Goal: Task Accomplishment & Management: Manage account settings

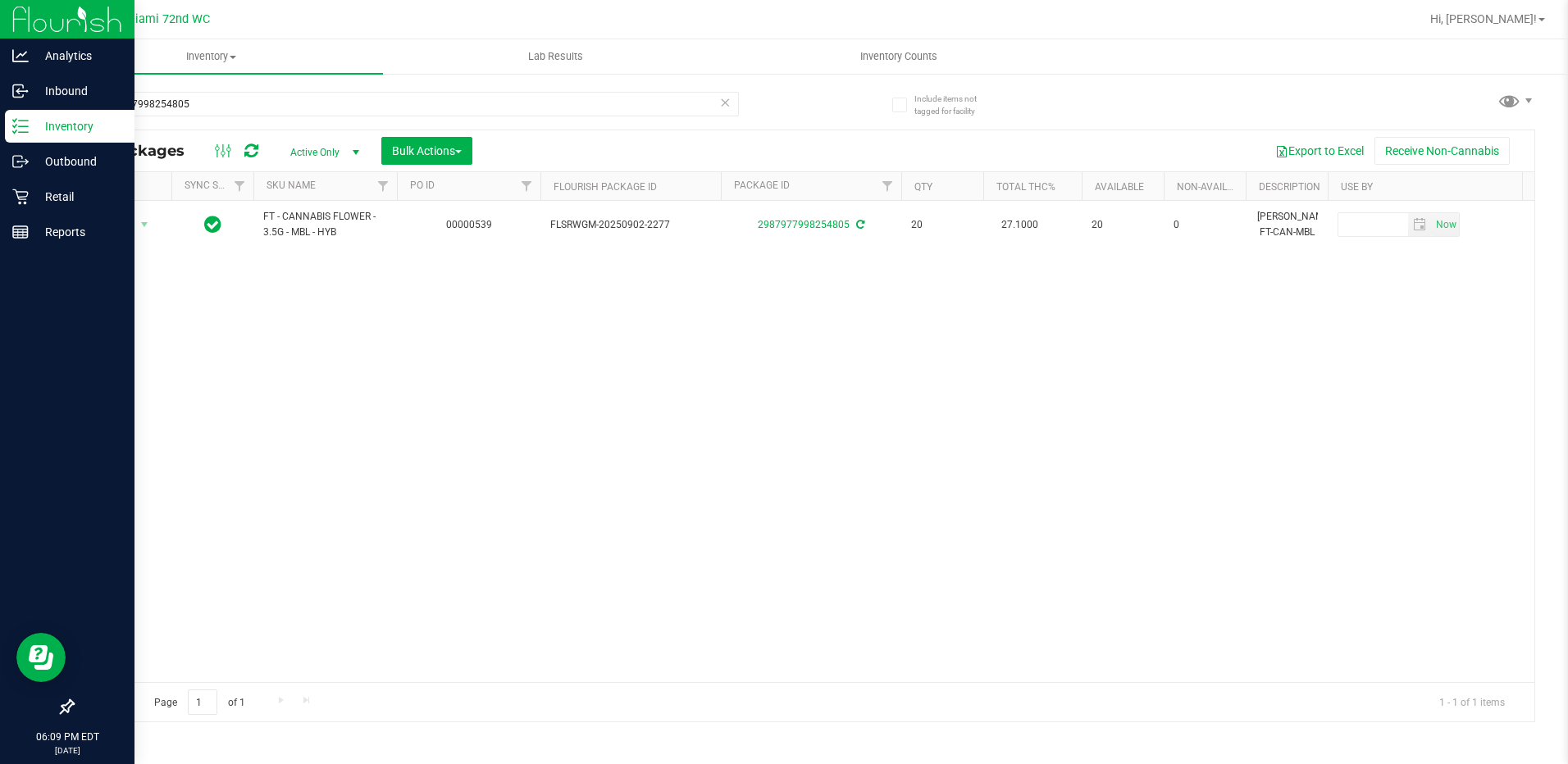
click at [79, 114] on div "Inventory" at bounding box center [70, 126] width 130 height 32
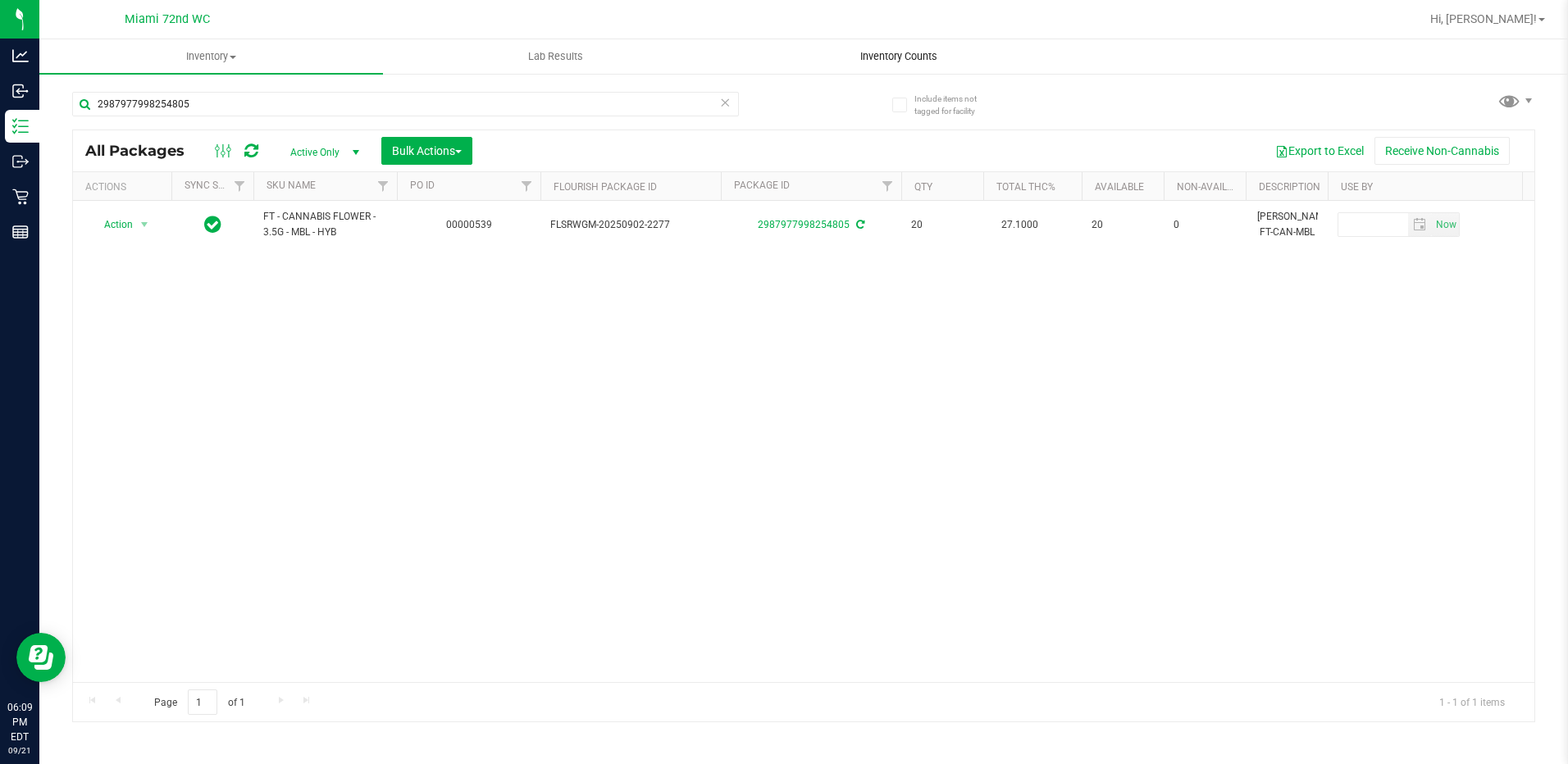
click at [913, 53] on span "Inventory Counts" at bounding box center [898, 57] width 122 height 15
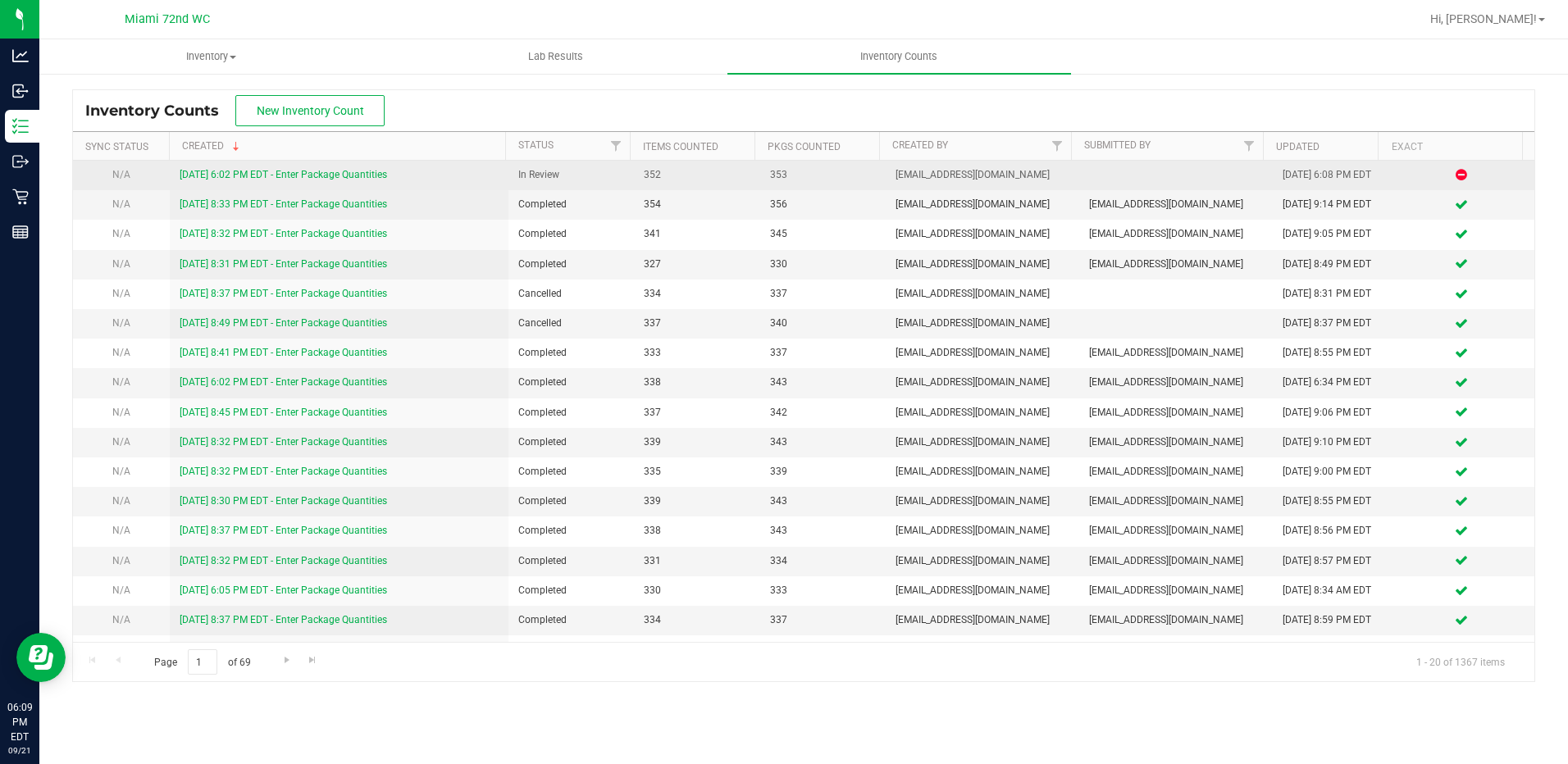
click at [343, 175] on link "[DATE] 6:02 PM EDT - Enter Package Quantities" at bounding box center [283, 175] width 207 height 12
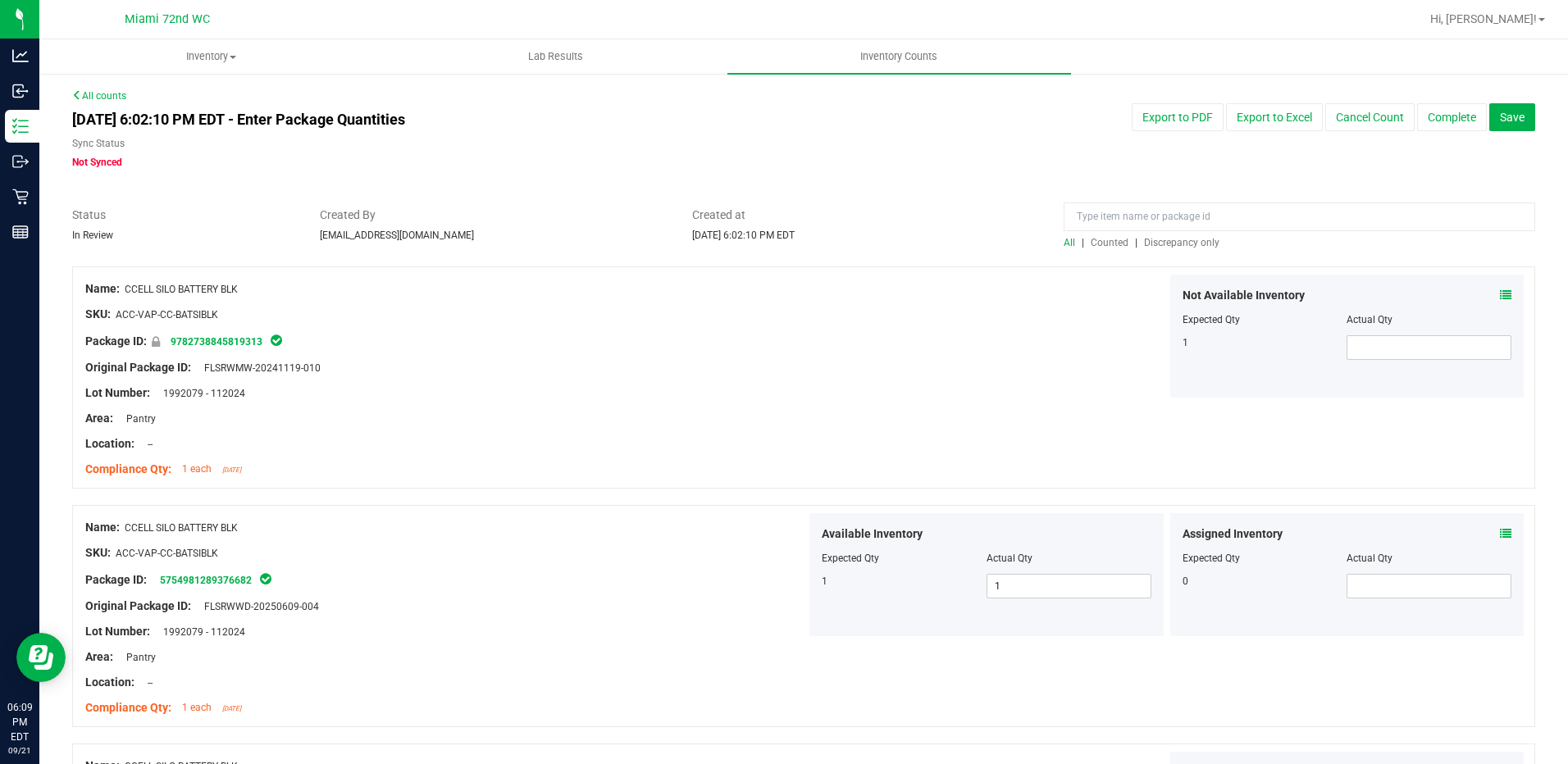
click at [1194, 239] on span "Discrepancy only" at bounding box center [1182, 243] width 76 height 12
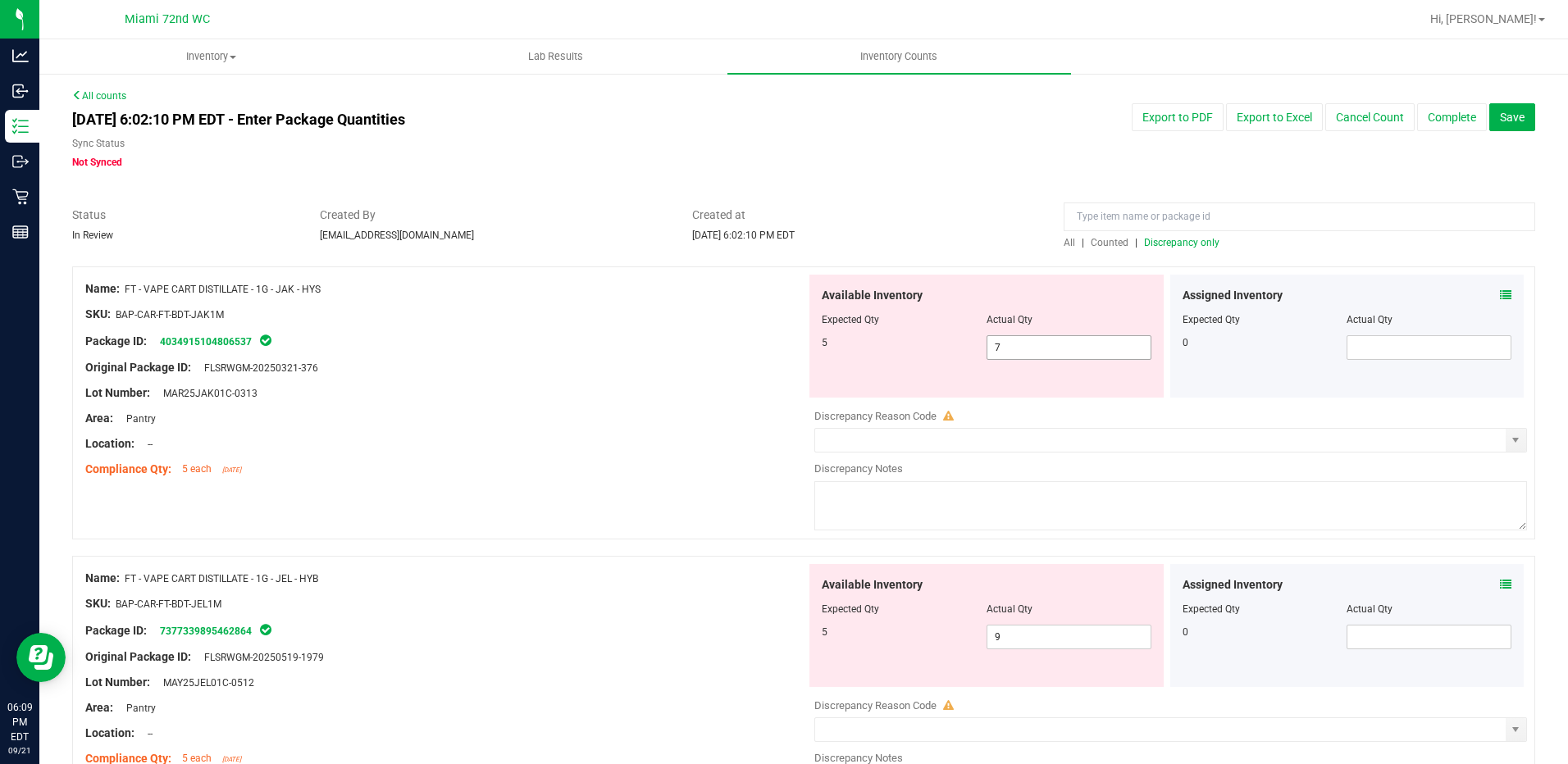
click at [1092, 352] on span "7 7" at bounding box center [1069, 348] width 165 height 25
click at [1092, 352] on input "7" at bounding box center [1069, 348] width 163 height 23
type input "5"
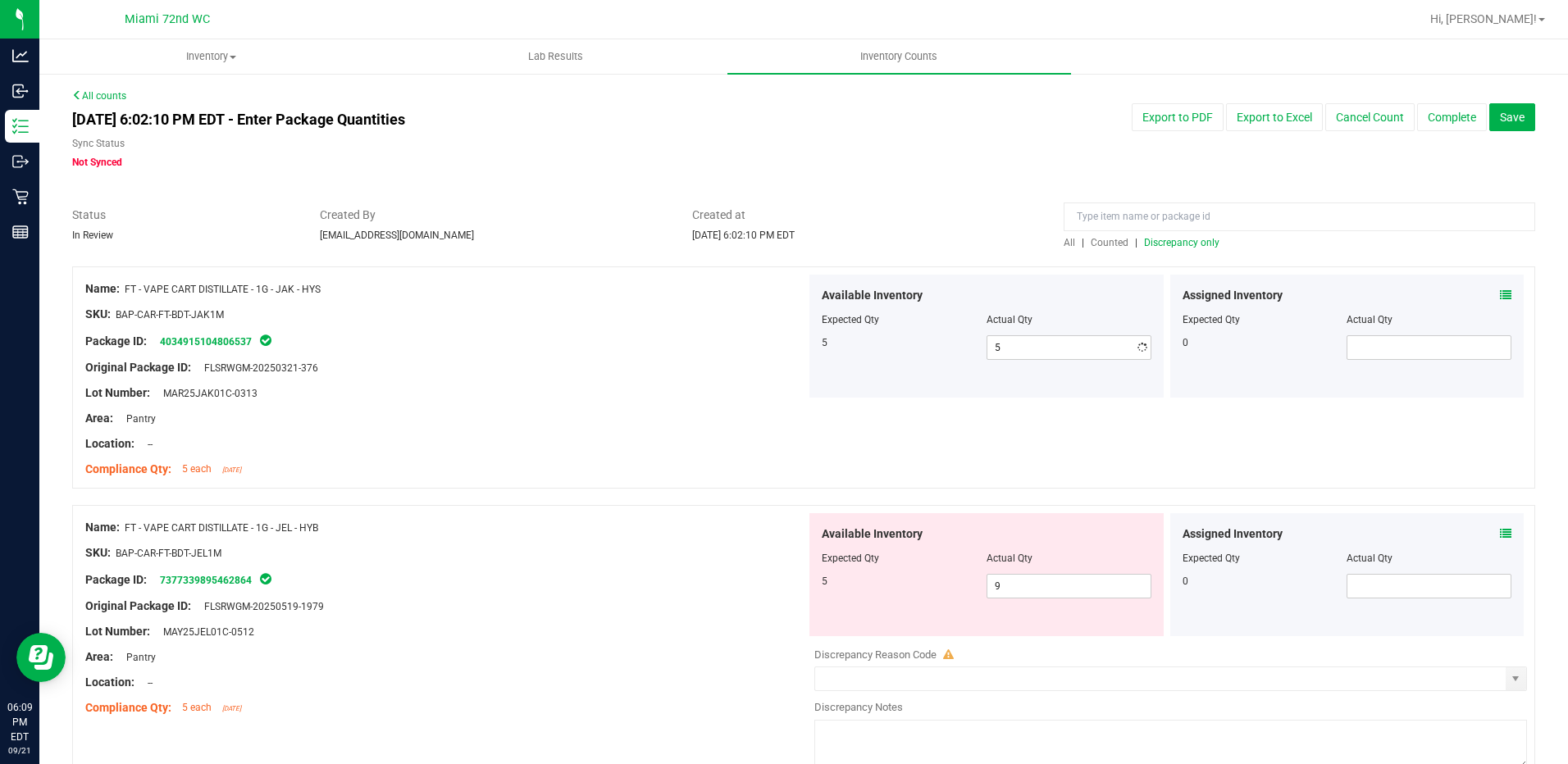
click at [544, 343] on div "Package ID: 4034915104806537" at bounding box center [446, 341] width 721 height 20
drag, startPoint x: 1021, startPoint y: 581, endPoint x: 1030, endPoint y: 582, distance: 9.1
click at [1022, 582] on span "9 9" at bounding box center [1069, 586] width 165 height 25
click at [1030, 582] on input "9" at bounding box center [1069, 586] width 163 height 23
type input "95"
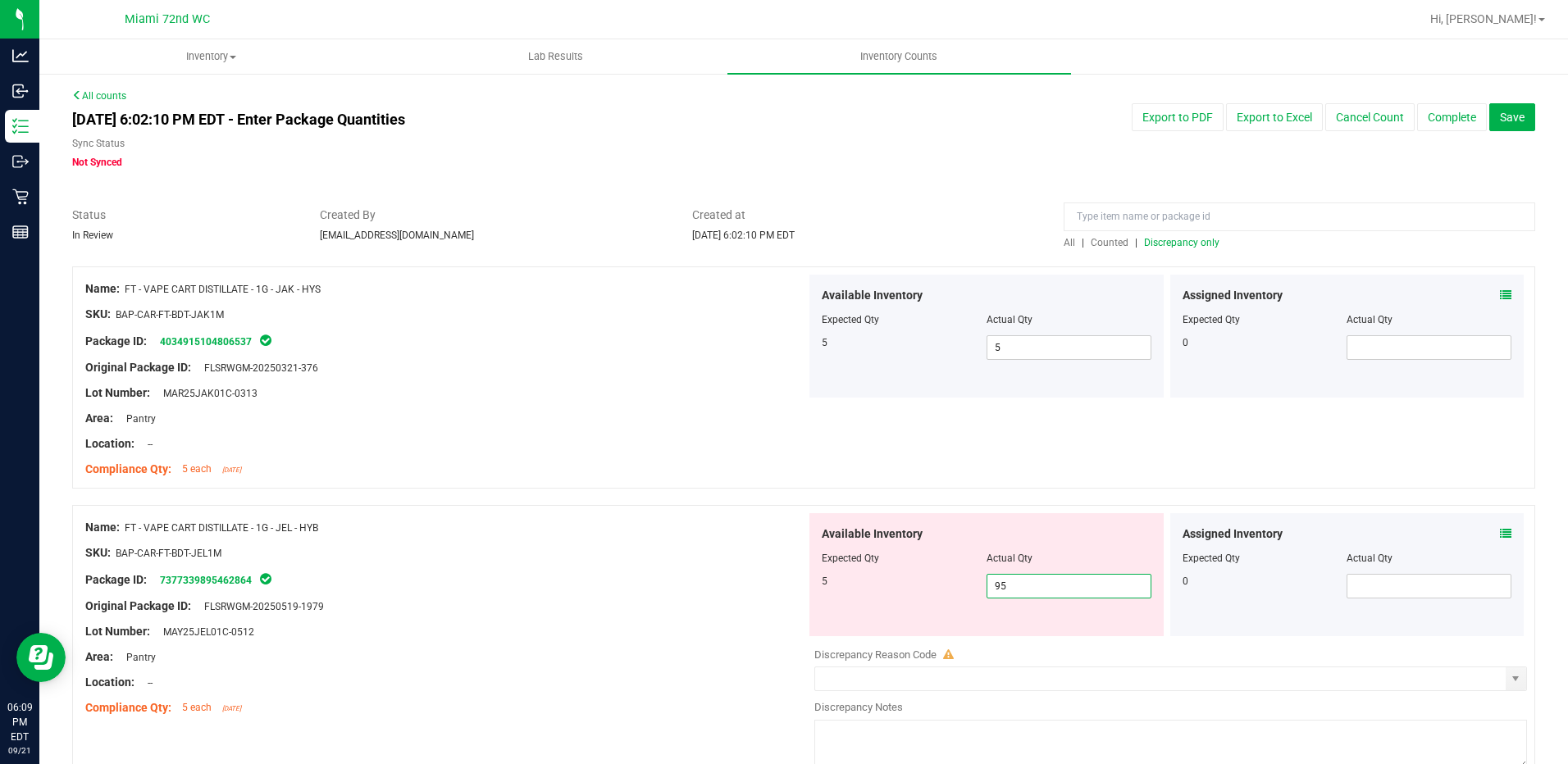
type input "95"
click at [868, 630] on div "Available Inventory Expected Qty Actual Qty 5 95 95" at bounding box center [986, 574] width 354 height 123
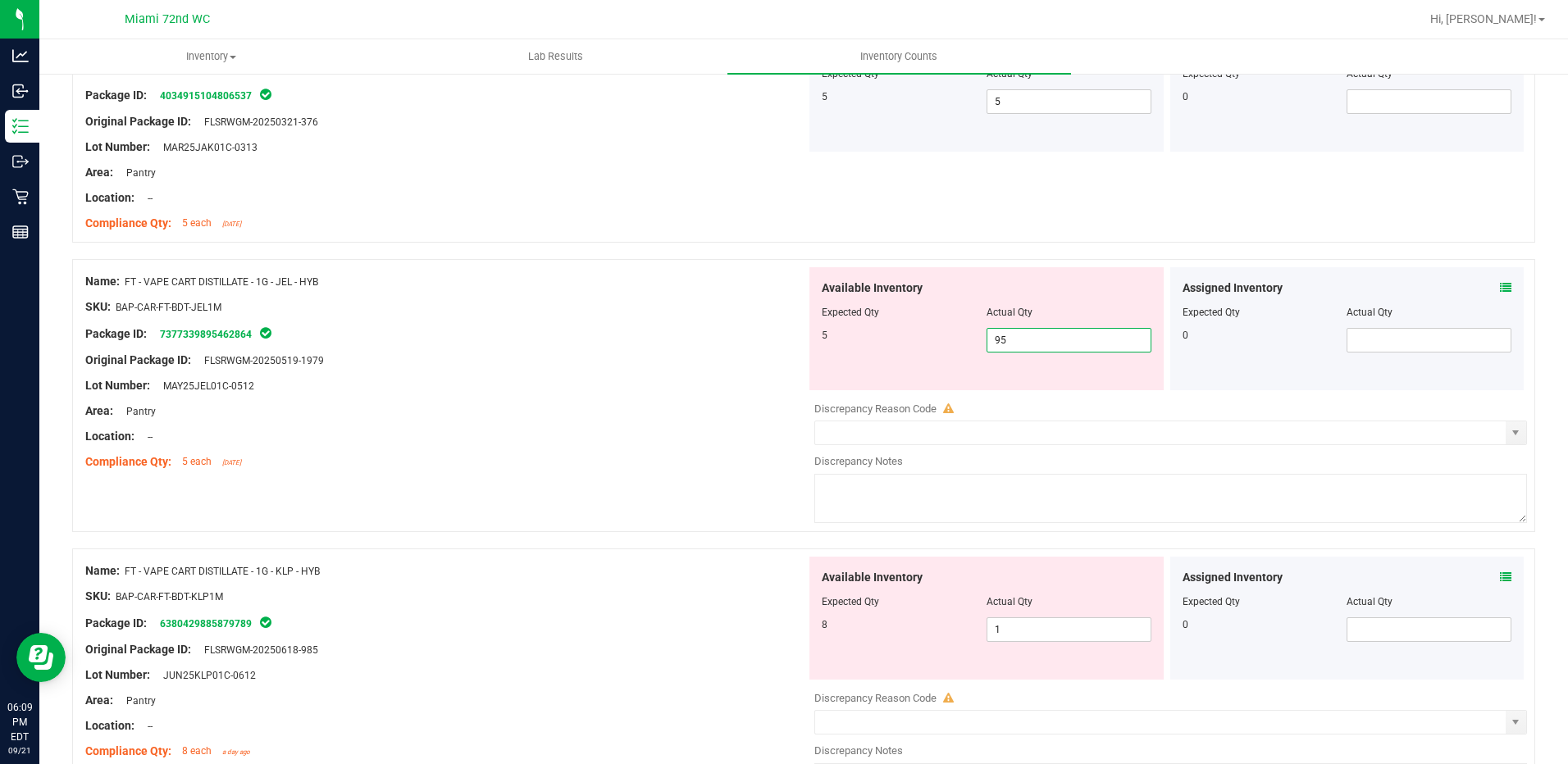
drag, startPoint x: 1027, startPoint y: 342, endPoint x: 927, endPoint y: 338, distance: 100.1
click at [927, 338] on div "5 95 95" at bounding box center [987, 340] width 330 height 25
type input "5"
click at [910, 342] on div "5" at bounding box center [904, 335] width 165 height 15
type input "5"
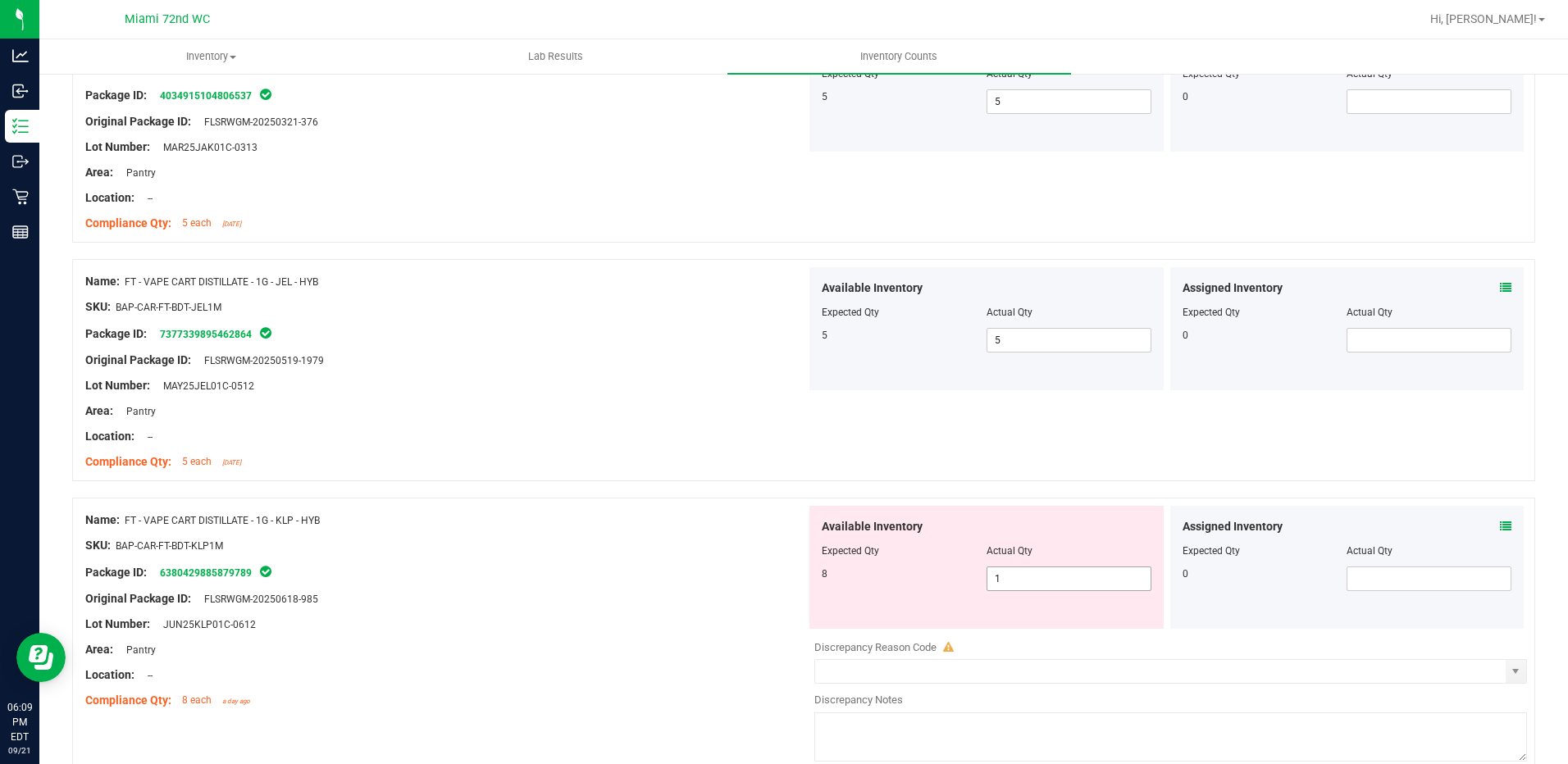
click at [1013, 583] on span "1 1" at bounding box center [1069, 578] width 165 height 25
click at [1013, 583] on input "1" at bounding box center [1069, 578] width 163 height 23
type input "8"
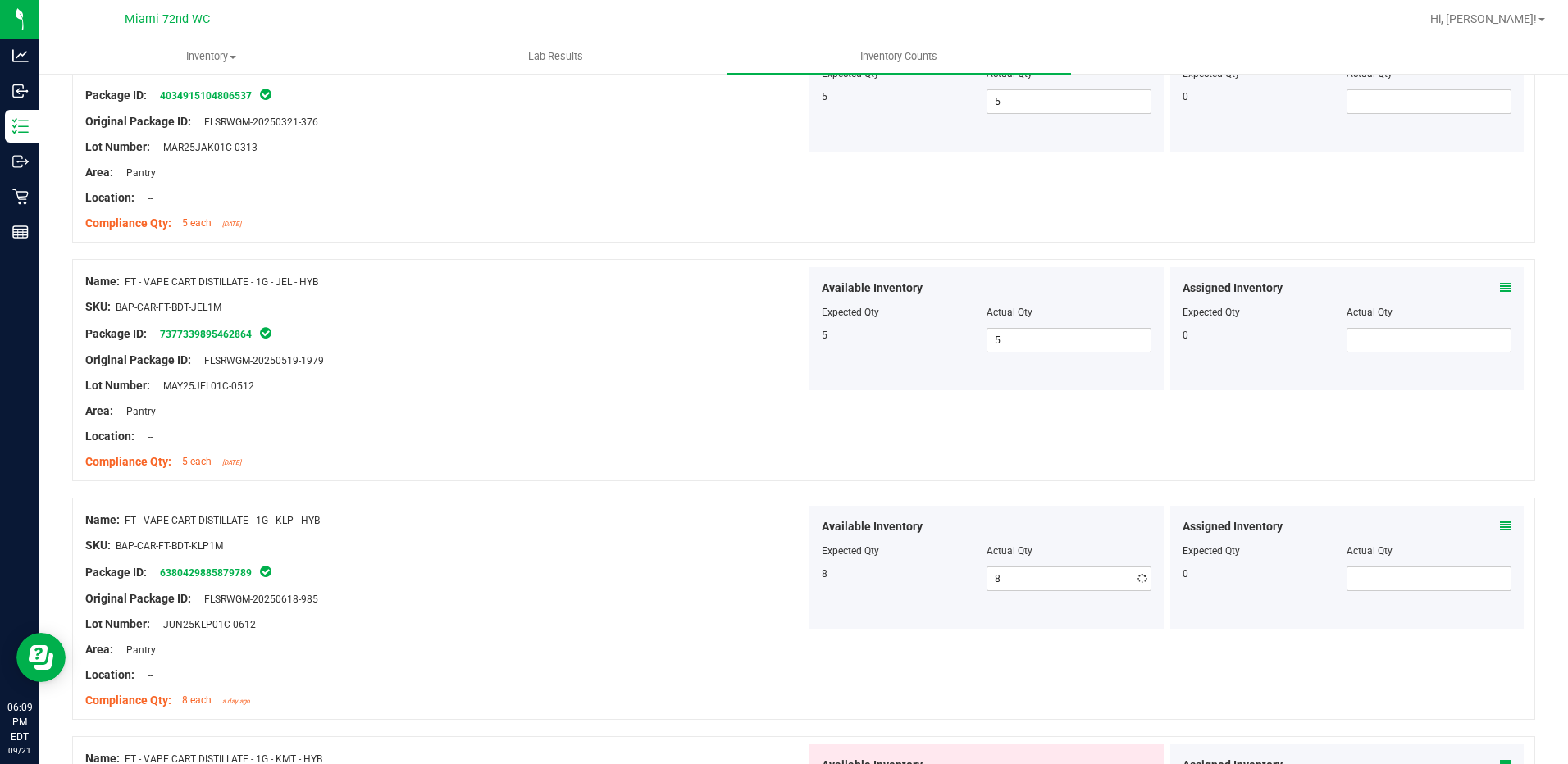
click at [895, 575] on div "8" at bounding box center [904, 573] width 165 height 15
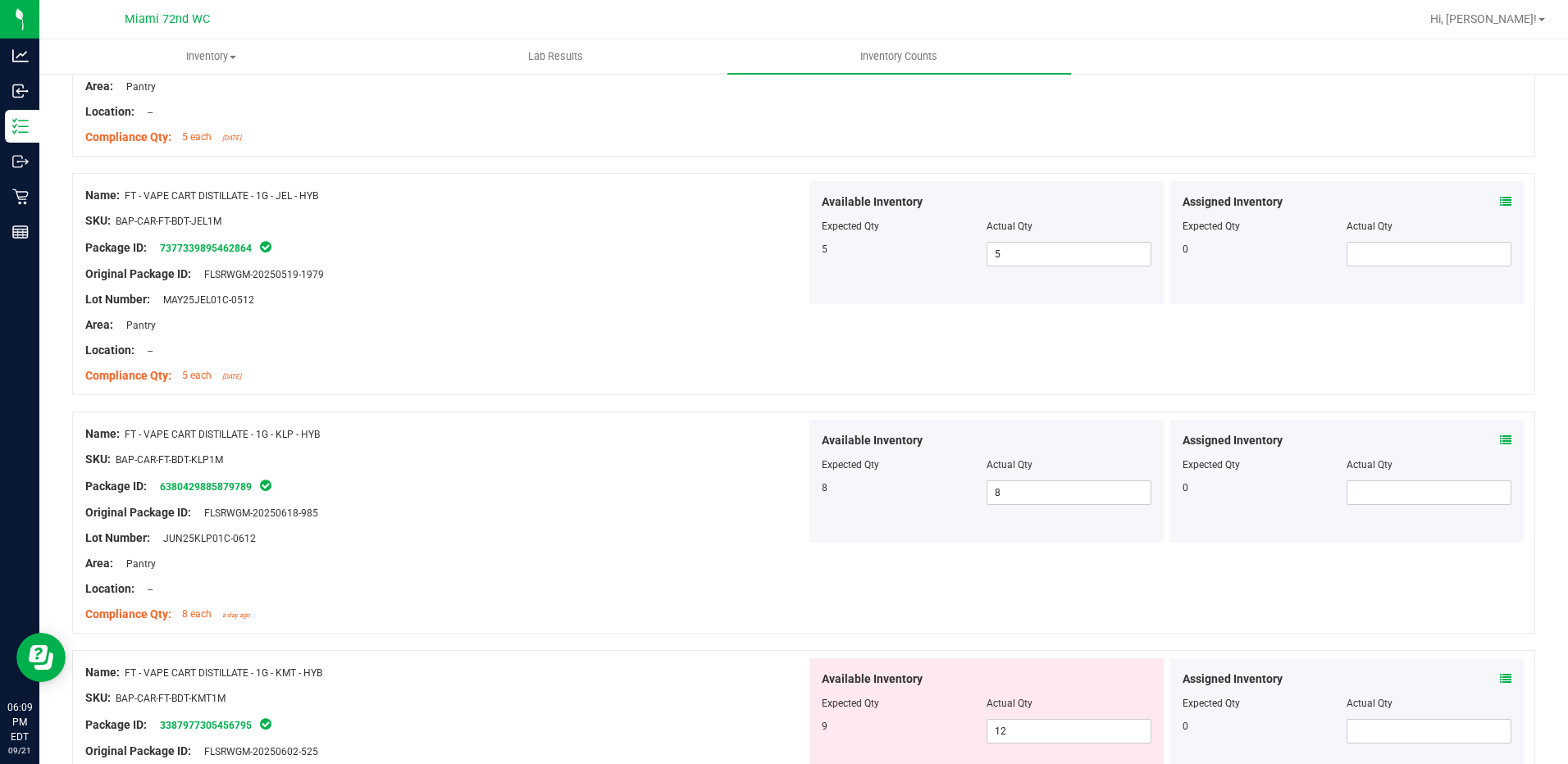
scroll to position [573, 0]
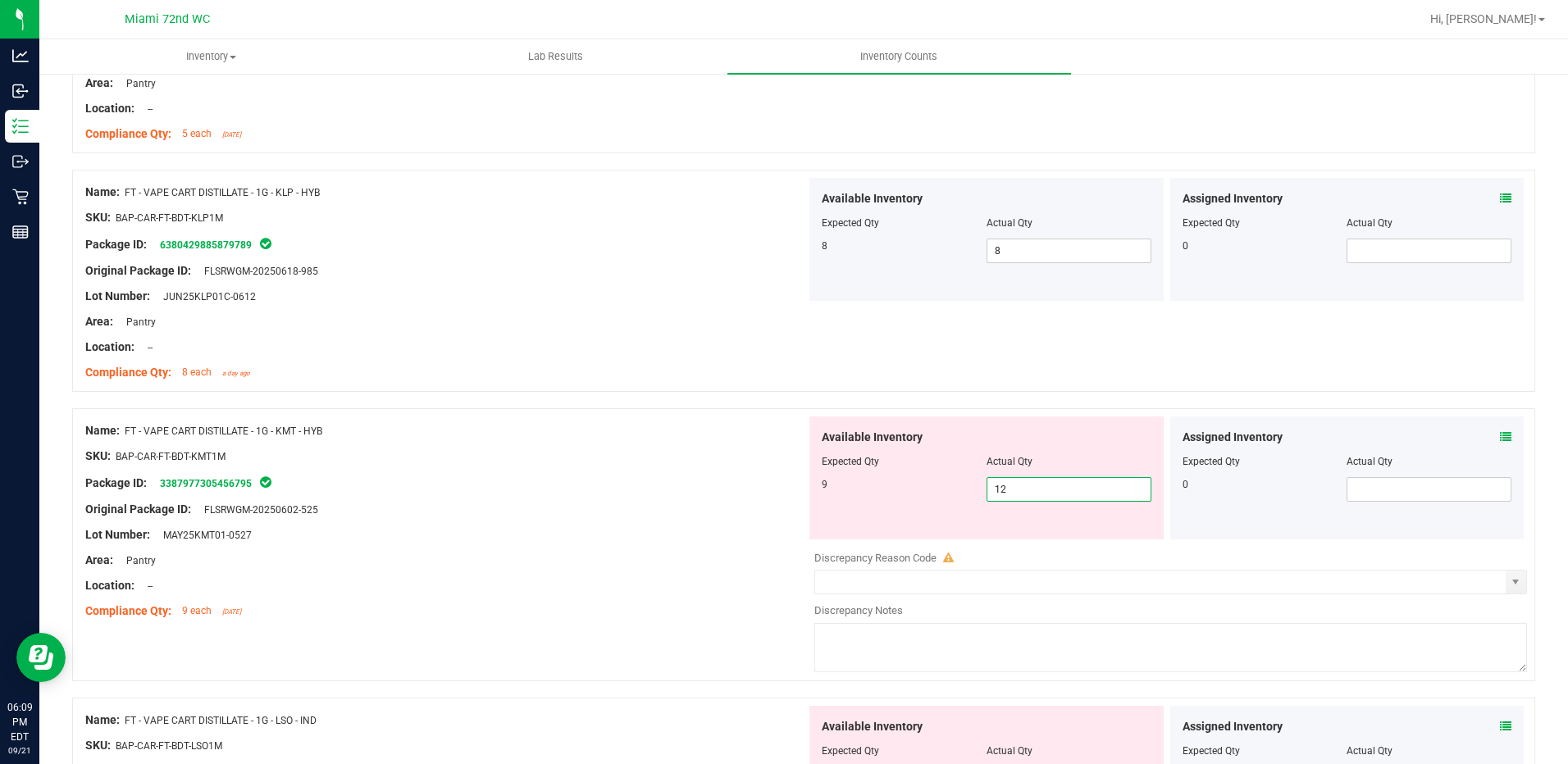
drag, startPoint x: 1018, startPoint y: 488, endPoint x: 914, endPoint y: 488, distance: 104.0
click at [914, 488] on div "9 12 12" at bounding box center [987, 489] width 330 height 25
type input "9"
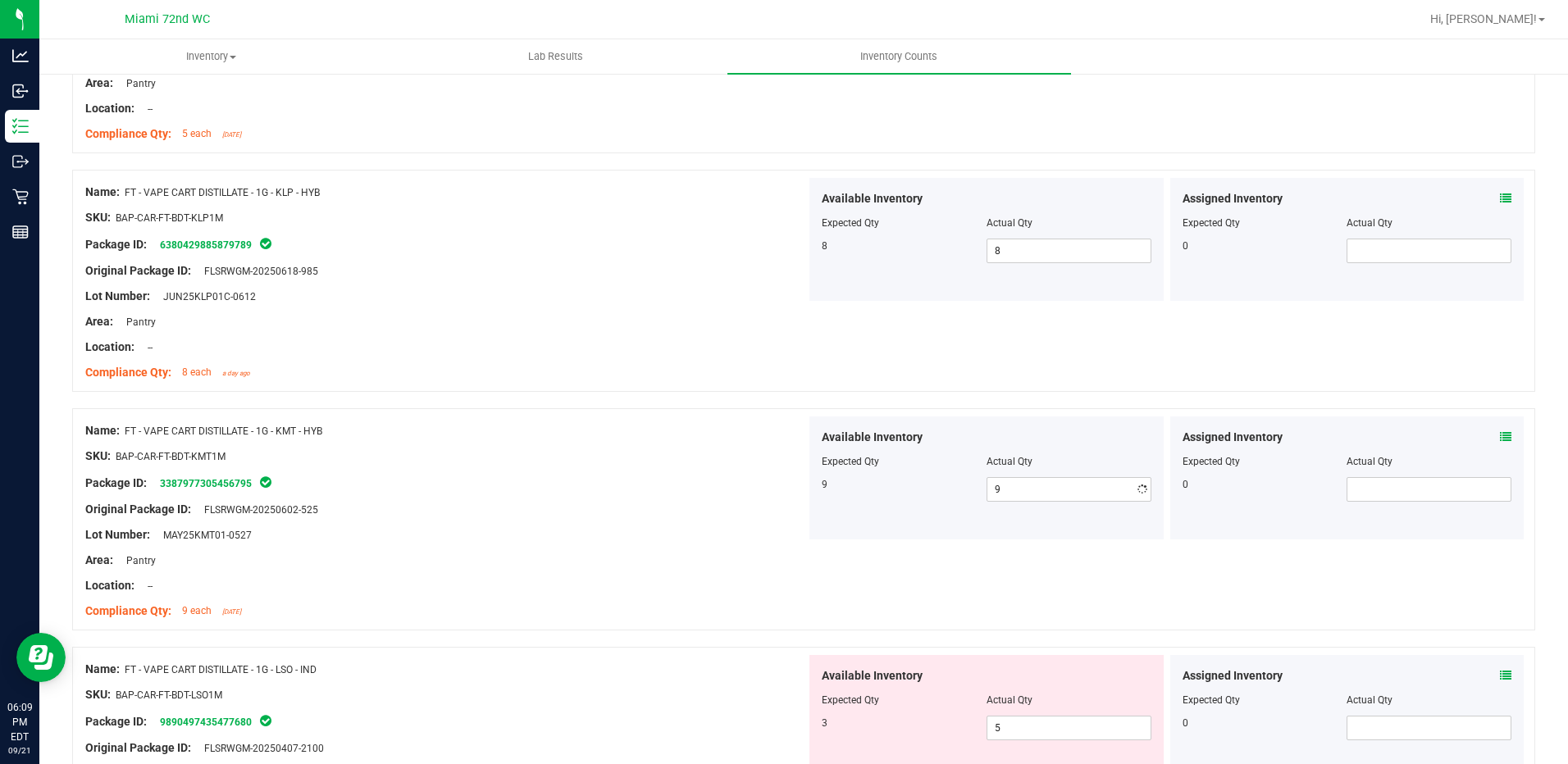
drag, startPoint x: 749, startPoint y: 488, endPoint x: 926, endPoint y: 652, distance: 241.3
click at [749, 495] on div "Name: FT - VAPE CART DISTILLATE - 1G - KMT - HYB SKU: BAP-CAR-FT-BDT-KMT1M Pack…" at bounding box center [446, 520] width 721 height 209
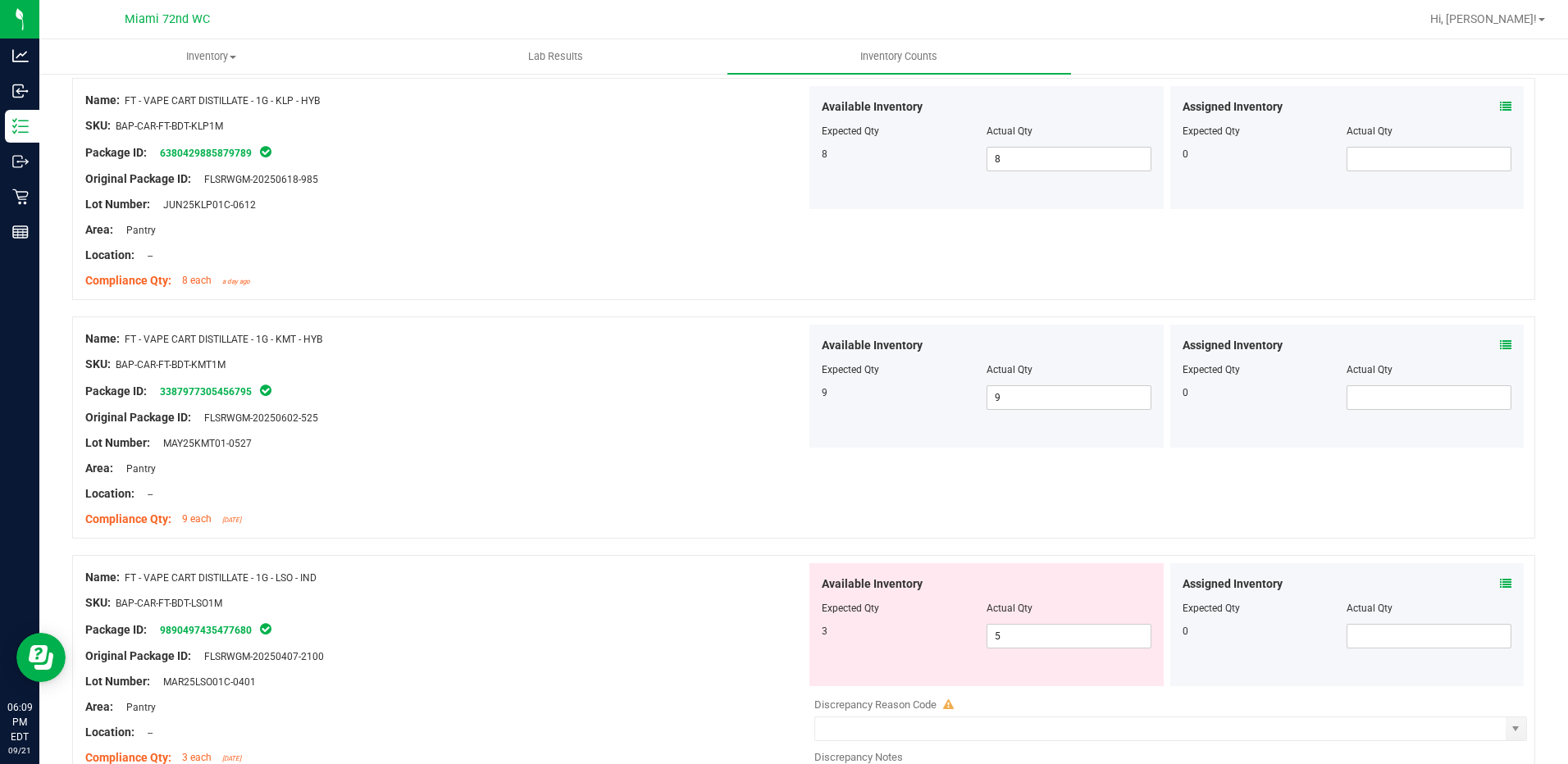
scroll to position [901, 0]
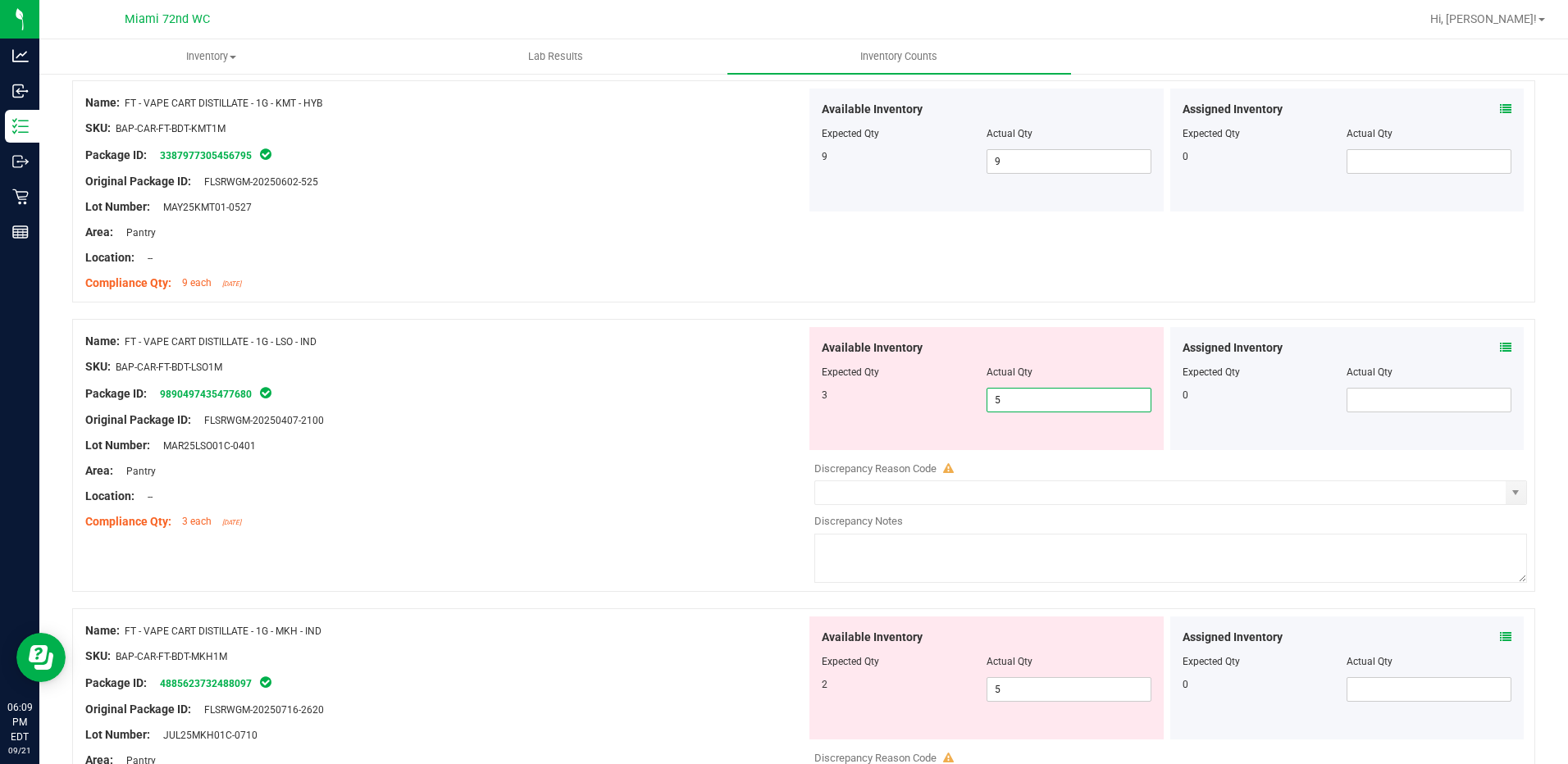
drag, startPoint x: 1024, startPoint y: 407, endPoint x: 930, endPoint y: 399, distance: 94.3
click at [930, 399] on div "3 5 5" at bounding box center [987, 400] width 330 height 25
type input "3"
click at [787, 418] on div "Name: FT - VAPE CART DISTILLATE - 1G - LSO - IND SKU: BAP-CAR-FT-BDT-LSO1M Pack…" at bounding box center [446, 431] width 721 height 209
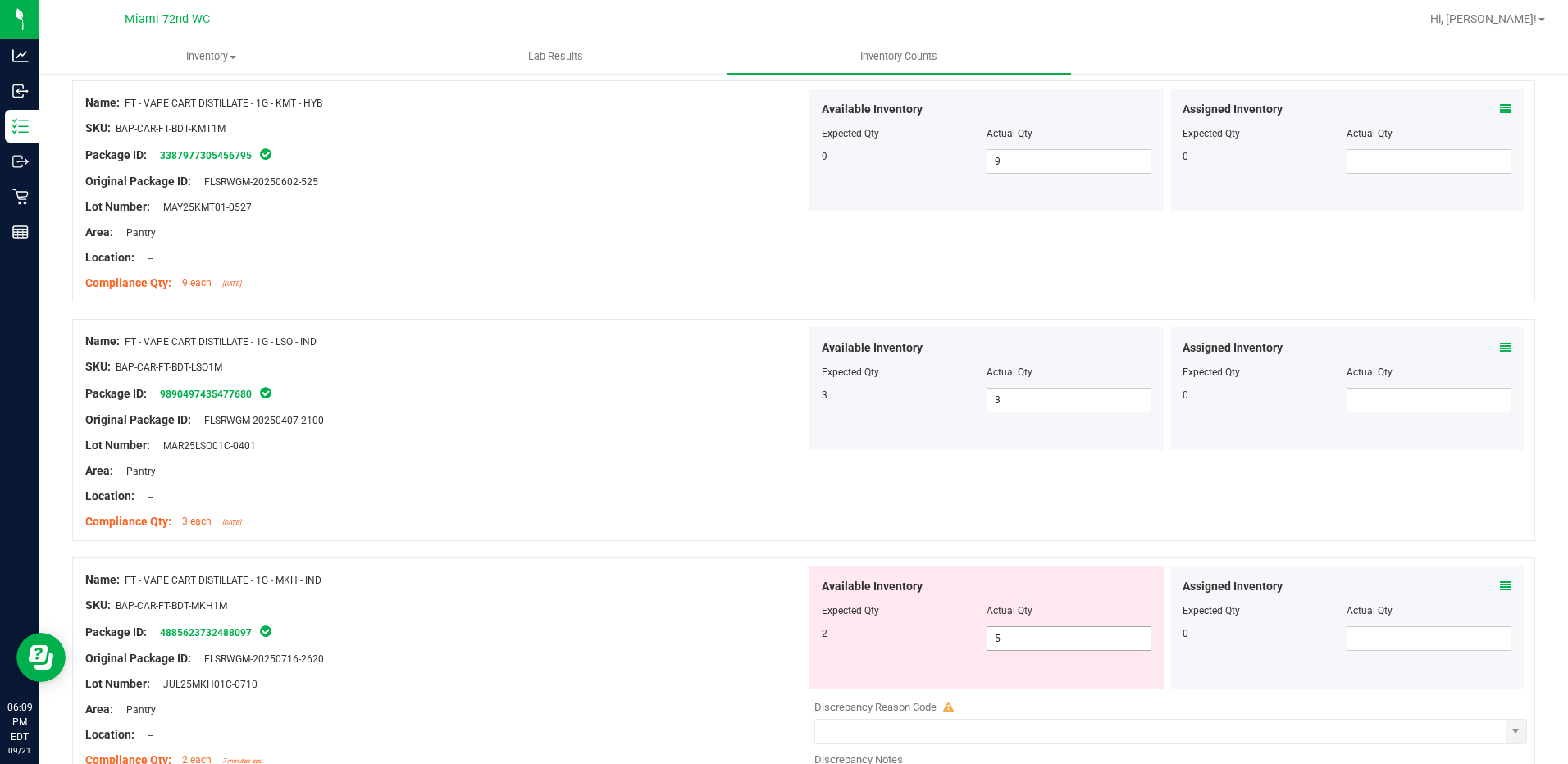
click at [1044, 648] on span "5 5" at bounding box center [1069, 638] width 165 height 25
click at [1043, 648] on input "5" at bounding box center [1069, 638] width 163 height 23
type input "2"
click at [791, 585] on div "Name: FT - VAPE CART DISTILLATE - 1G - MKH - IND" at bounding box center [446, 579] width 721 height 17
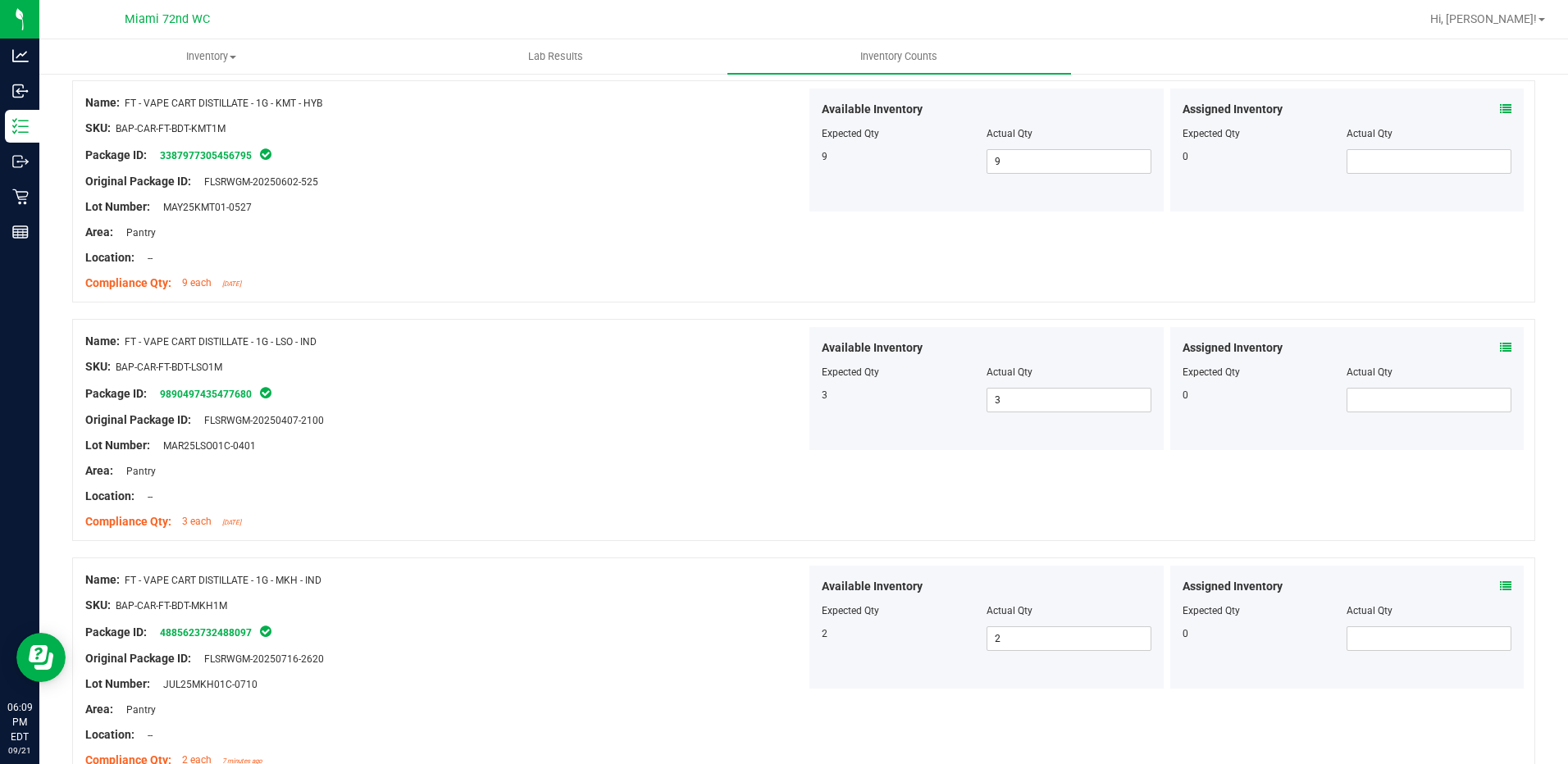
scroll to position [1229, 0]
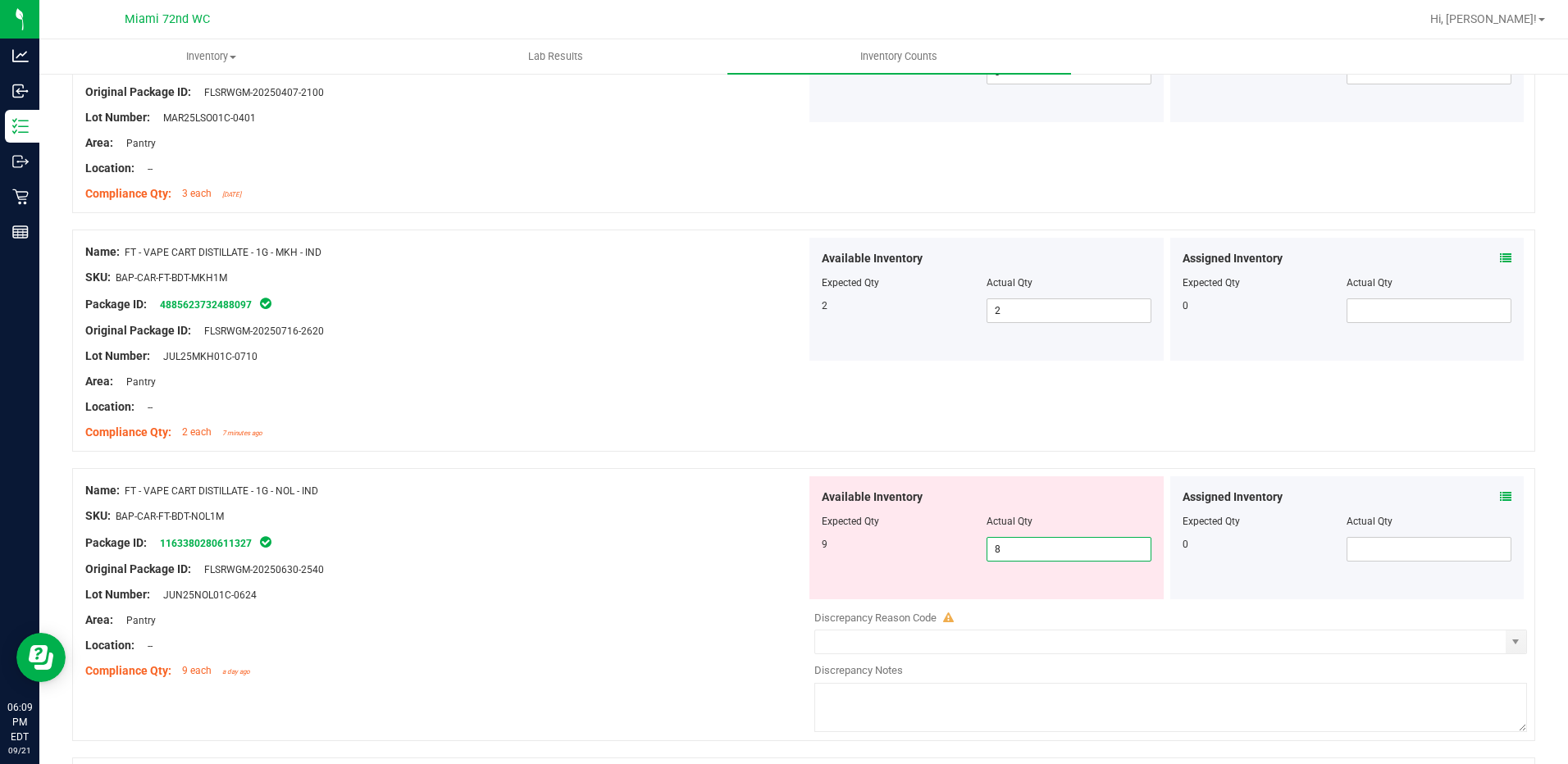
drag, startPoint x: 1003, startPoint y: 549, endPoint x: 934, endPoint y: 548, distance: 69.0
click at [934, 548] on div "9 8 8" at bounding box center [987, 549] width 330 height 25
type input "9"
click at [709, 533] on div "Package ID: 1163380280611327" at bounding box center [446, 543] width 721 height 20
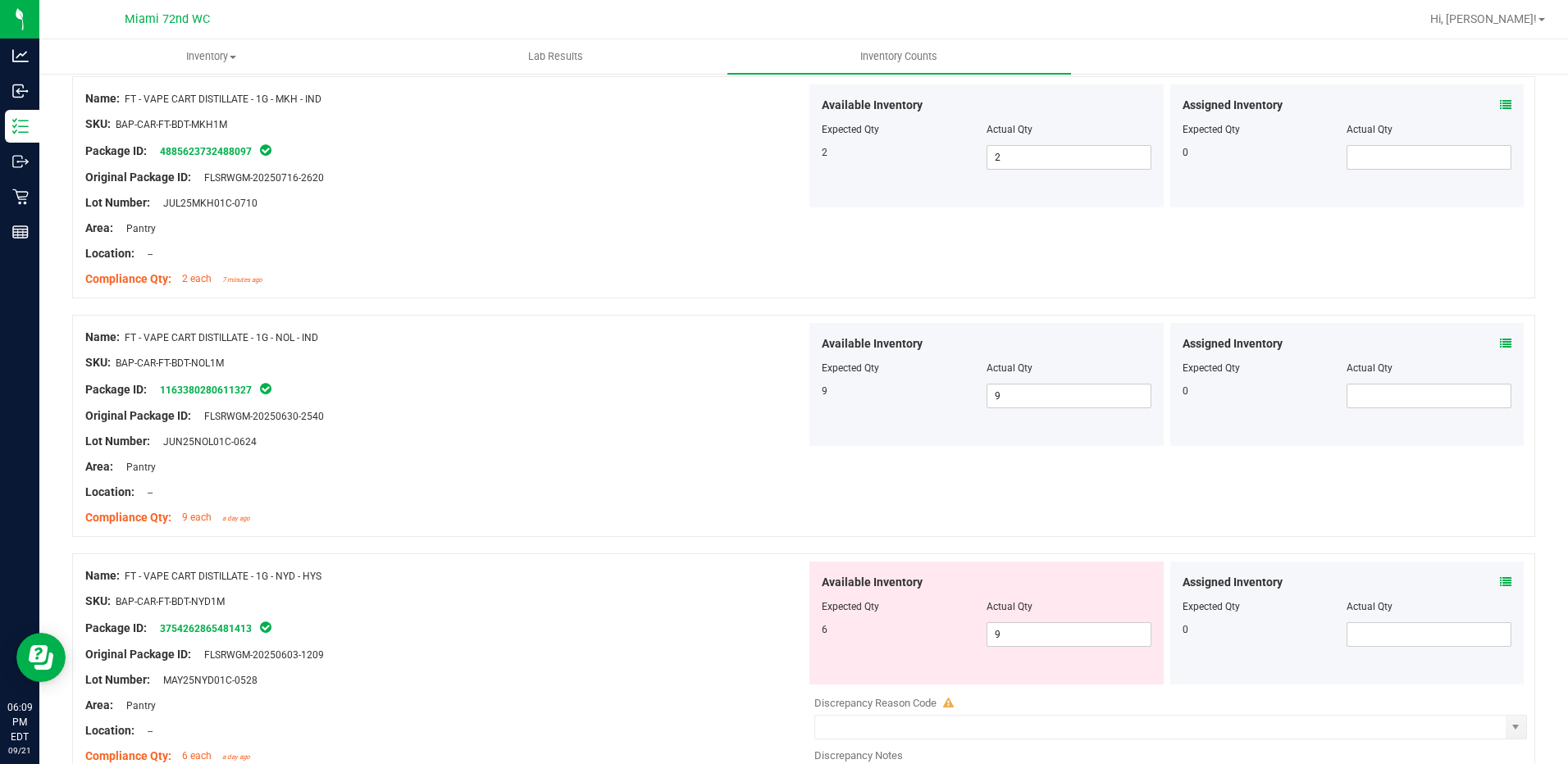
scroll to position [1557, 0]
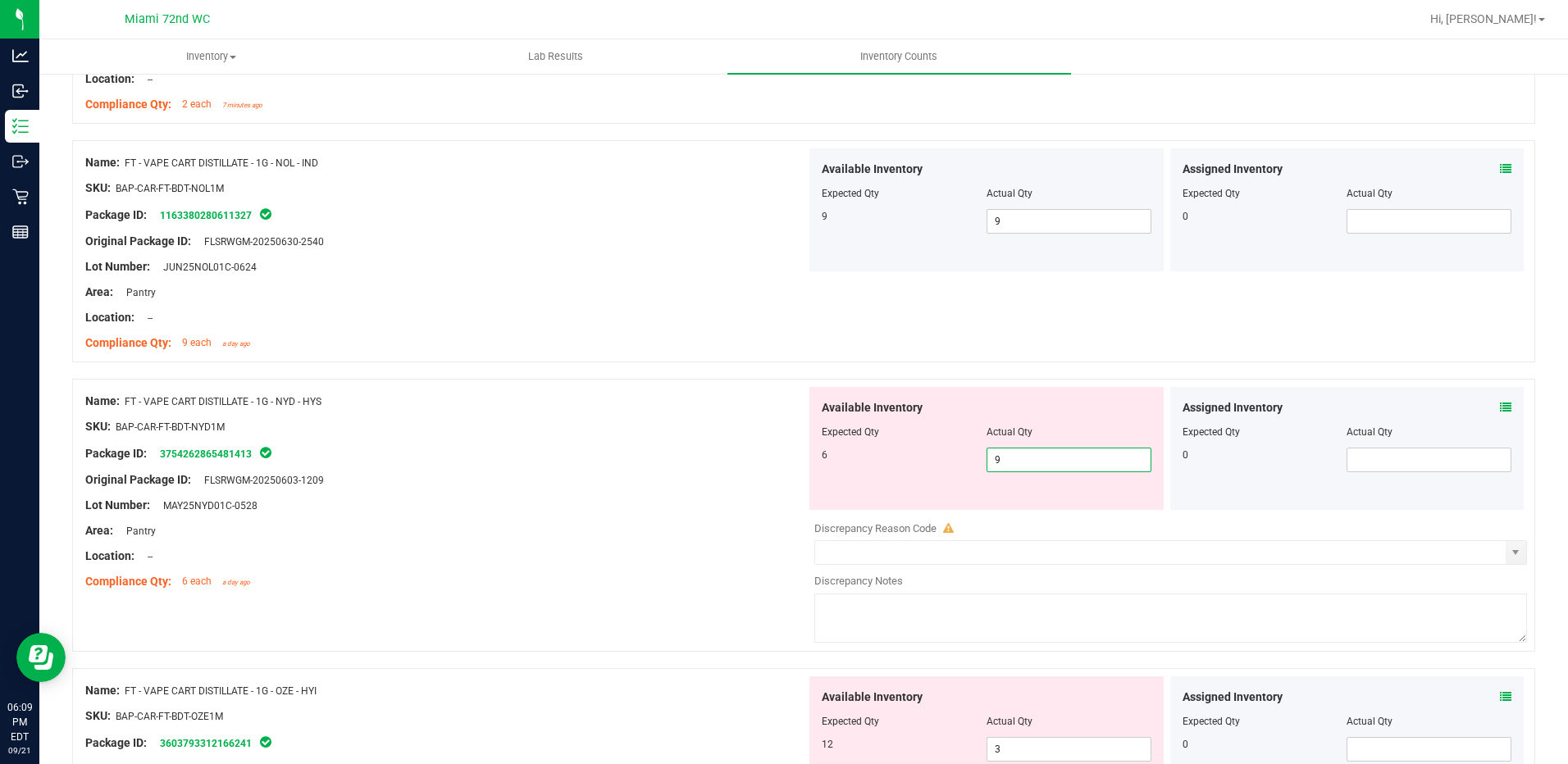
drag, startPoint x: 938, startPoint y: 454, endPoint x: 908, endPoint y: 449, distance: 30.4
click at [908, 449] on div "6 9 9" at bounding box center [987, 460] width 330 height 25
type input "6"
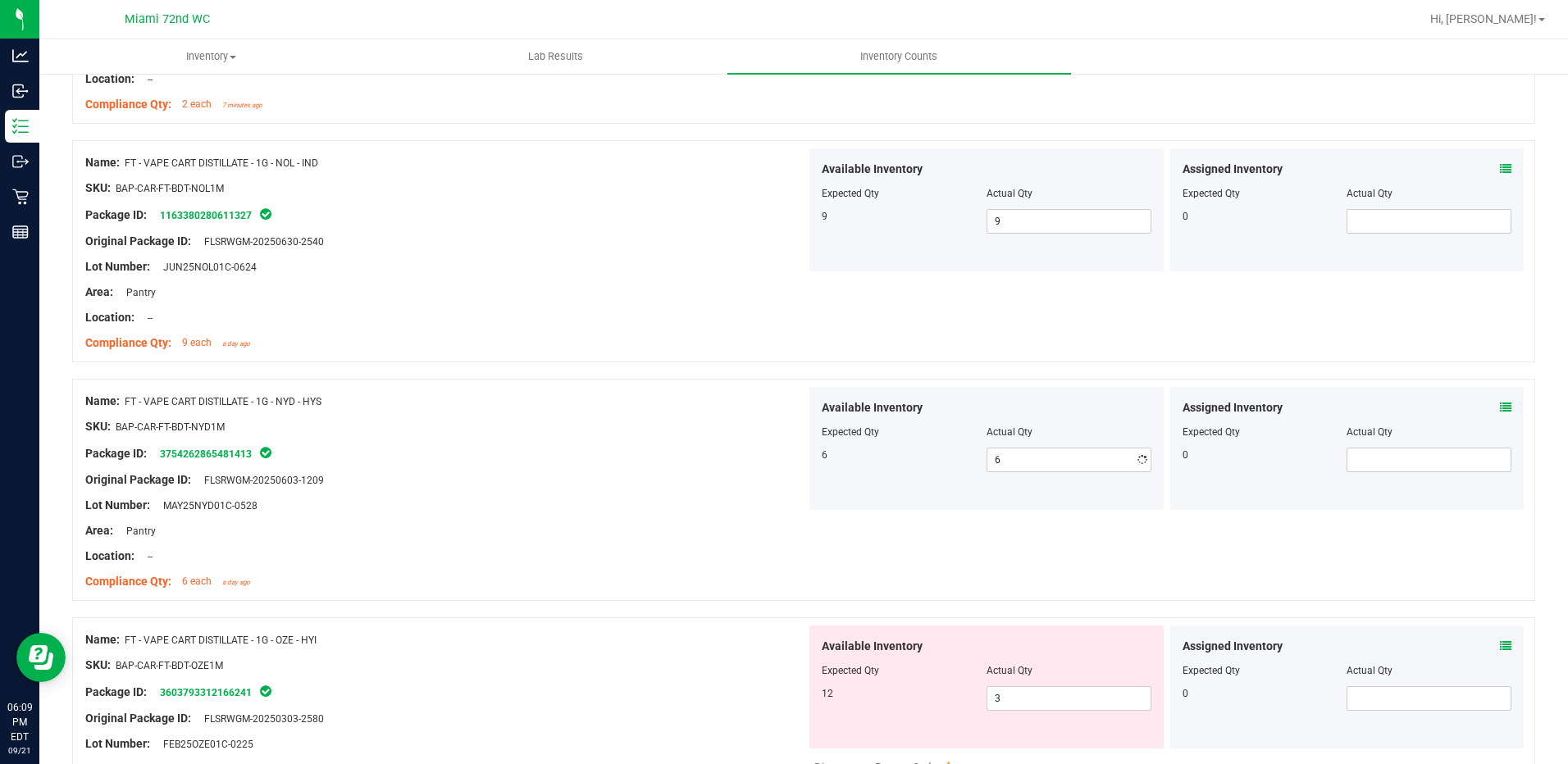
drag, startPoint x: 851, startPoint y: 452, endPoint x: 846, endPoint y: 490, distance: 38.3
click at [849, 466] on div "6 6 6" at bounding box center [987, 460] width 330 height 25
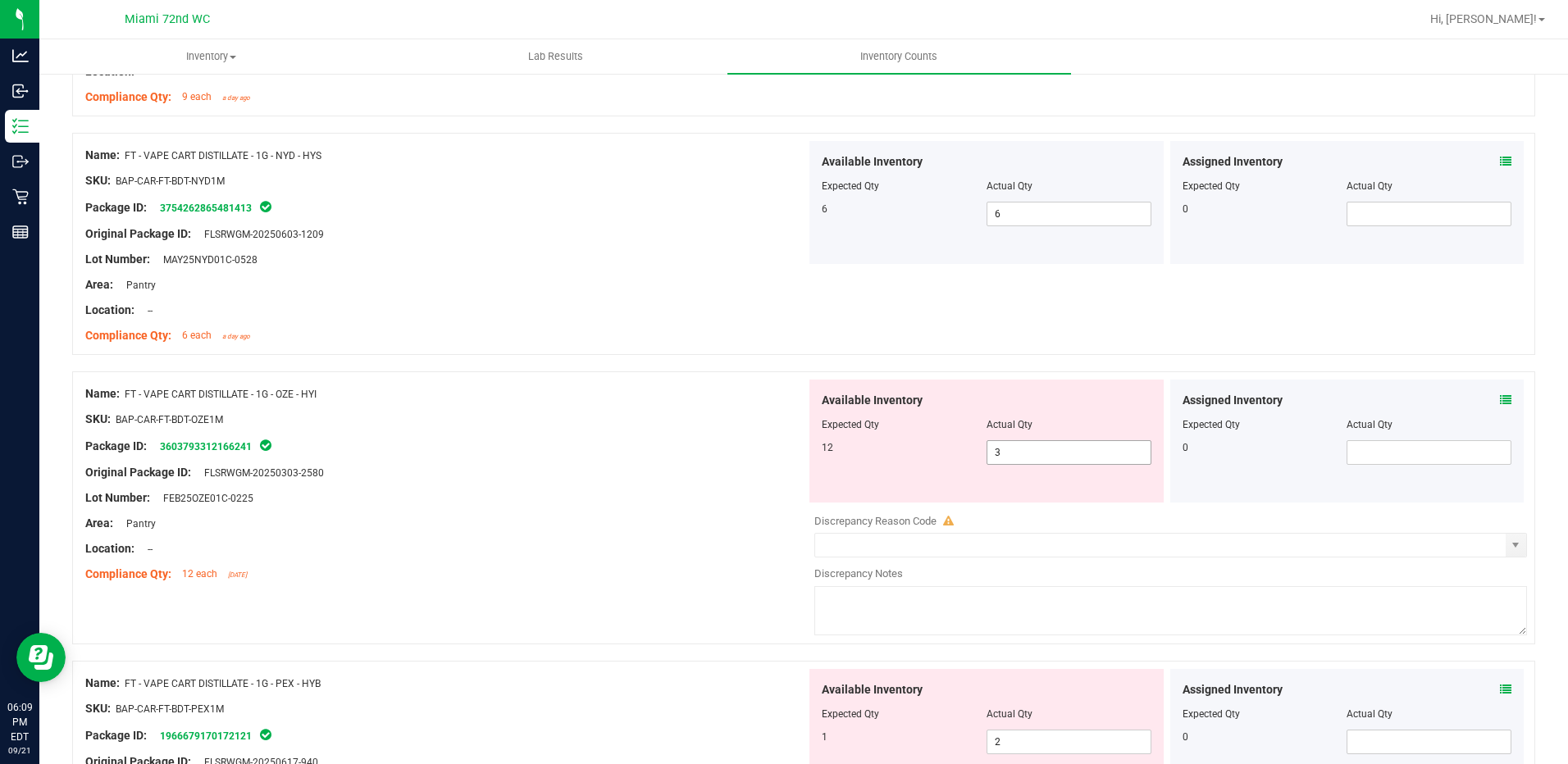
click at [1025, 462] on span "3 3" at bounding box center [1069, 453] width 165 height 25
click at [1025, 462] on input "3" at bounding box center [1069, 453] width 163 height 23
type input "1"
type input "12"
click at [809, 429] on div "Available Inventory Expected Qty Actual Qty 12 12 12" at bounding box center [986, 441] width 354 height 123
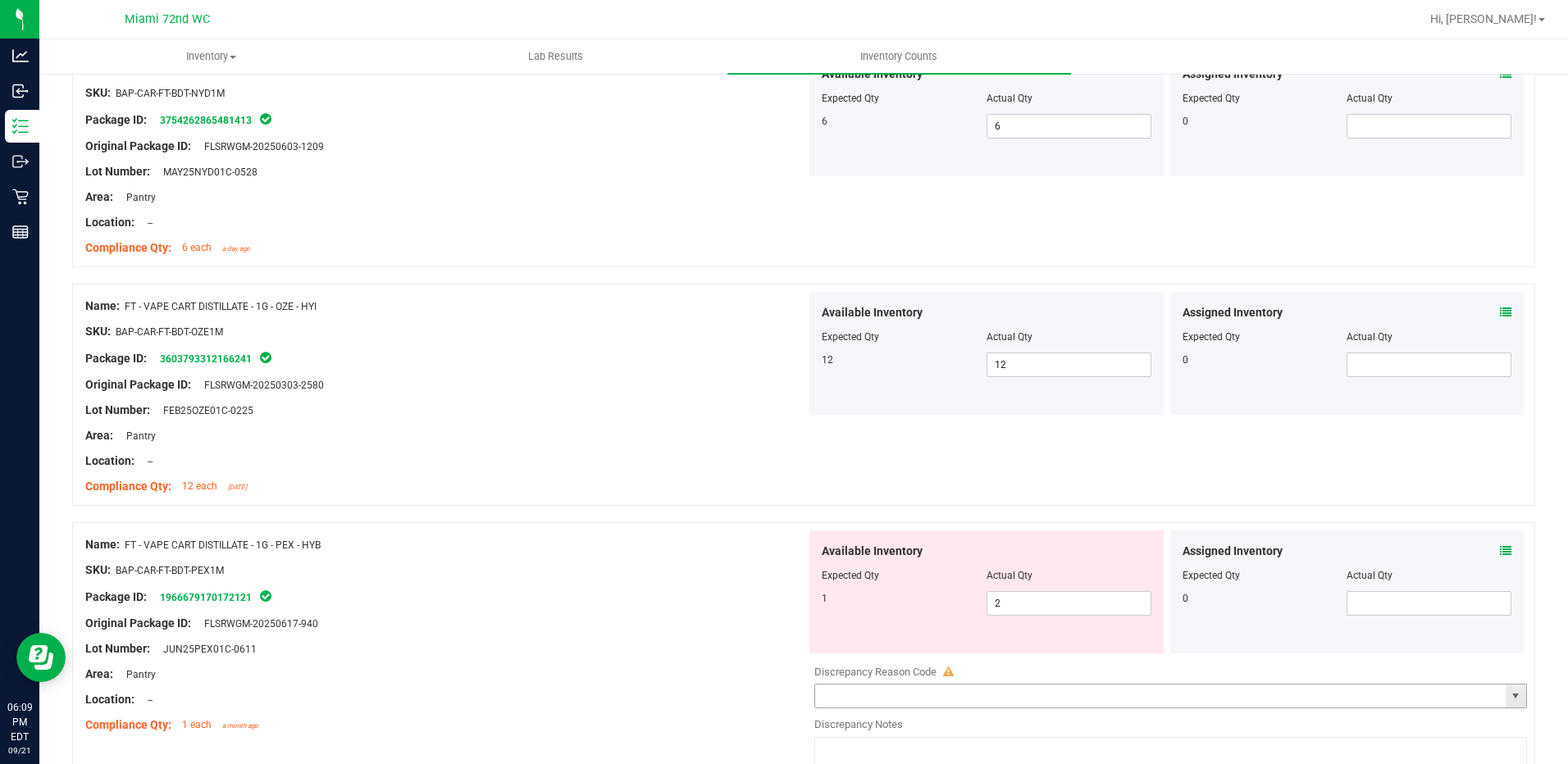
scroll to position [2049, 0]
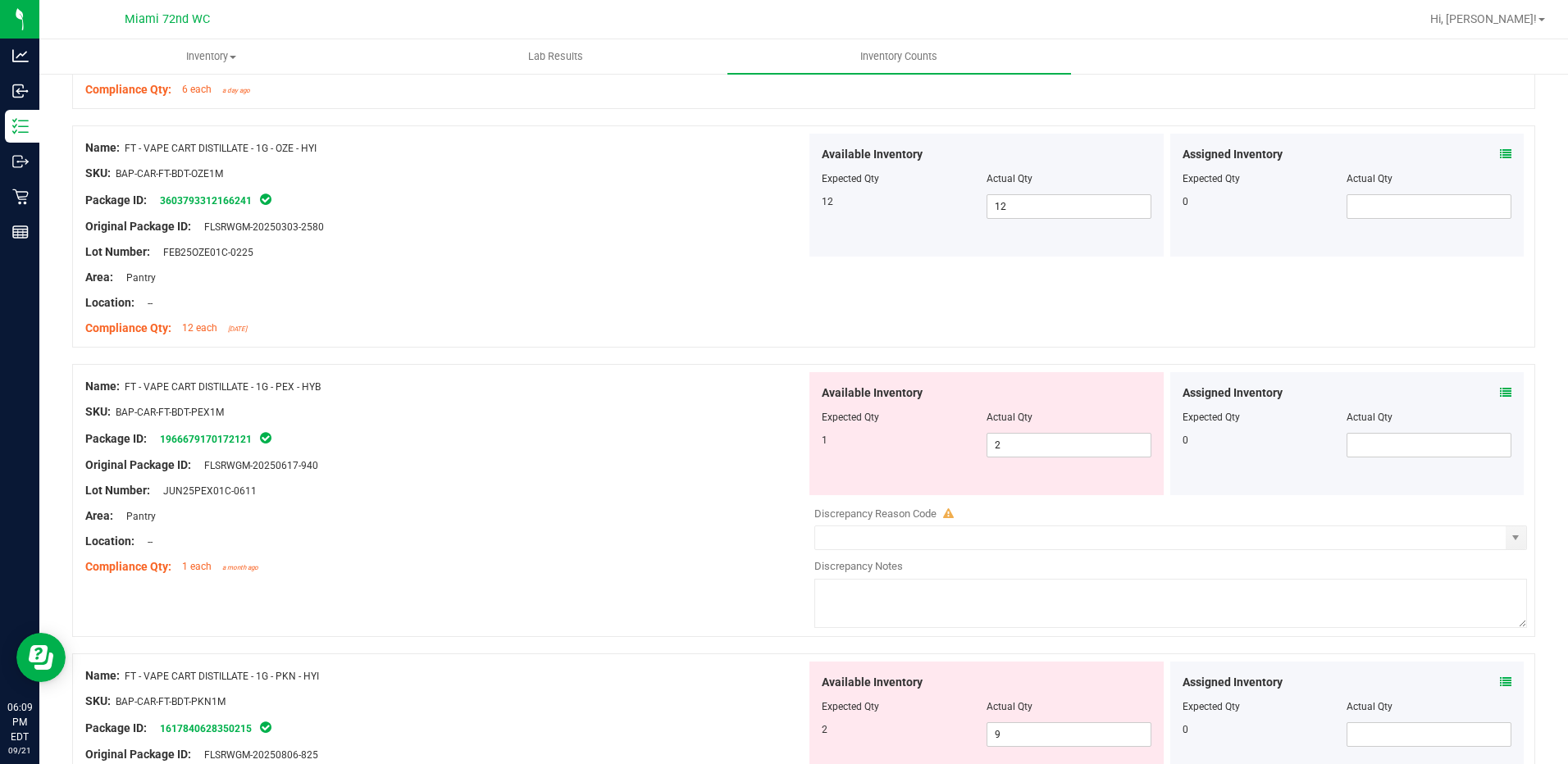
click at [1008, 459] on div "Available Inventory Expected Qty Actual Qty 1 2 2" at bounding box center [986, 434] width 354 height 123
click at [994, 444] on span "2 2" at bounding box center [1069, 445] width 165 height 25
click at [994, 444] on input "2" at bounding box center [1069, 445] width 163 height 23
type input "1"
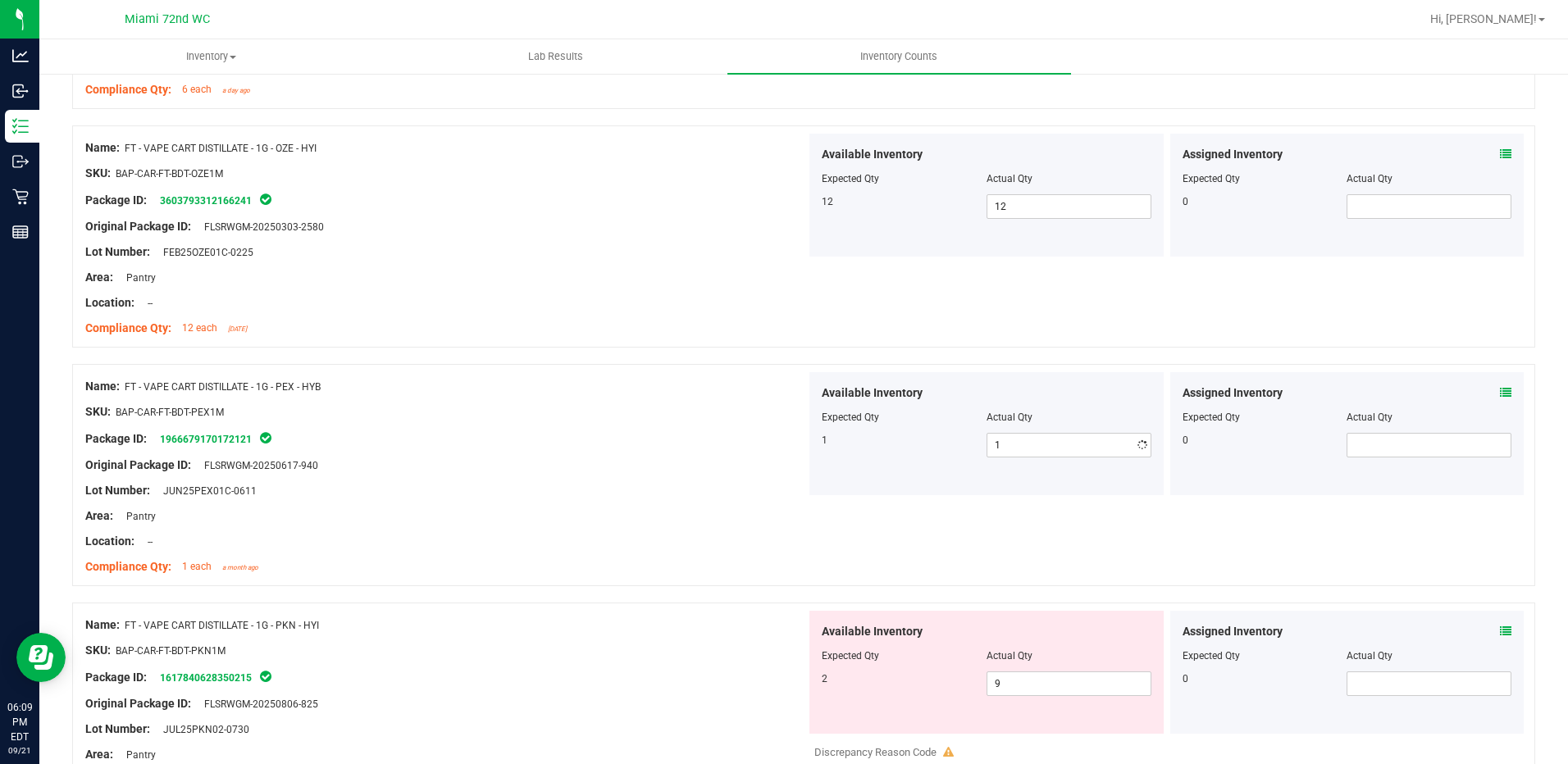
drag, startPoint x: 842, startPoint y: 425, endPoint x: 845, endPoint y: 484, distance: 59.1
click at [840, 425] on div at bounding box center [987, 429] width 330 height 8
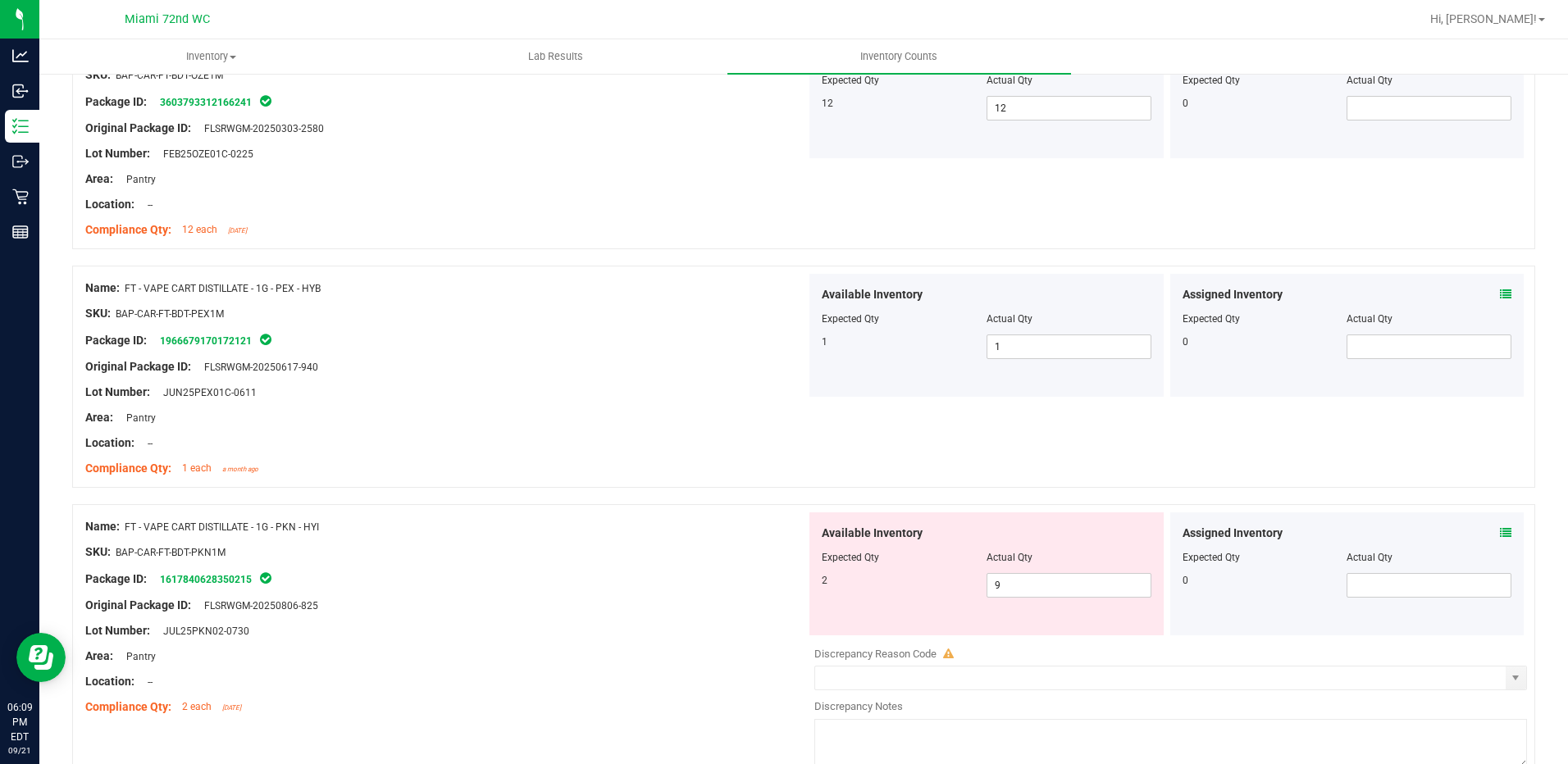
scroll to position [2294, 0]
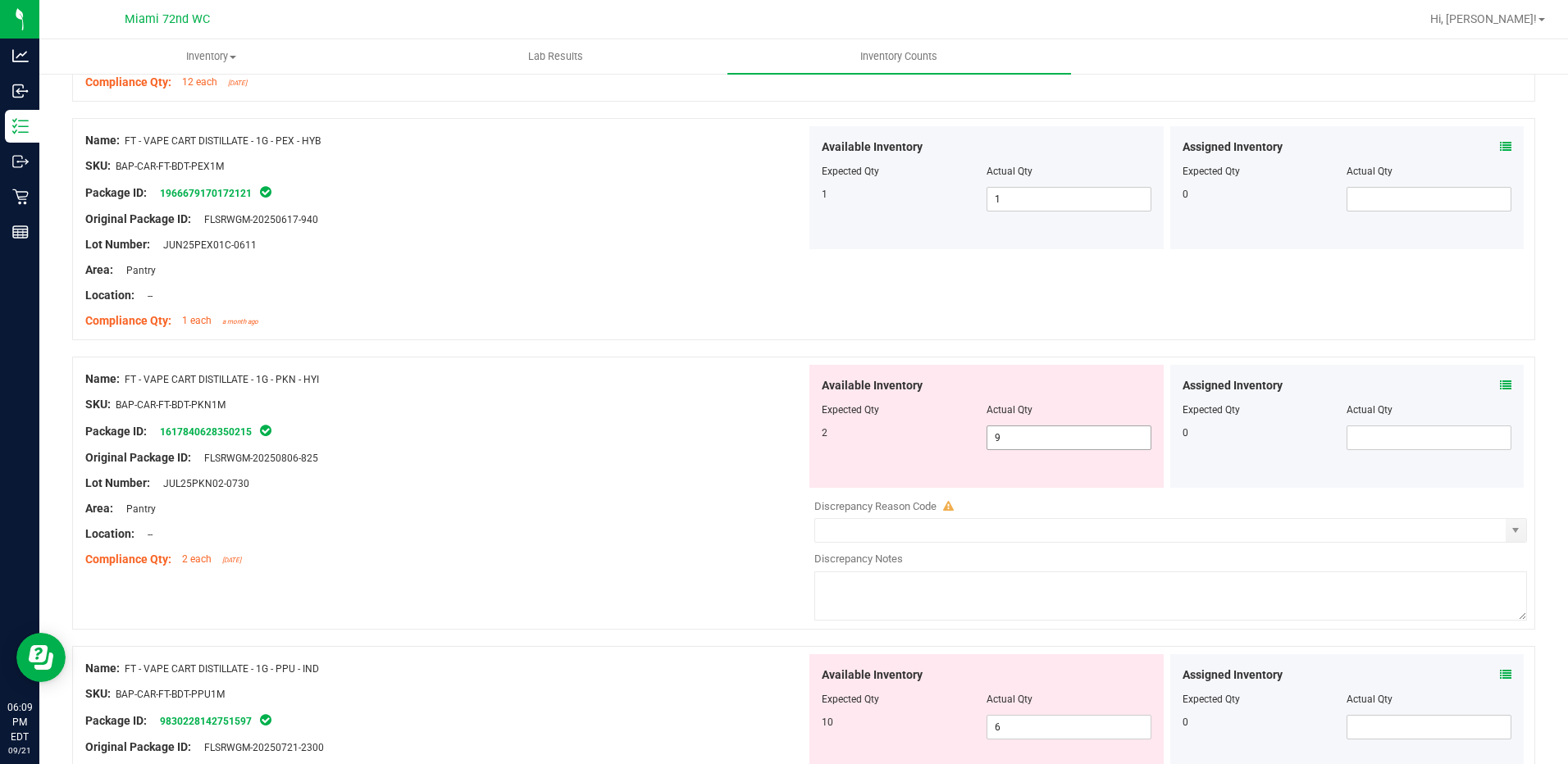
click at [1018, 443] on span "9 9" at bounding box center [1069, 438] width 165 height 25
click at [1018, 443] on input "9" at bounding box center [1069, 438] width 163 height 23
type input "2"
click at [868, 436] on div "2" at bounding box center [904, 433] width 165 height 15
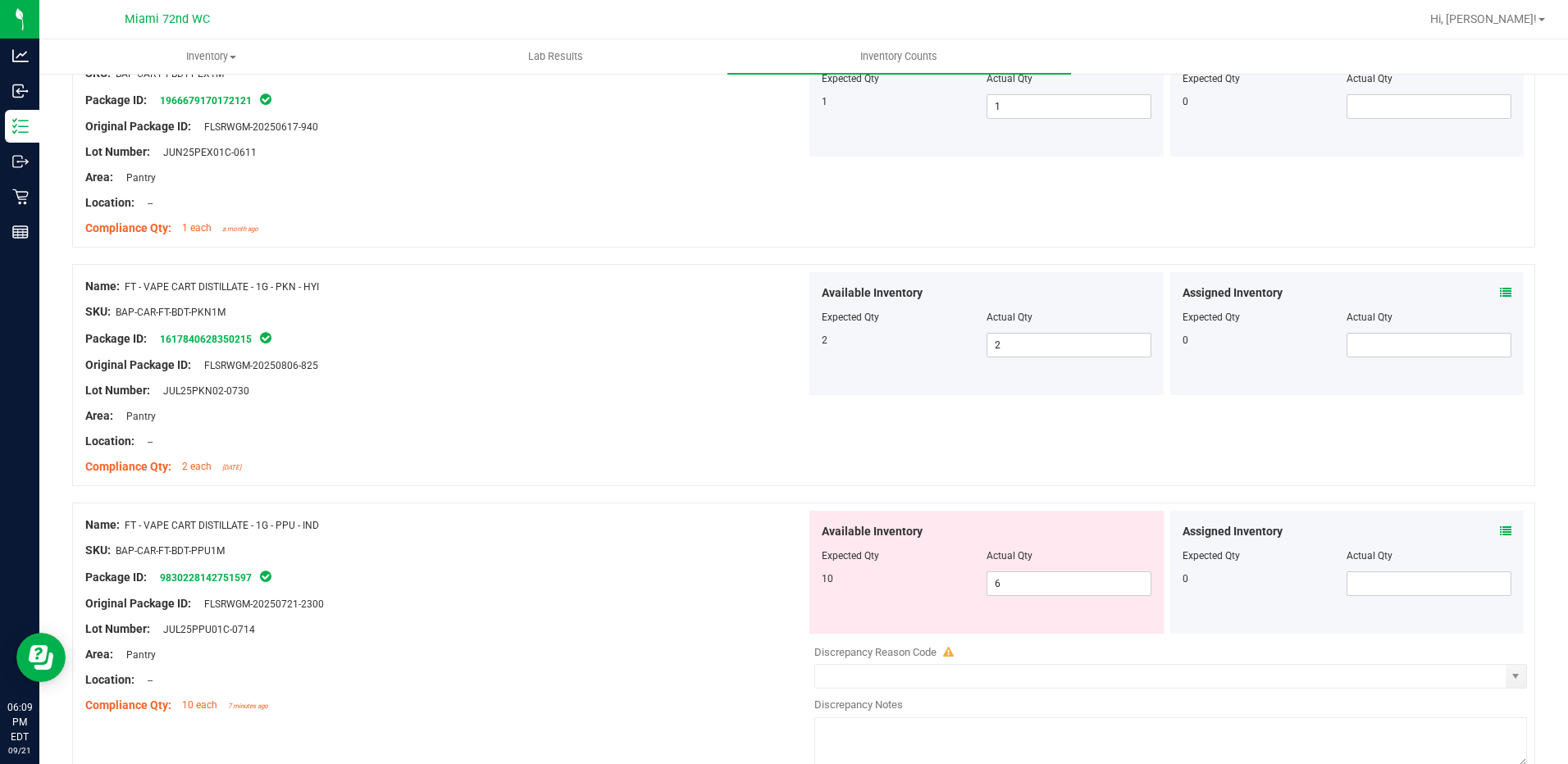
scroll to position [2458, 0]
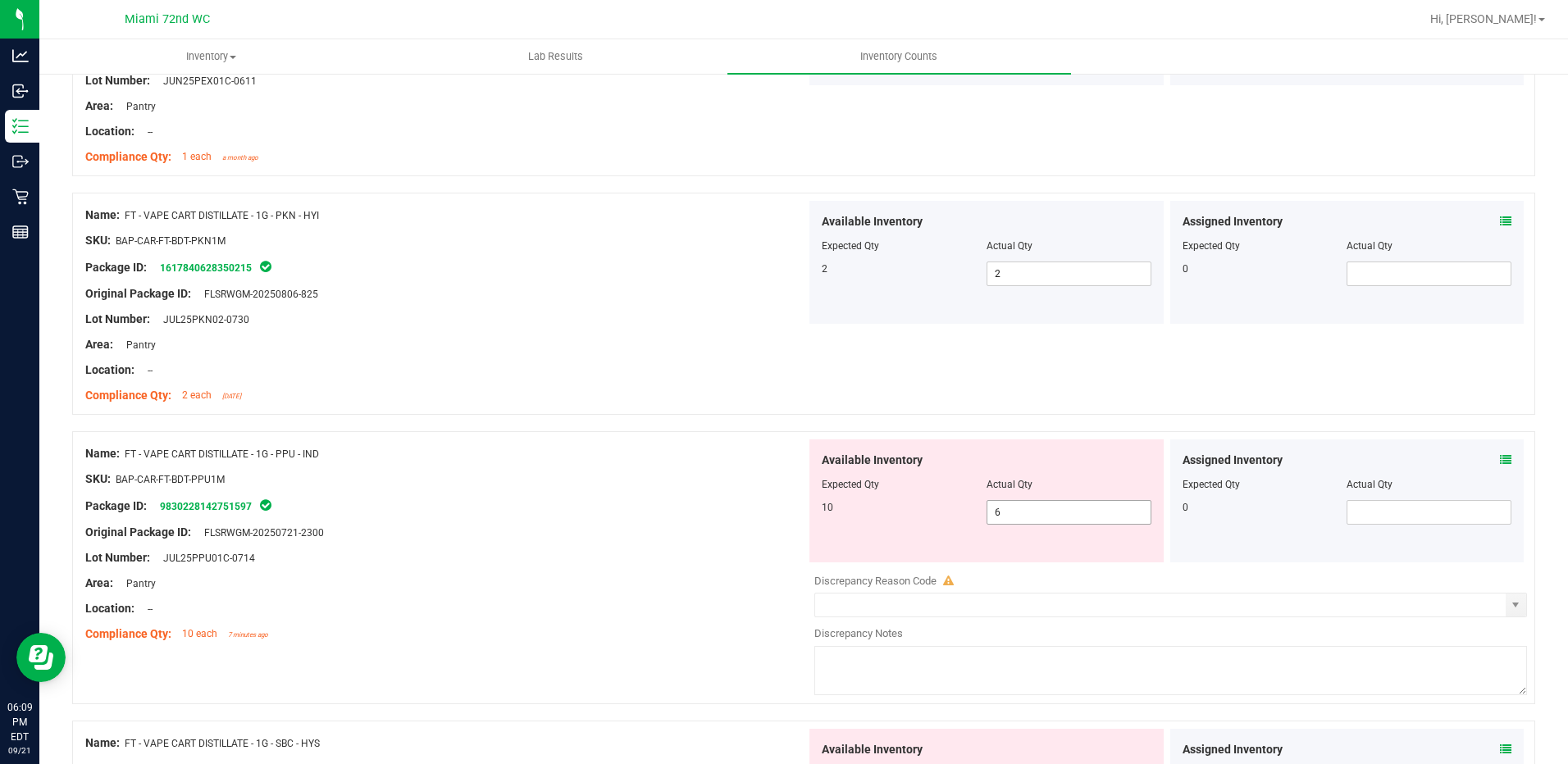
click at [1015, 509] on span "6 6" at bounding box center [1069, 513] width 165 height 25
click at [1015, 509] on input "6" at bounding box center [1069, 513] width 163 height 23
type input "10"
click at [848, 532] on div "Available Inventory Expected Qty Actual Qty 10 10 10" at bounding box center [986, 501] width 354 height 123
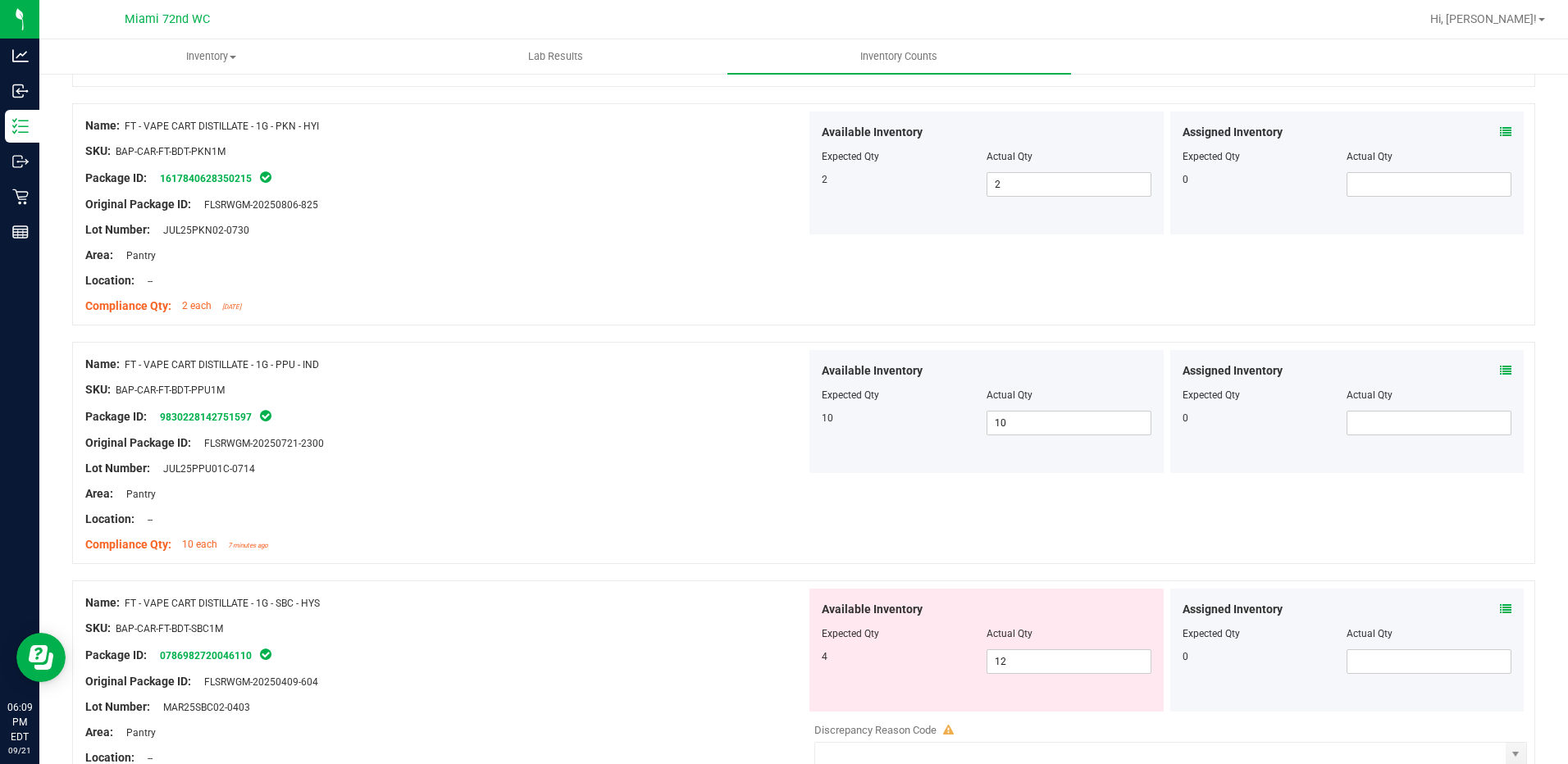
scroll to position [2704, 0]
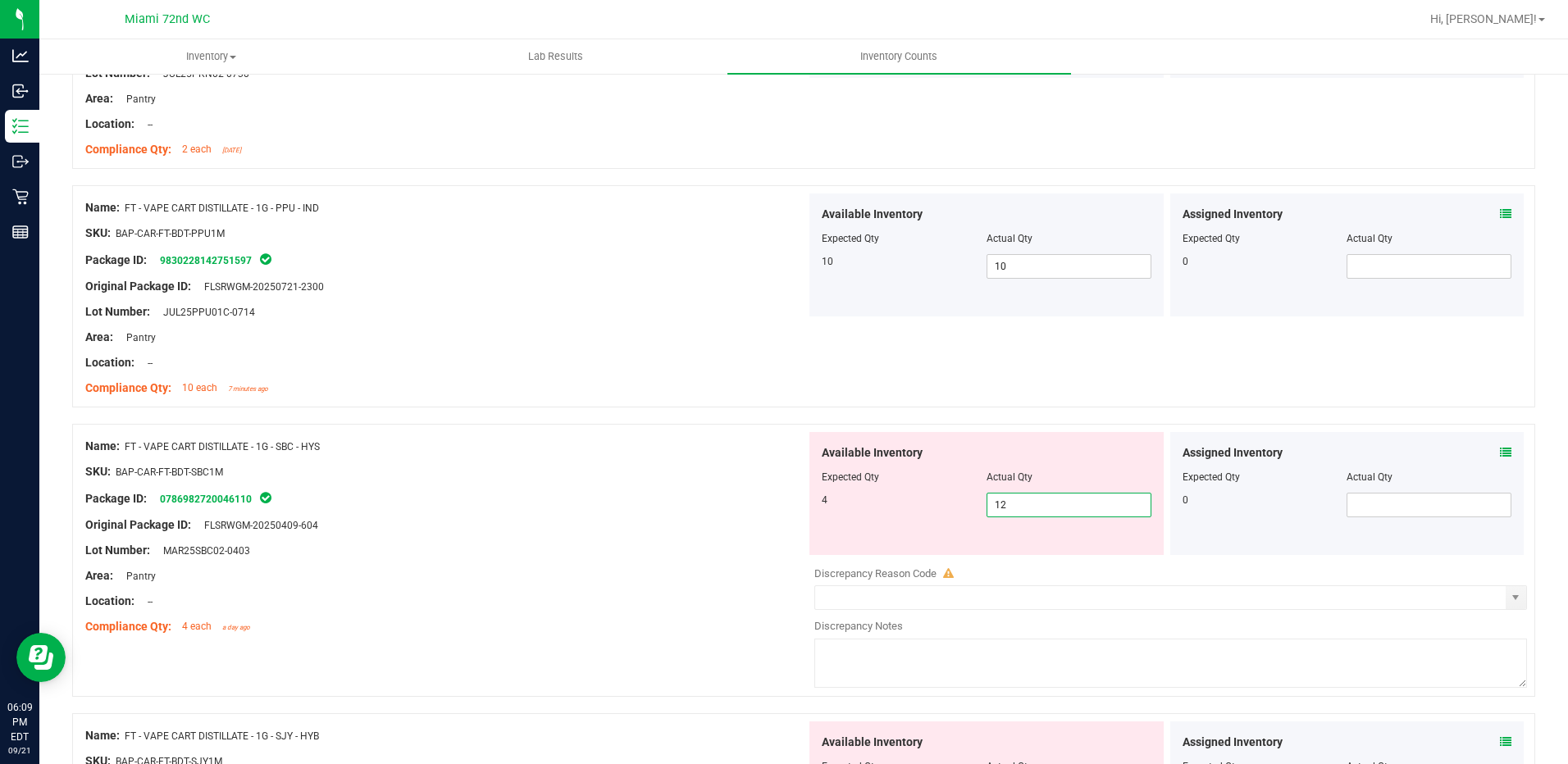
drag, startPoint x: 1026, startPoint y: 509, endPoint x: 919, endPoint y: 501, distance: 107.3
click at [931, 503] on div "4 12 12" at bounding box center [987, 505] width 330 height 25
type input "4"
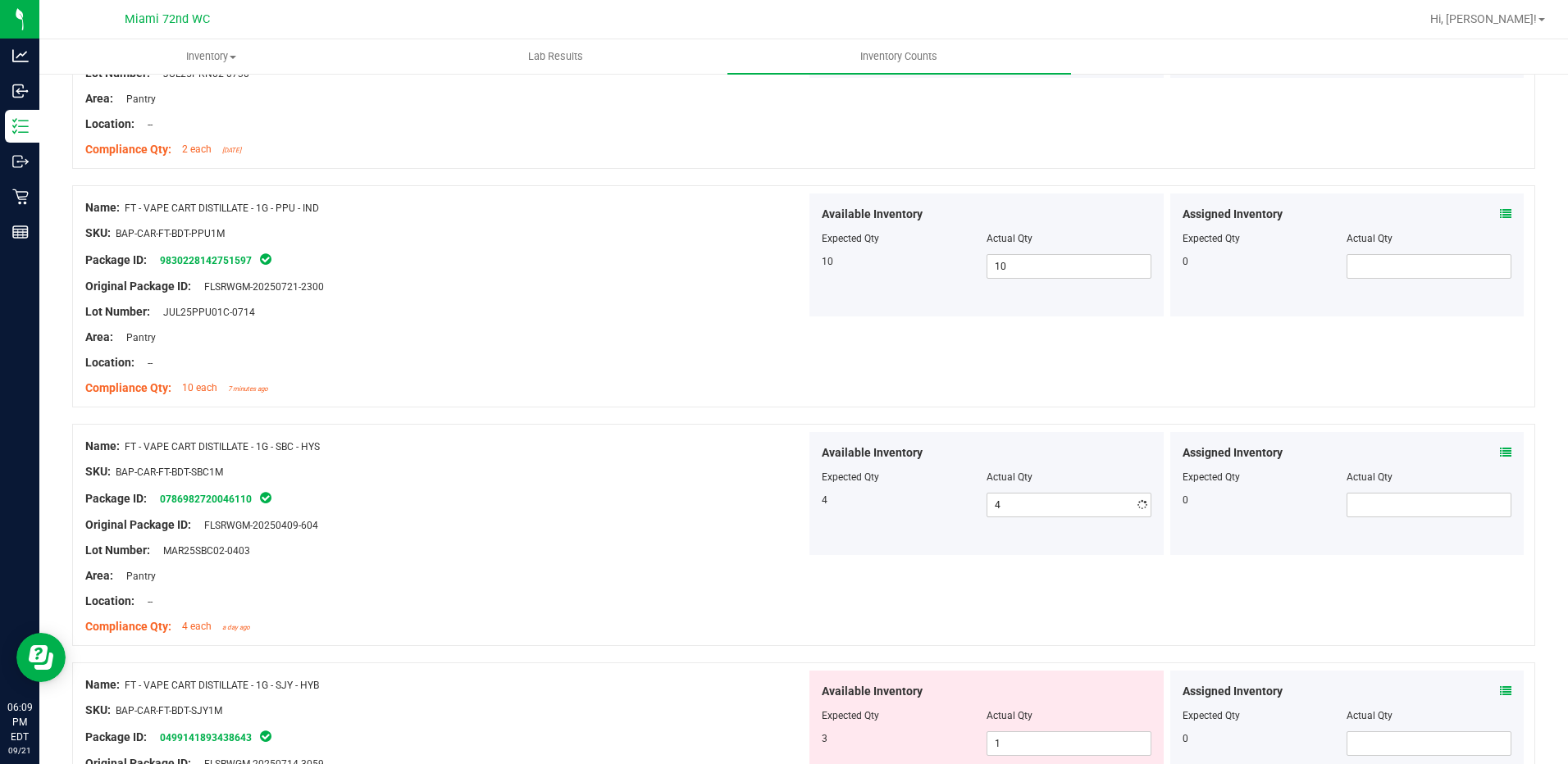
drag, startPoint x: 857, startPoint y: 498, endPoint x: 860, endPoint y: 562, distance: 64.1
click at [854, 508] on div "4 4 4" at bounding box center [987, 505] width 330 height 25
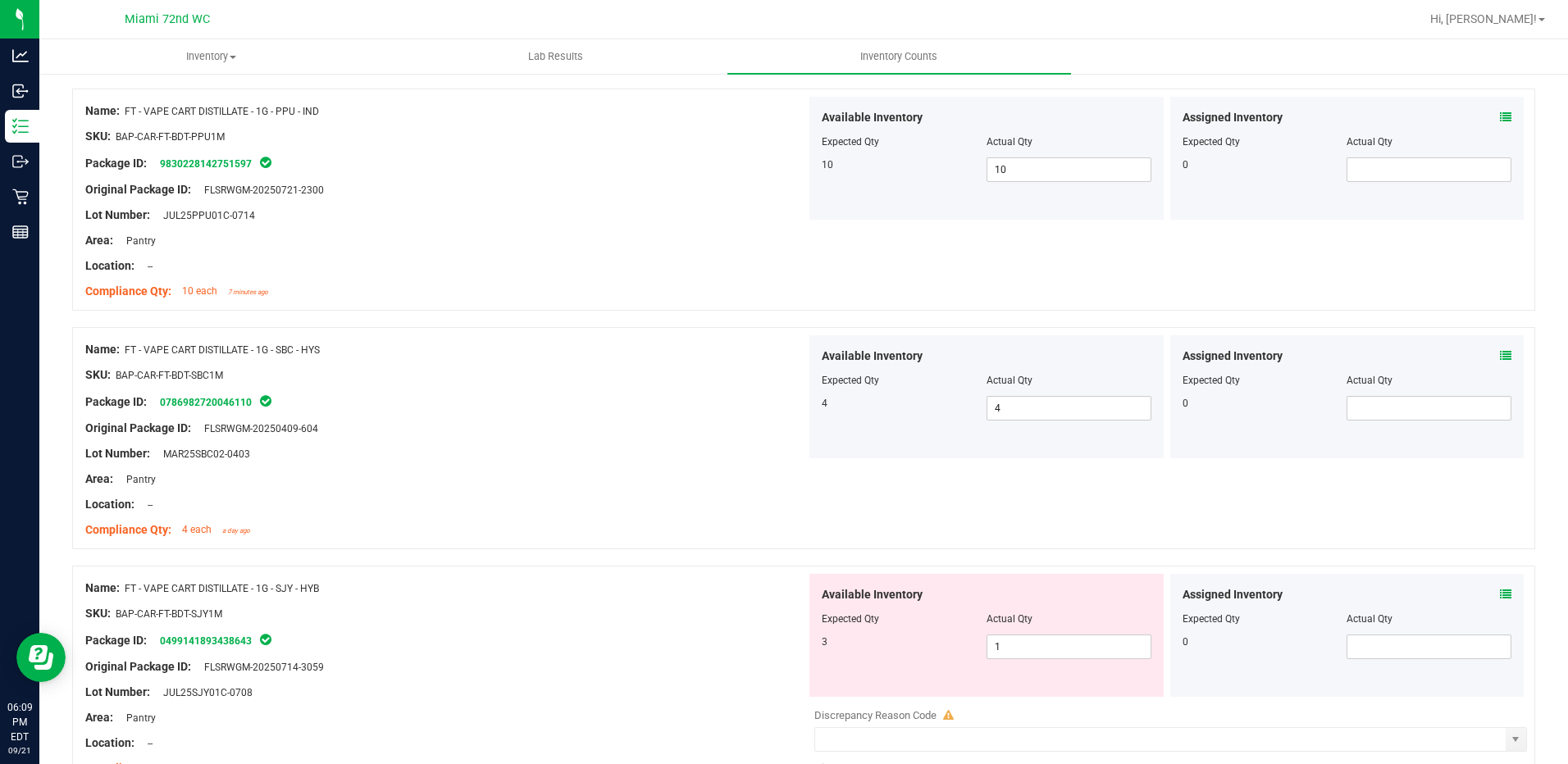
scroll to position [2950, 0]
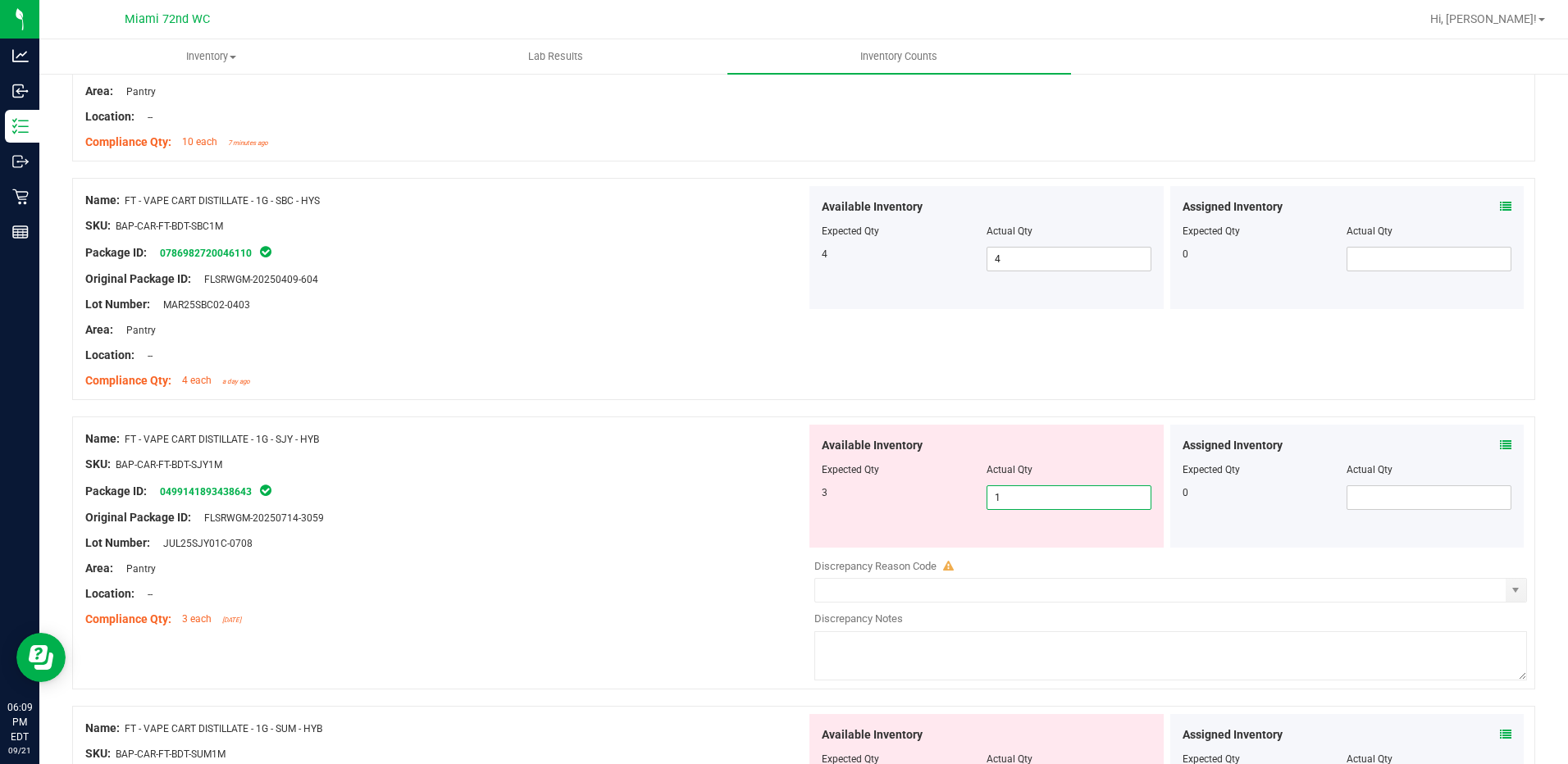
drag, startPoint x: 1039, startPoint y: 503, endPoint x: 943, endPoint y: 503, distance: 96.0
click at [943, 503] on div "3 1 1" at bounding box center [987, 498] width 330 height 25
type input "3"
drag, startPoint x: 834, startPoint y: 503, endPoint x: 834, endPoint y: 517, distance: 14.0
click at [834, 513] on div "Available Inventory Expected Qty Actual Qty 3 3 3" at bounding box center [986, 486] width 354 height 123
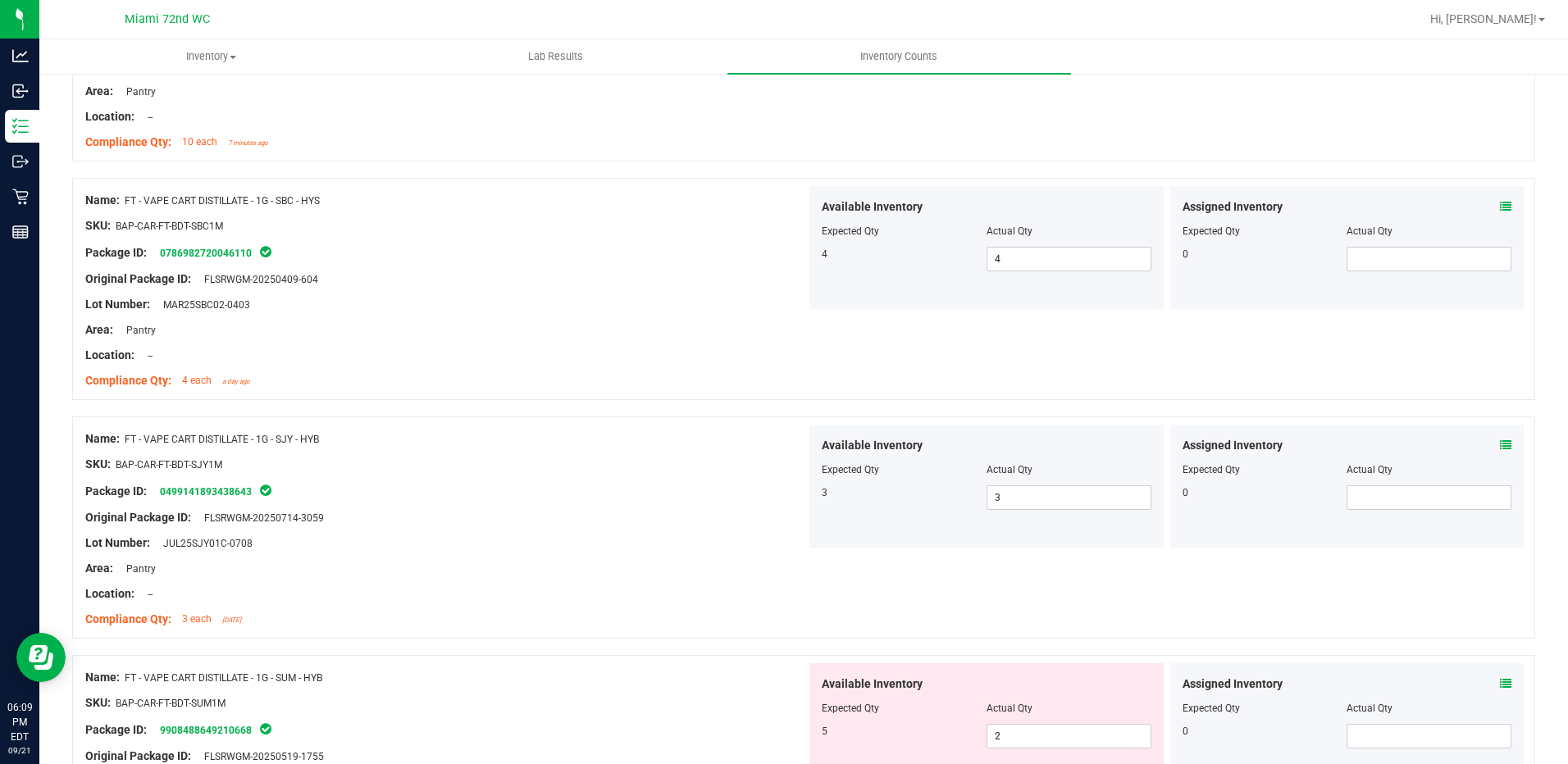
scroll to position [3196, 0]
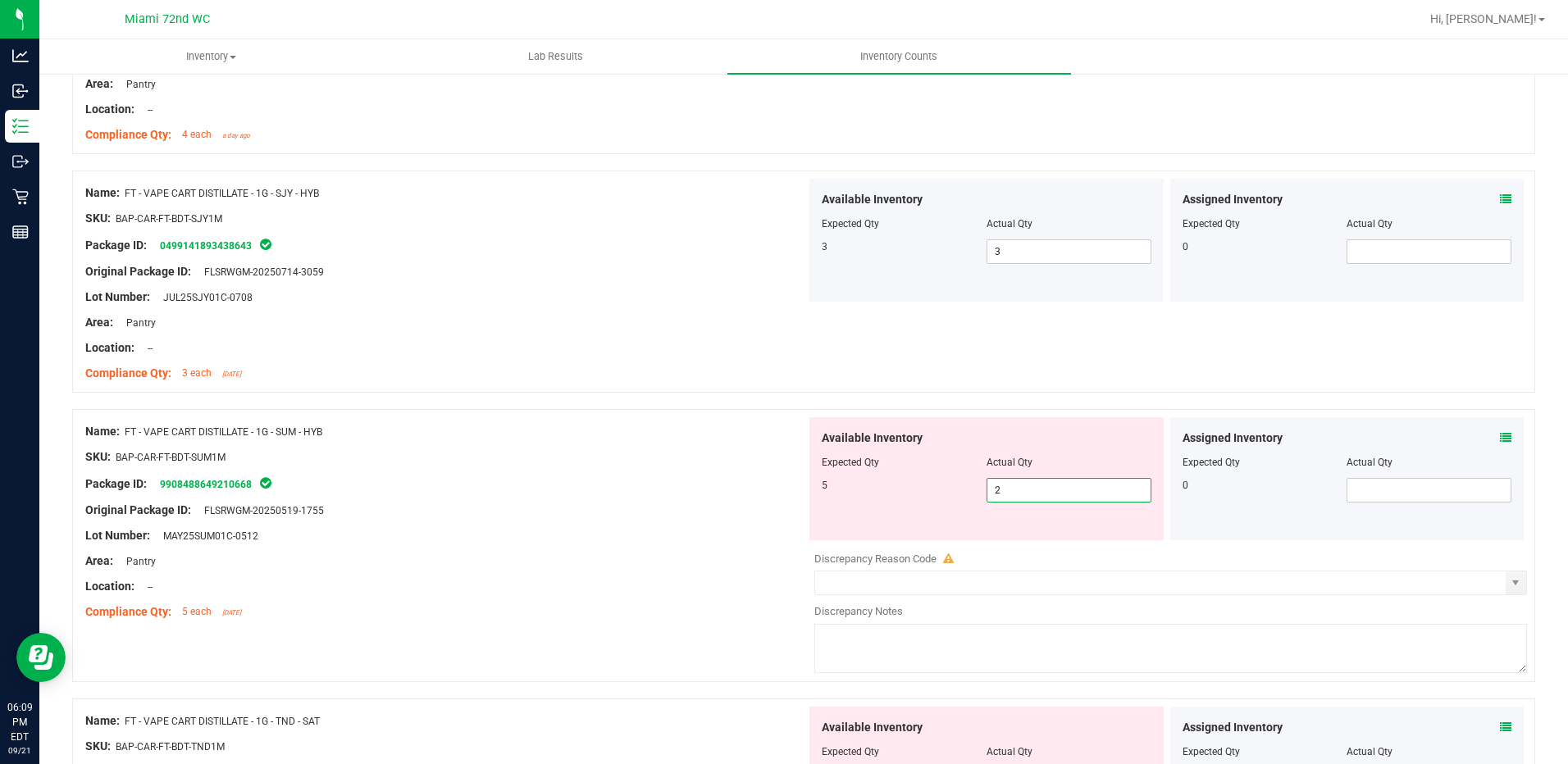
drag, startPoint x: 970, startPoint y: 494, endPoint x: 949, endPoint y: 494, distance: 21.0
click at [949, 494] on div "5 2 2" at bounding box center [987, 490] width 330 height 25
type input "5"
drag, startPoint x: 864, startPoint y: 496, endPoint x: 871, endPoint y: 533, distance: 37.7
click at [864, 504] on div "Available Inventory Expected Qty Actual Qty 5 5 5" at bounding box center [986, 479] width 354 height 123
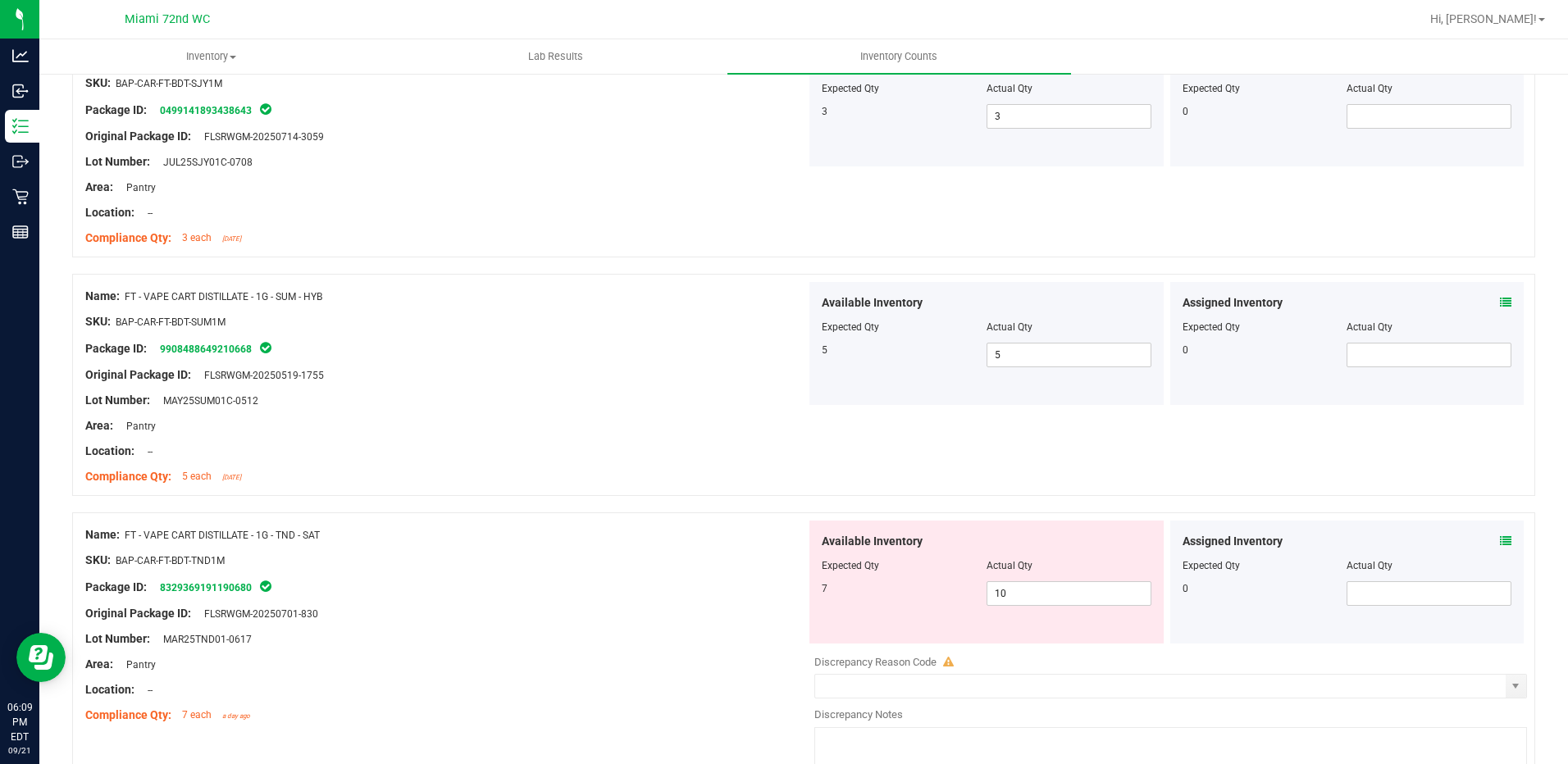
scroll to position [3442, 0]
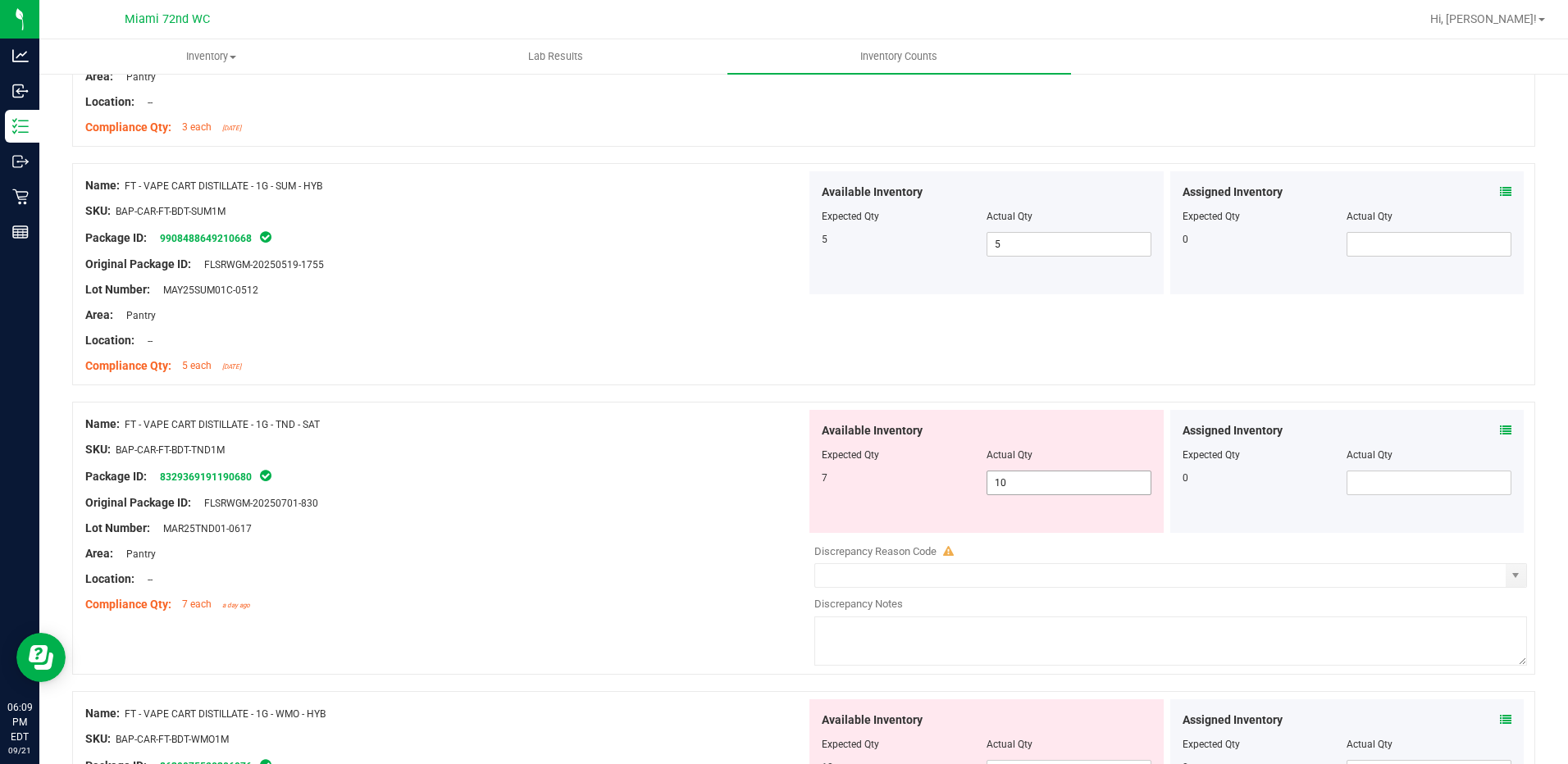
drag, startPoint x: 1034, startPoint y: 468, endPoint x: 971, endPoint y: 480, distance: 64.1
click at [971, 480] on div "Available Inventory Expected Qty Actual Qty 7 10 10" at bounding box center [986, 471] width 354 height 123
drag, startPoint x: 971, startPoint y: 480, endPoint x: 1012, endPoint y: 480, distance: 41.0
click at [1012, 480] on span "10 10" at bounding box center [1069, 483] width 165 height 25
click at [1012, 480] on input "10" at bounding box center [1069, 483] width 163 height 23
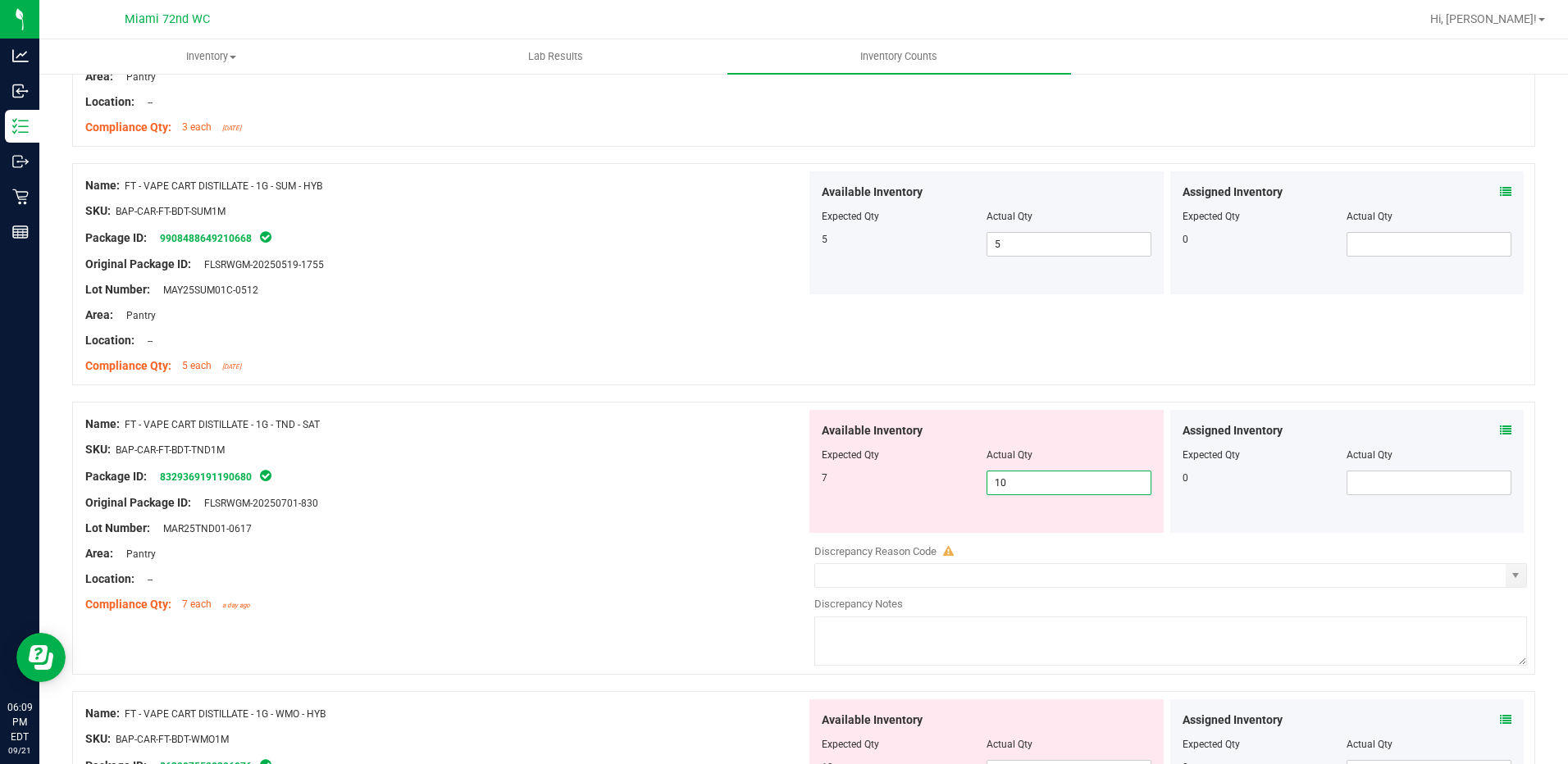
type input "7"
drag, startPoint x: 883, startPoint y: 489, endPoint x: 847, endPoint y: 543, distance: 64.9
click at [880, 491] on div "7 7 7" at bounding box center [987, 483] width 330 height 25
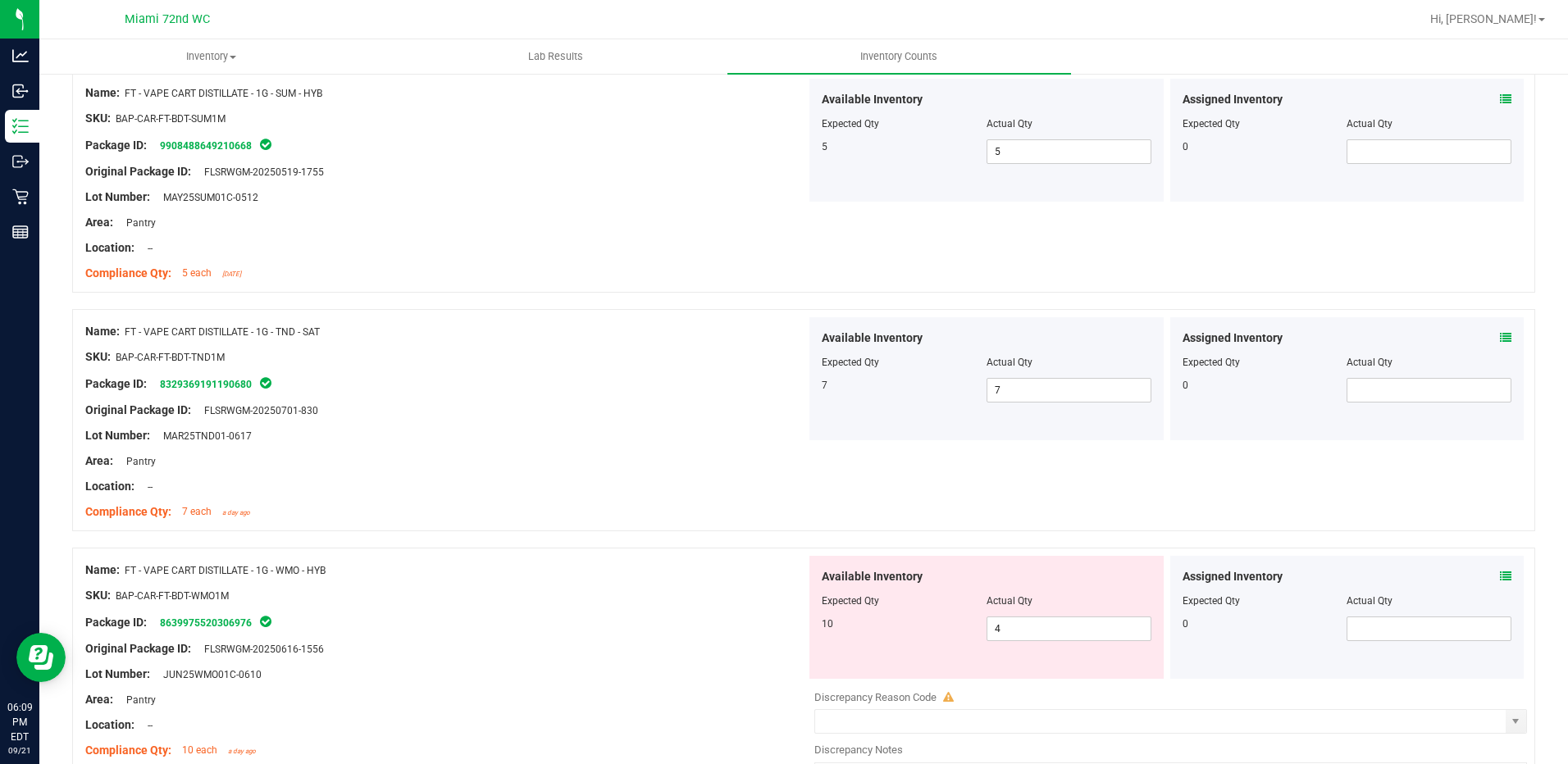
scroll to position [3688, 0]
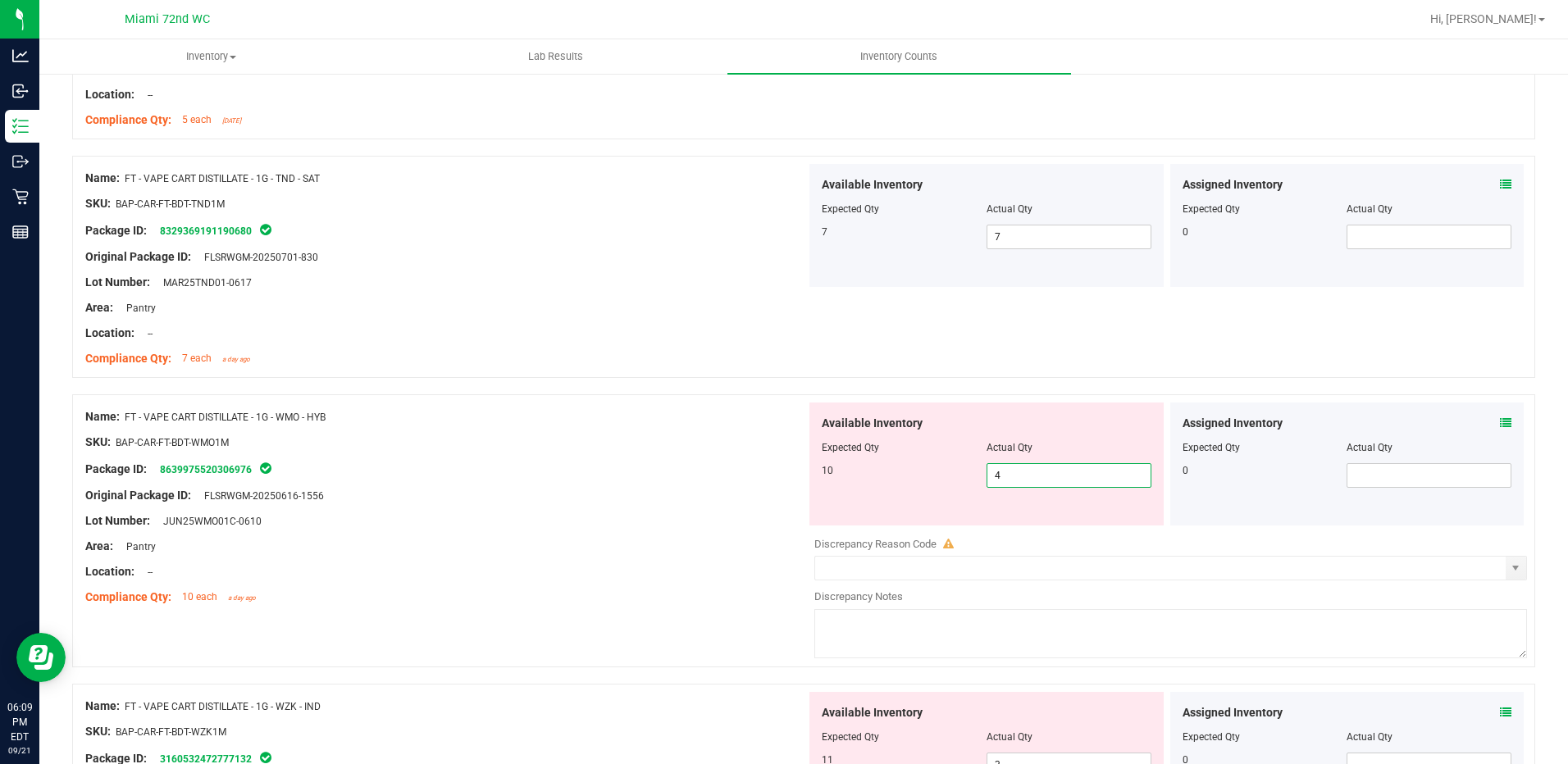
click at [1034, 471] on span "4 4" at bounding box center [1069, 475] width 165 height 25
click at [1034, 471] on input "4" at bounding box center [1069, 475] width 163 height 23
type input "10"
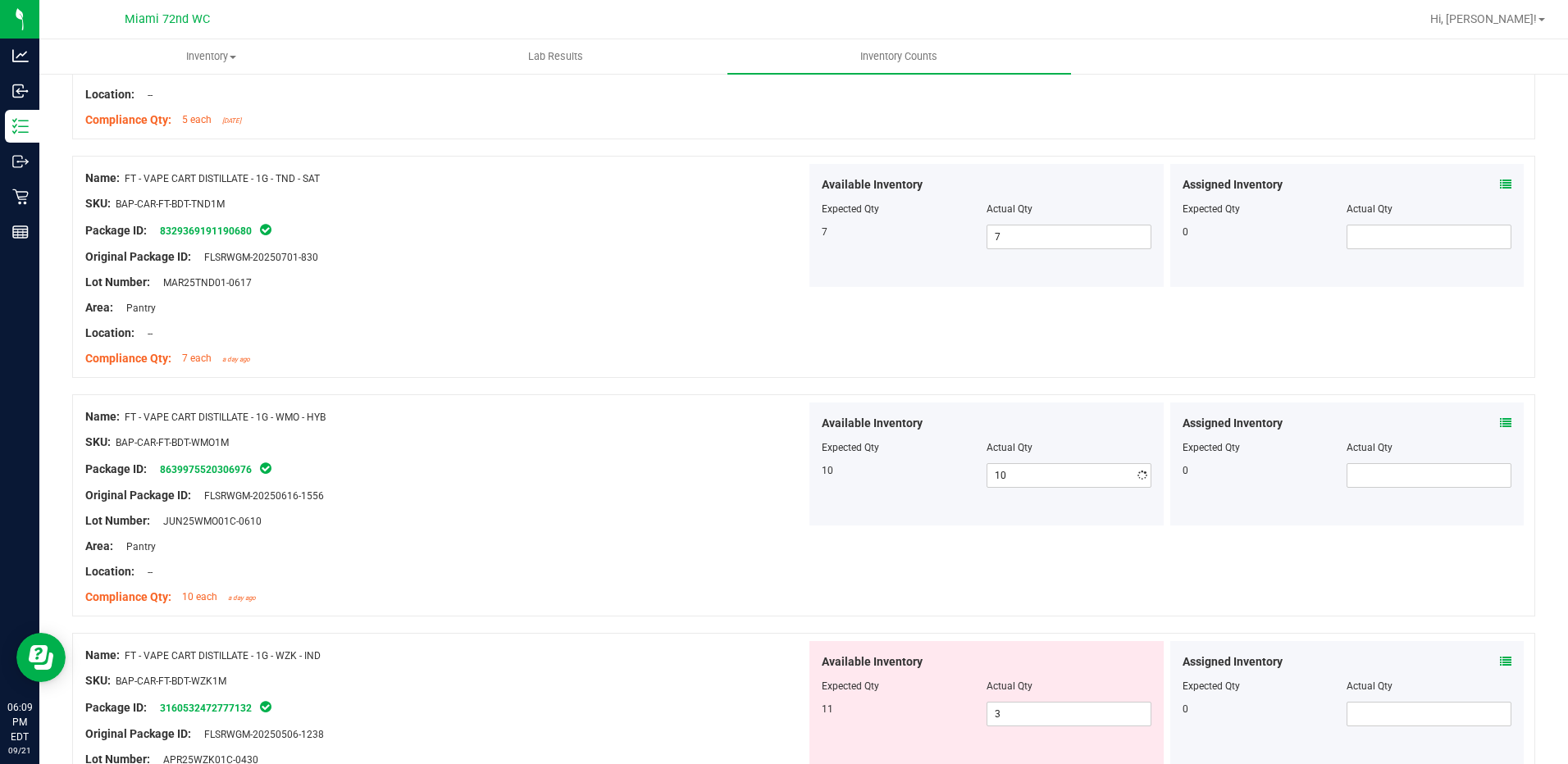
drag, startPoint x: 789, startPoint y: 473, endPoint x: 796, endPoint y: 562, distance: 89.3
click at [787, 483] on div "Name: FT - VAPE CART DISTILLATE - 1G - WMO - HYB SKU: BAP-CAR-FT-BDT-WMO1M Pack…" at bounding box center [446, 506] width 721 height 209
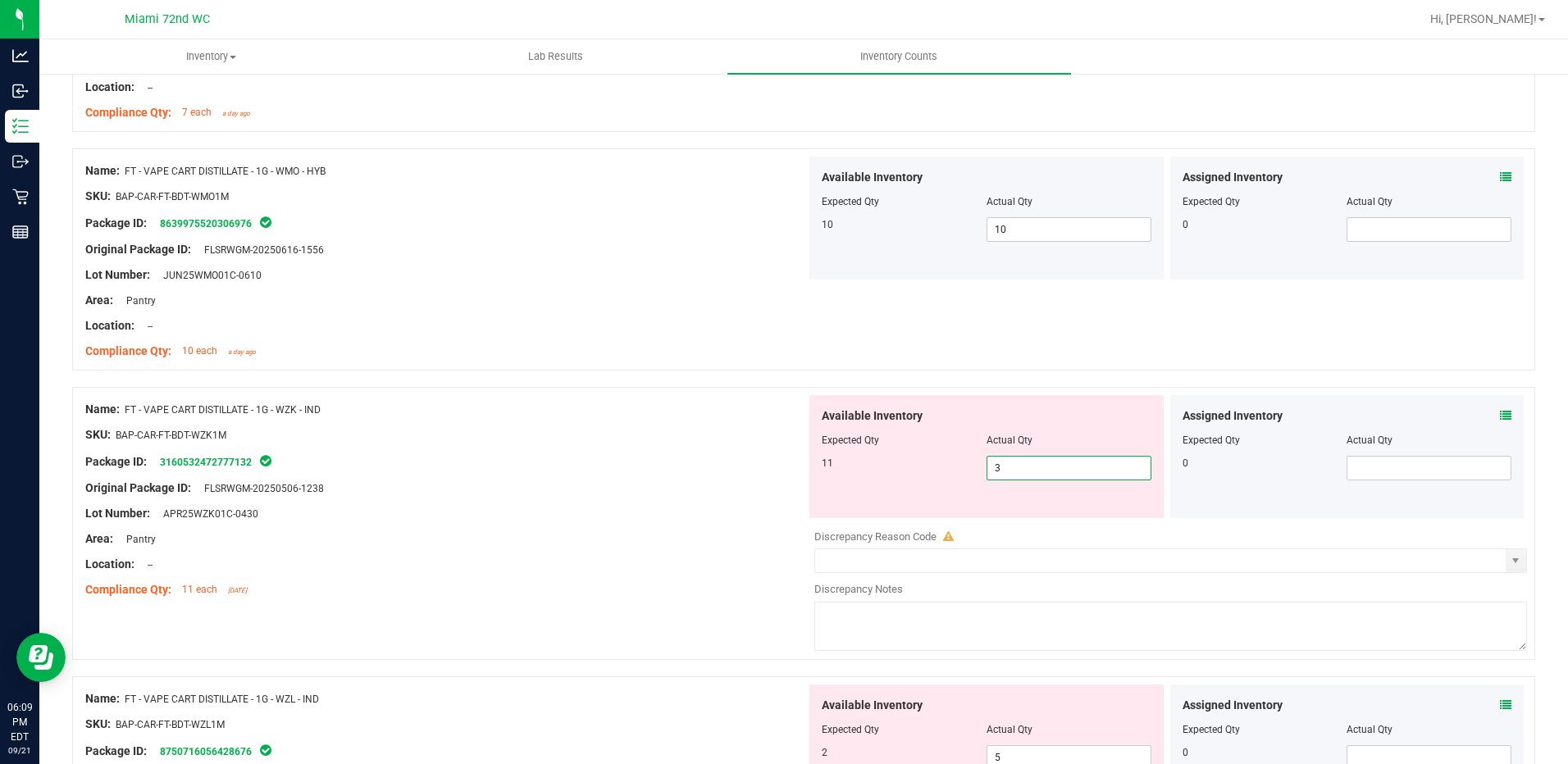
click at [1009, 473] on span "3 3" at bounding box center [1069, 468] width 165 height 25
click at [1009, 473] on input "3" at bounding box center [1069, 468] width 163 height 23
type input "11"
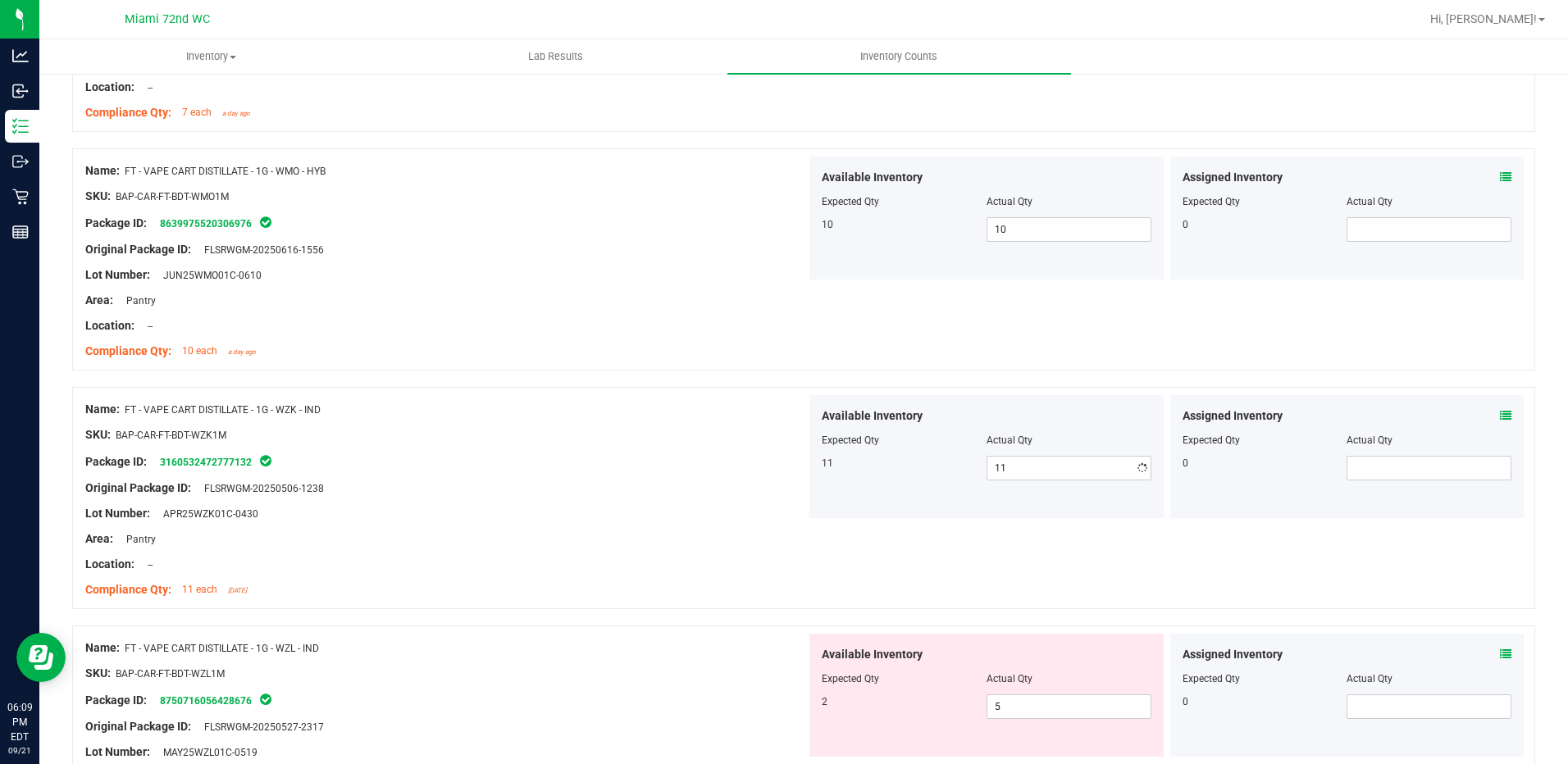
drag, startPoint x: 743, startPoint y: 447, endPoint x: 743, endPoint y: 466, distance: 19.0
click at [743, 455] on div "Name: FT - VAPE CART DISTILLATE - 1G - WZK - IND SKU: BAP-CAR-FT-BDT-WZK1M Pack…" at bounding box center [446, 499] width 721 height 209
click at [1054, 723] on div "Available Inventory Expected Qty Actual Qty 2 5 5" at bounding box center [986, 695] width 354 height 123
click at [1048, 721] on div "Available Inventory Expected Qty Actual Qty 2 5 5" at bounding box center [986, 695] width 354 height 123
click at [1038, 716] on span "5 5" at bounding box center [1069, 707] width 165 height 25
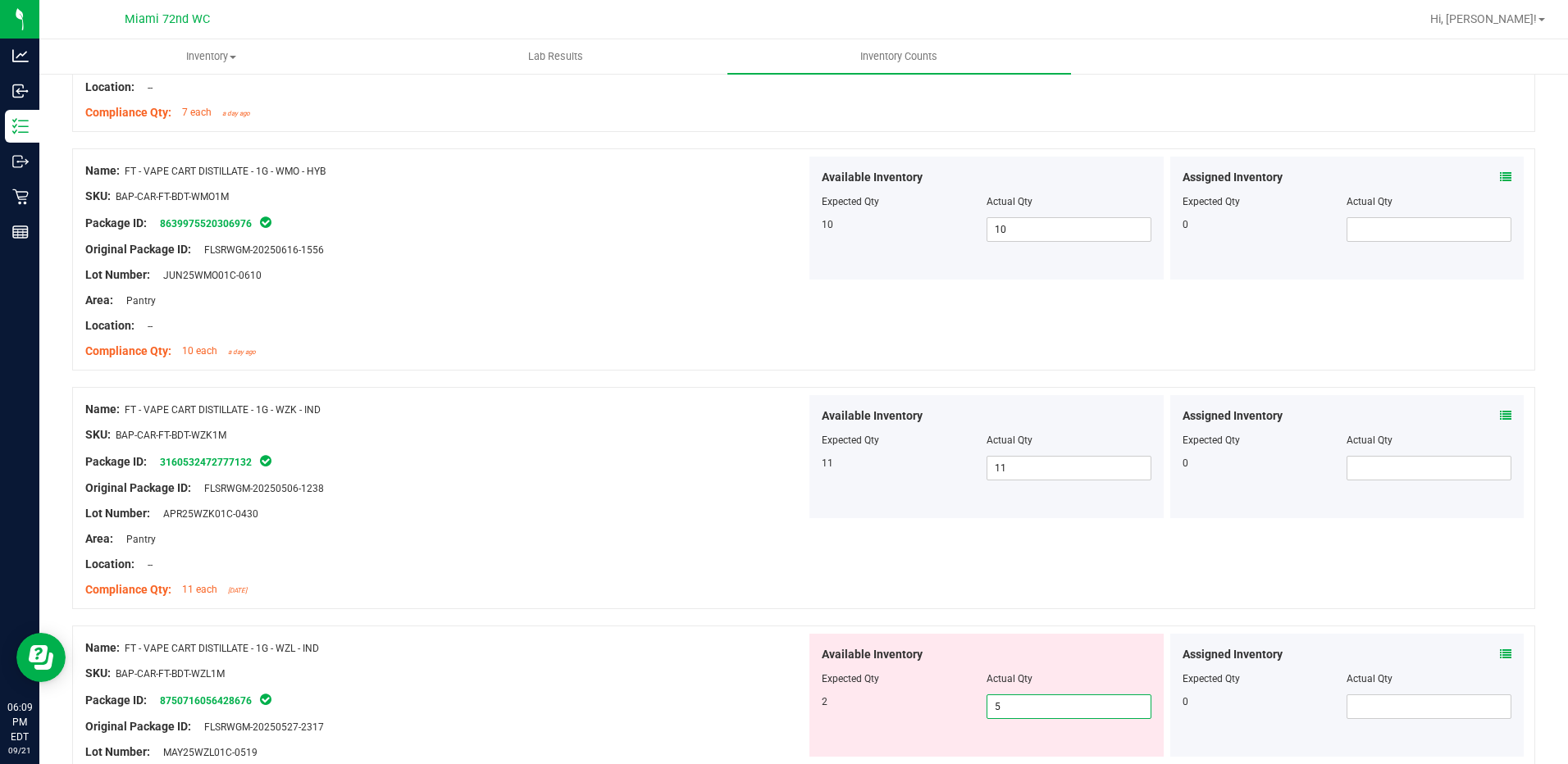
click at [1038, 716] on input "5" at bounding box center [1069, 707] width 163 height 23
type input "2"
click at [1026, 714] on input "2" at bounding box center [1069, 707] width 163 height 23
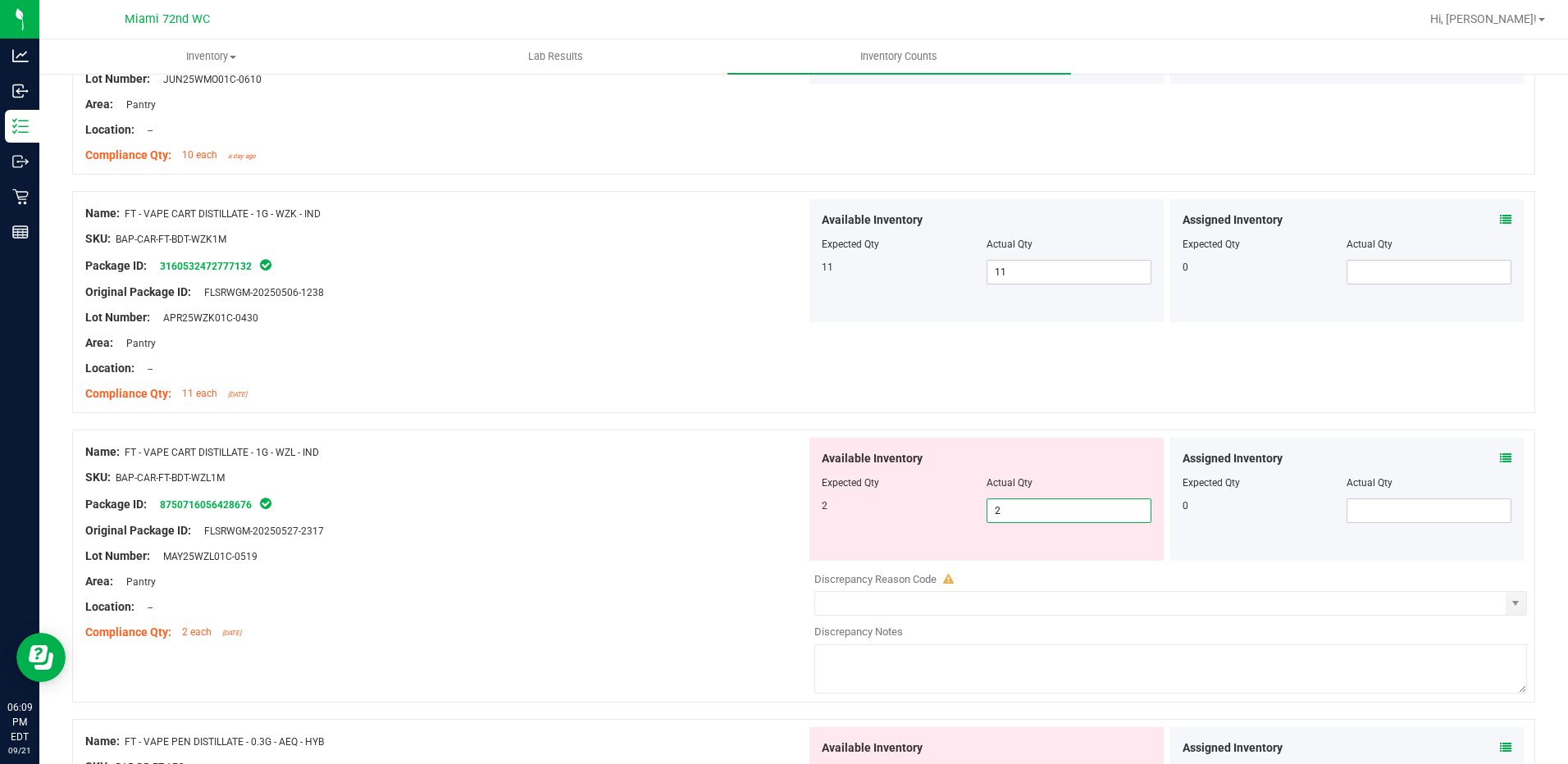
scroll to position [4343, 0]
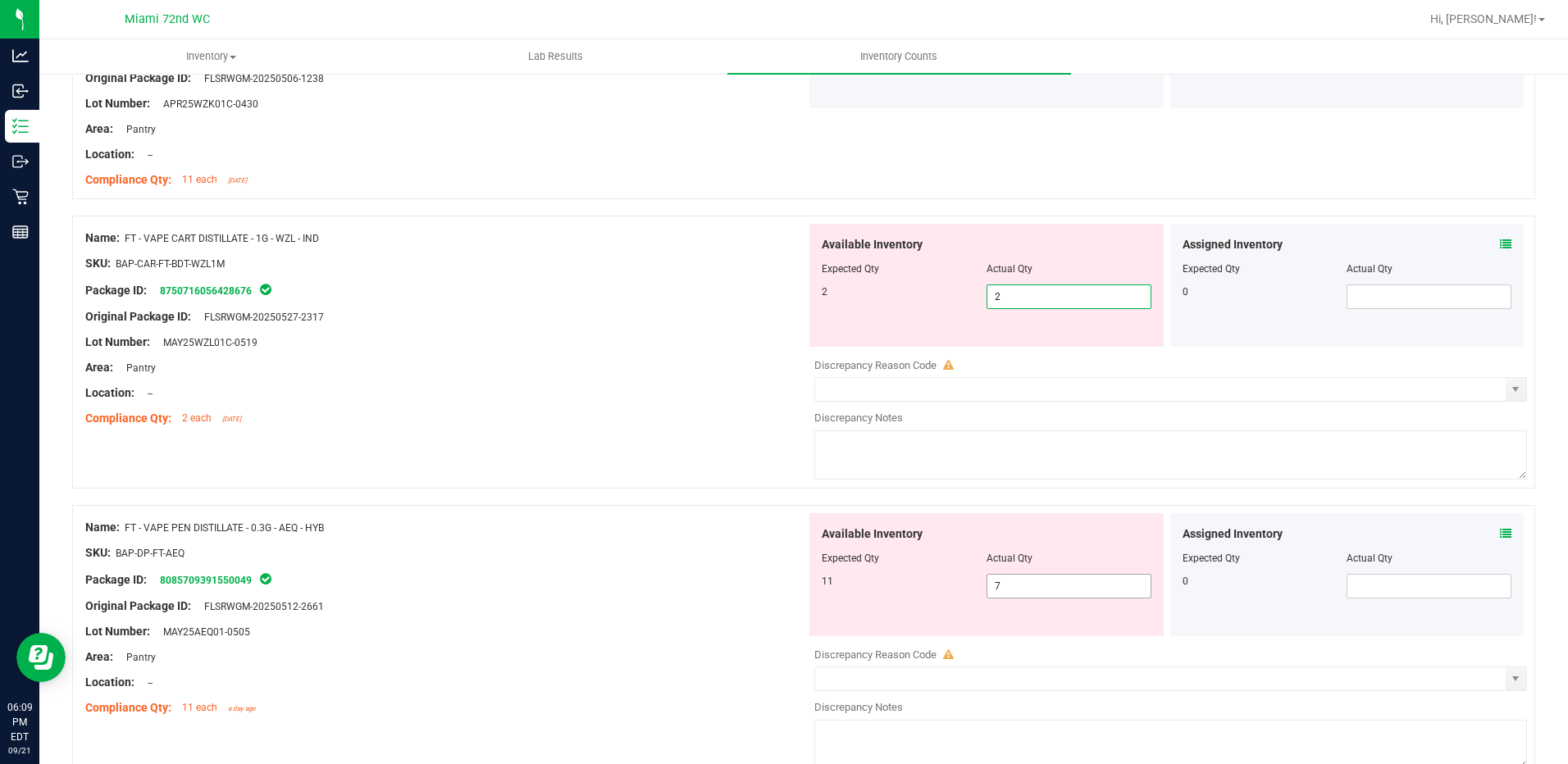
type input "2"
click at [1043, 579] on div "Available Inventory Expected Qty Actual Qty 11 7 7" at bounding box center [986, 574] width 354 height 123
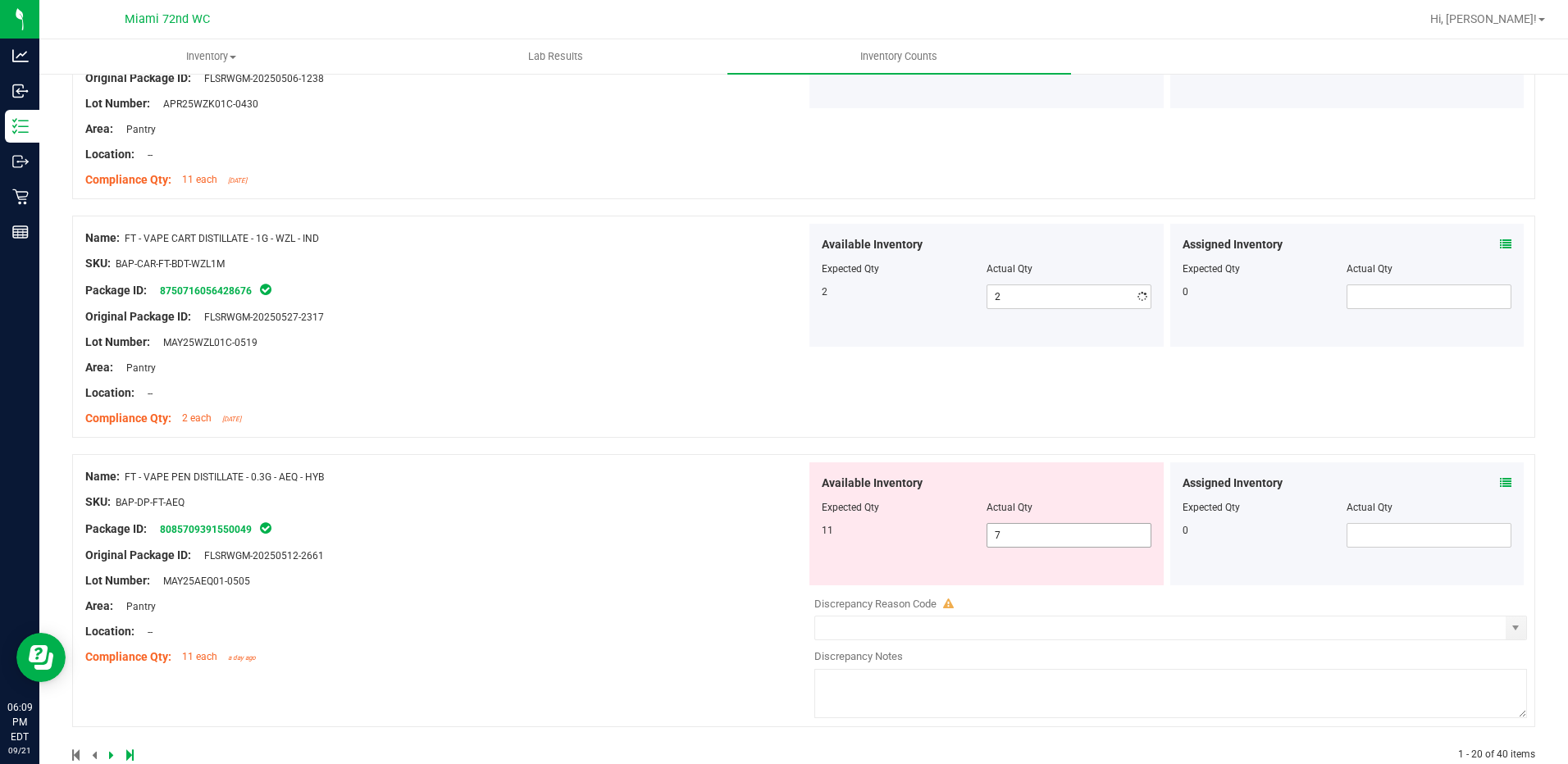
click at [1043, 579] on div "Available Inventory Expected Qty Actual Qty 11 7 7" at bounding box center [986, 523] width 354 height 123
click at [1007, 539] on span "7 7" at bounding box center [1069, 535] width 165 height 25
click at [0, 0] on input "7" at bounding box center [0, 0] width 0 height 0
type input "1"
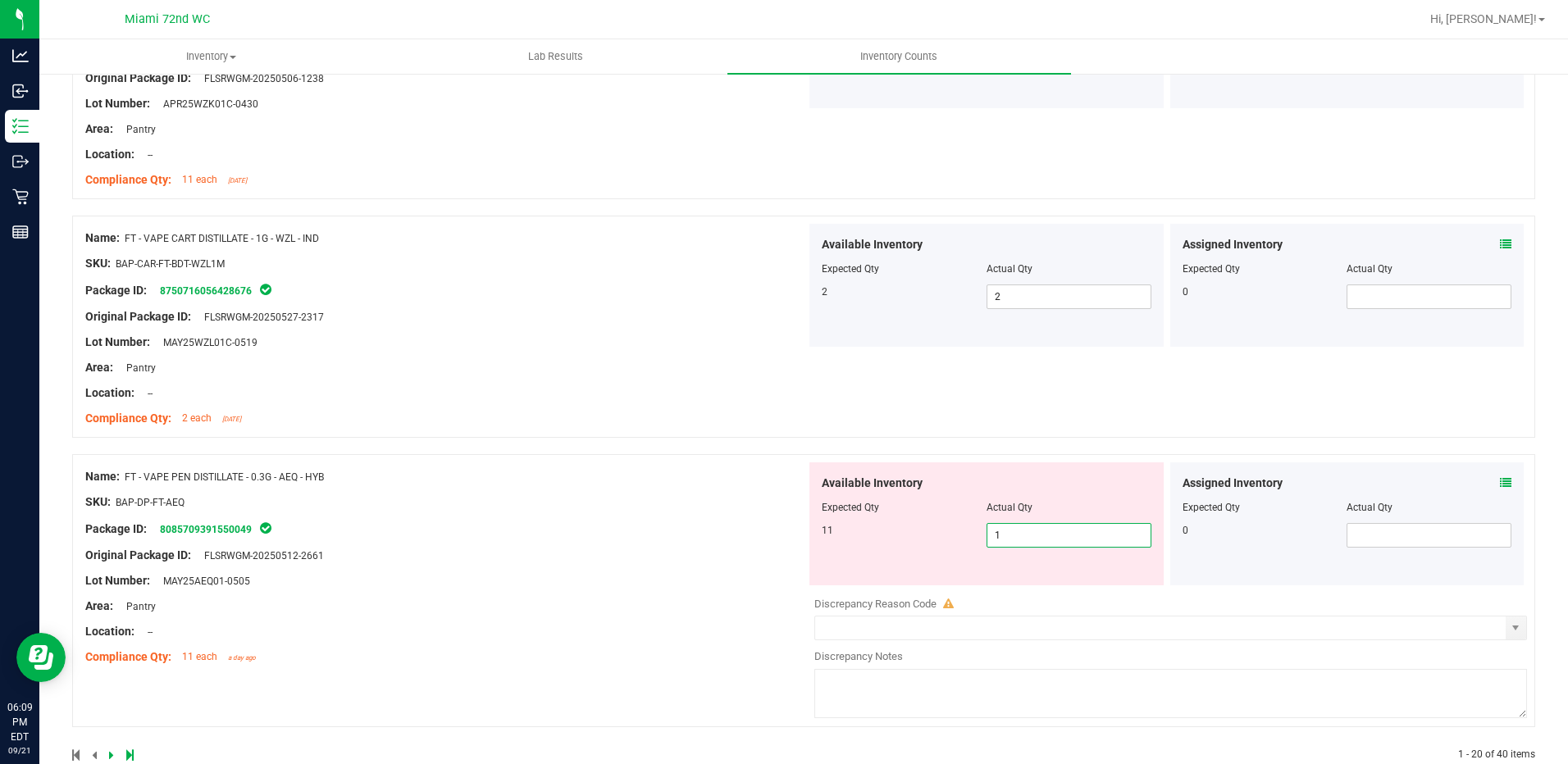
click at [953, 536] on div "11" at bounding box center [904, 530] width 165 height 15
click at [1003, 523] on span "1 1" at bounding box center [1069, 535] width 165 height 25
type input "11"
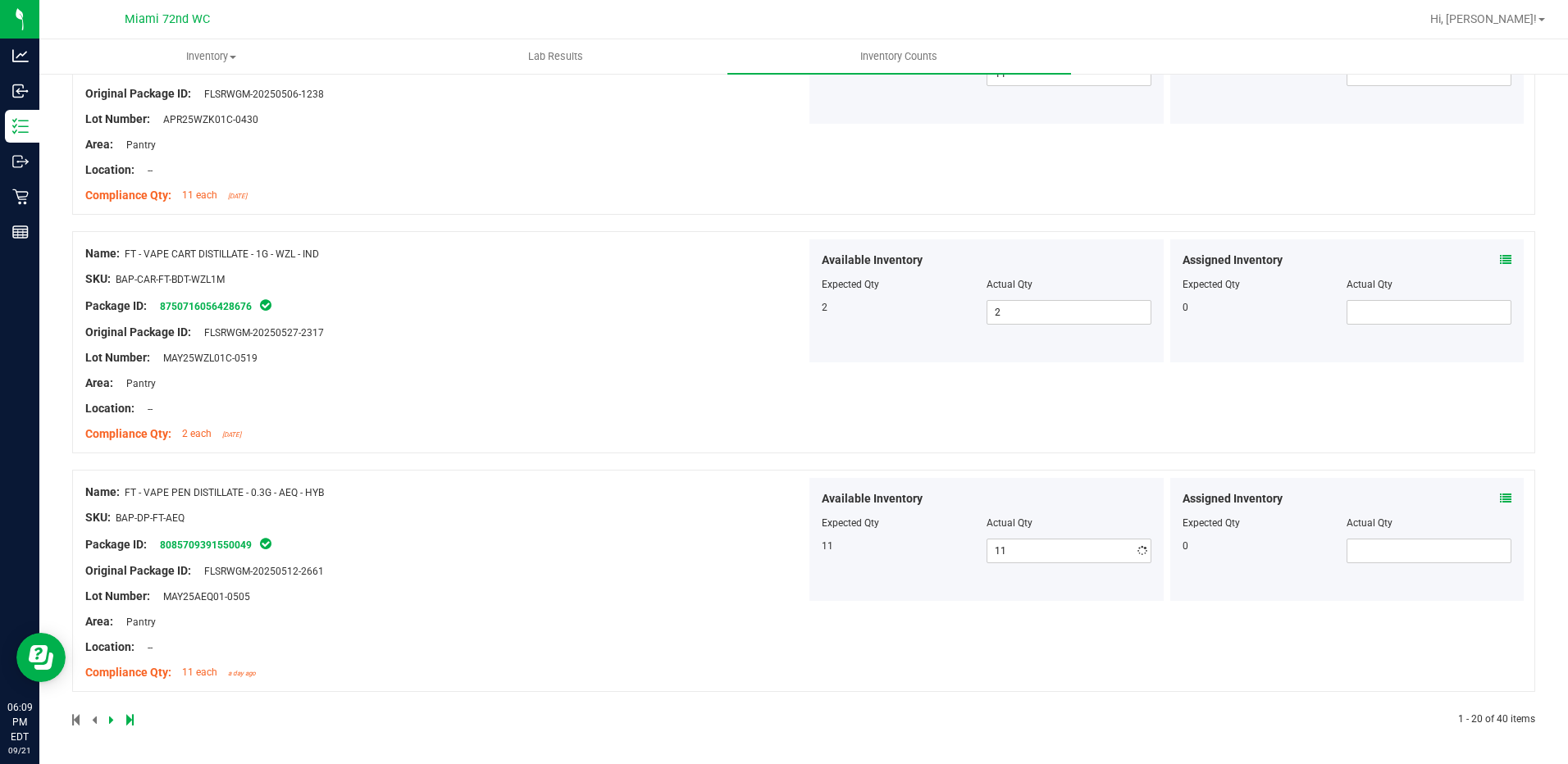
click at [894, 528] on div "Available Inventory Expected Qty Actual Qty 11 11 11" at bounding box center [986, 539] width 354 height 123
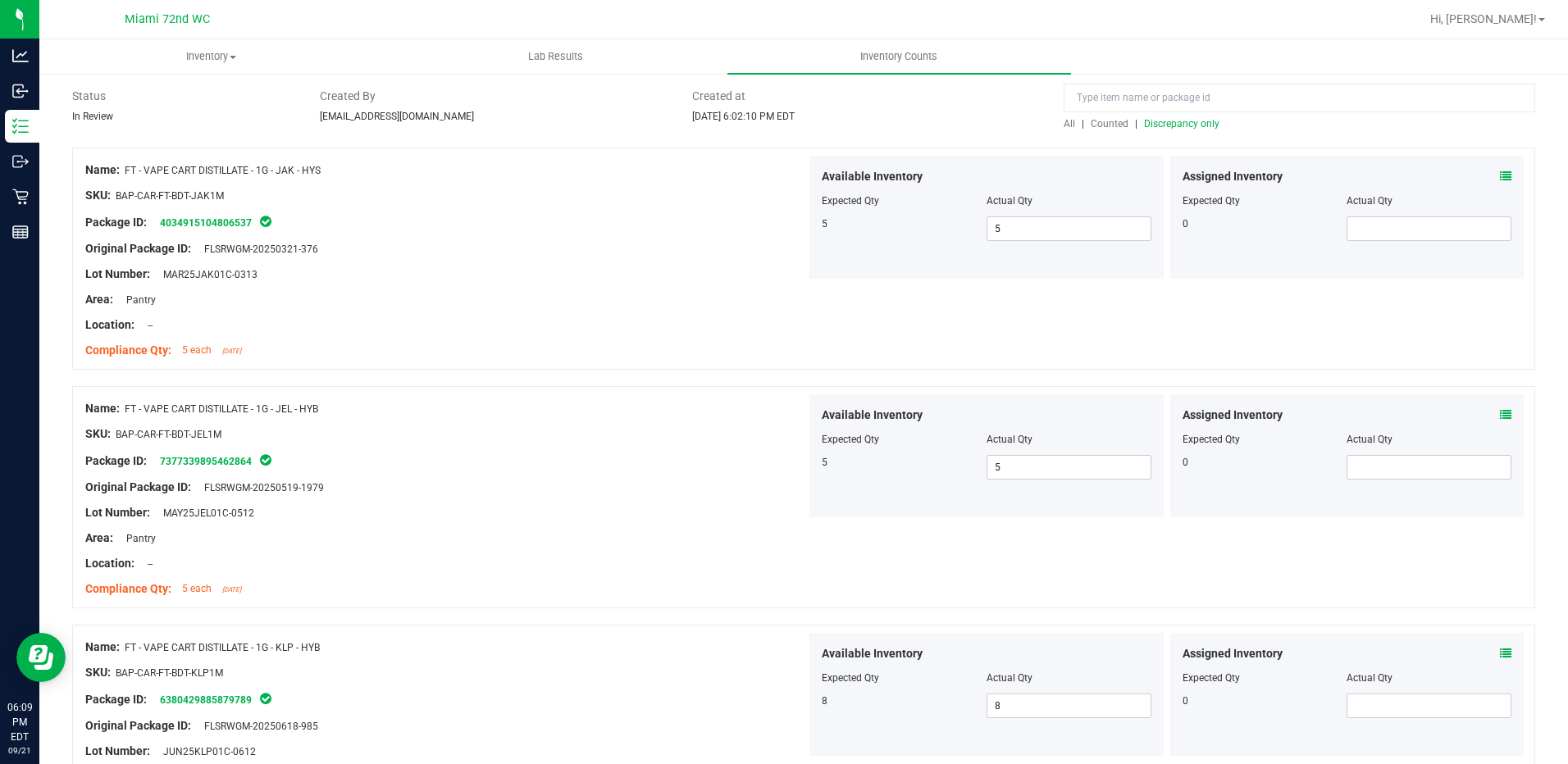
scroll to position [0, 0]
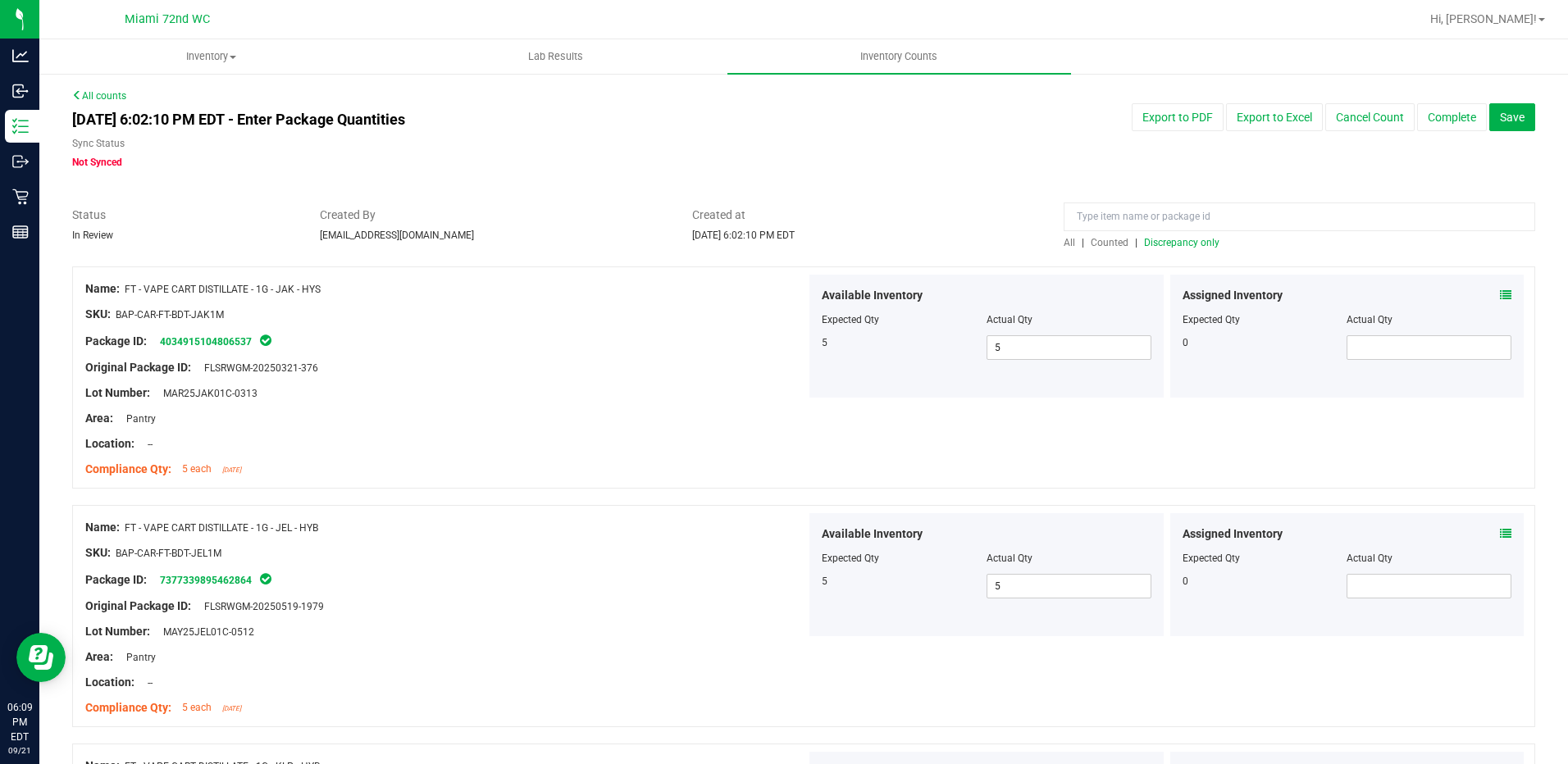
click at [1176, 240] on span "Discrepancy only" at bounding box center [1182, 243] width 76 height 12
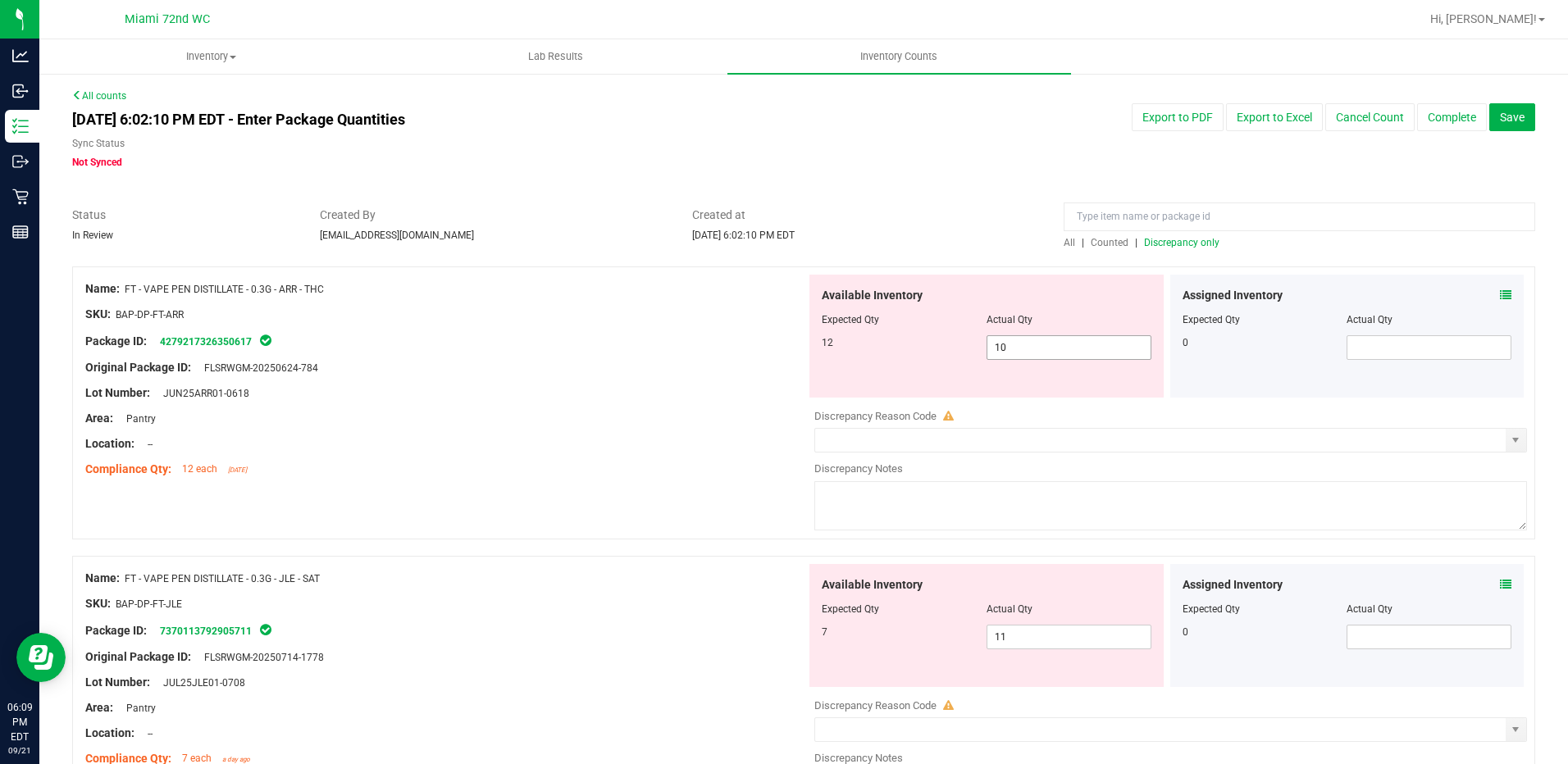
click at [1016, 348] on span "10 10" at bounding box center [1069, 348] width 165 height 25
click at [1016, 348] on input "10" at bounding box center [1069, 348] width 163 height 23
type input "12"
click at [793, 369] on div "Name: FT - VAPE PEN DISTILLATE - 0.3G - ARR - THC SKU: BAP-DP-FT-ARR Package ID…" at bounding box center [804, 403] width 1463 height 273
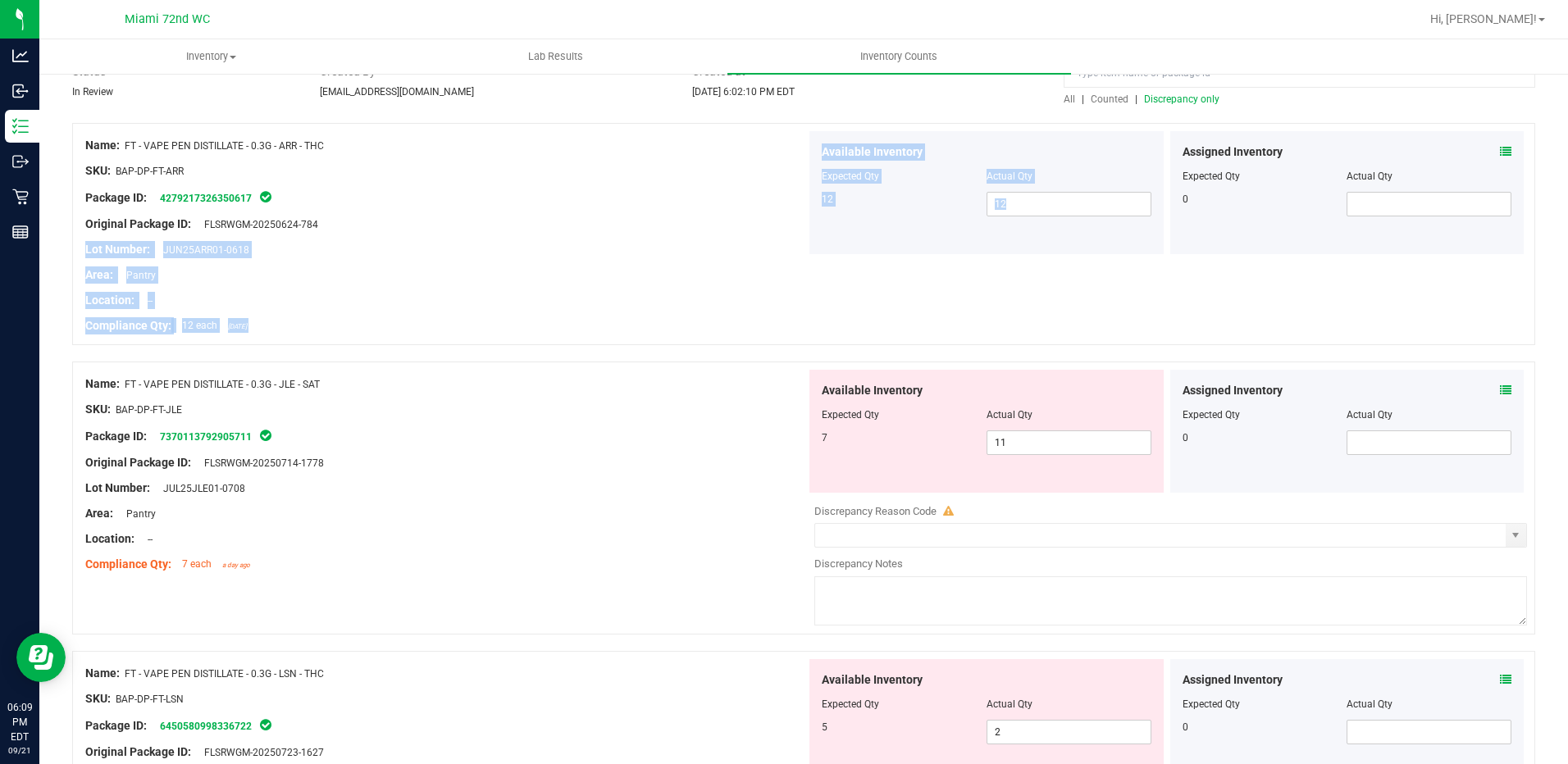
scroll to position [328, 0]
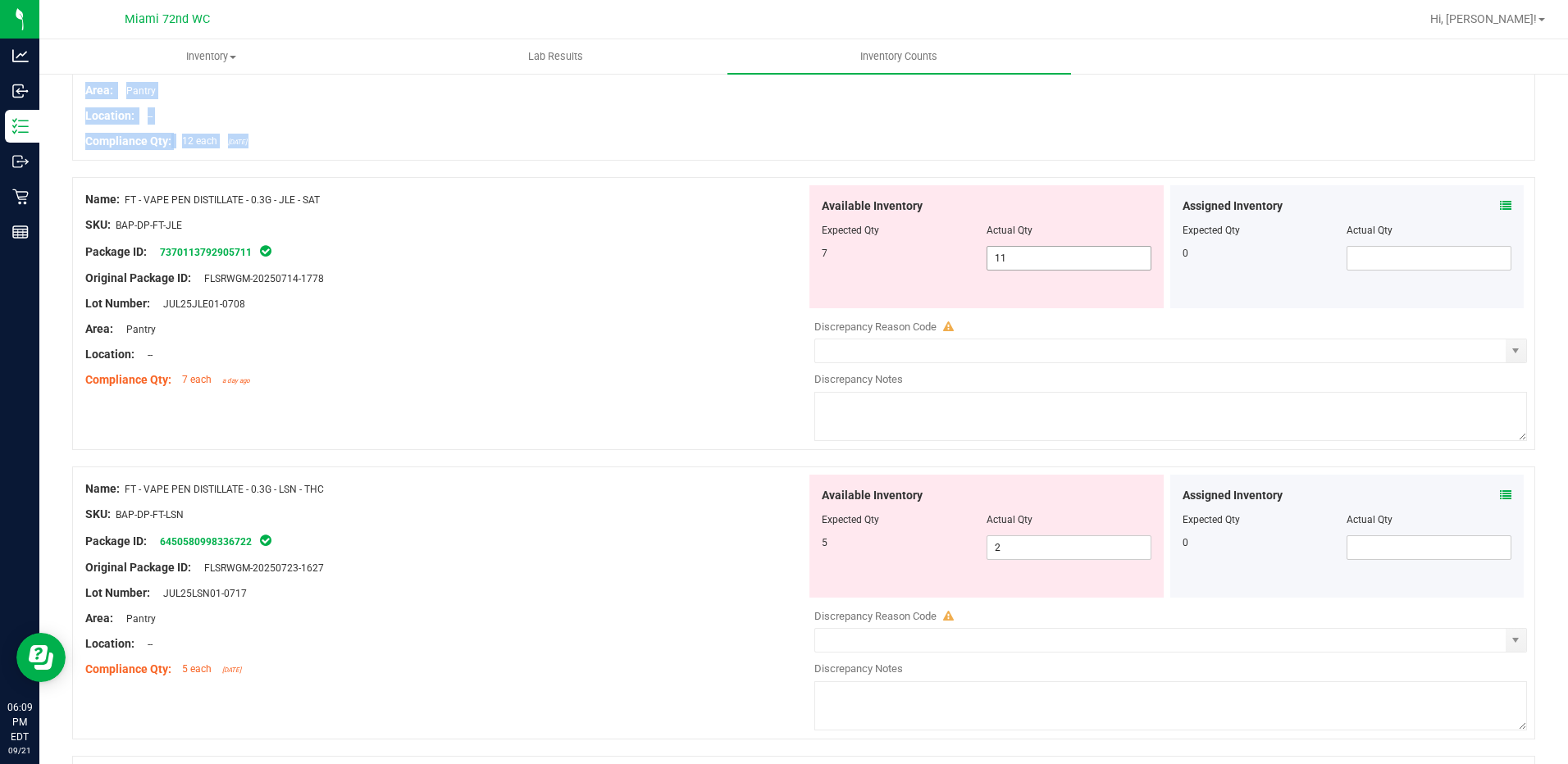
click at [1003, 257] on span "11 11" at bounding box center [1069, 258] width 165 height 25
click at [1003, 257] on input "11" at bounding box center [1069, 258] width 163 height 23
type input "7"
drag, startPoint x: 812, startPoint y: 262, endPoint x: 812, endPoint y: 324, distance: 62.0
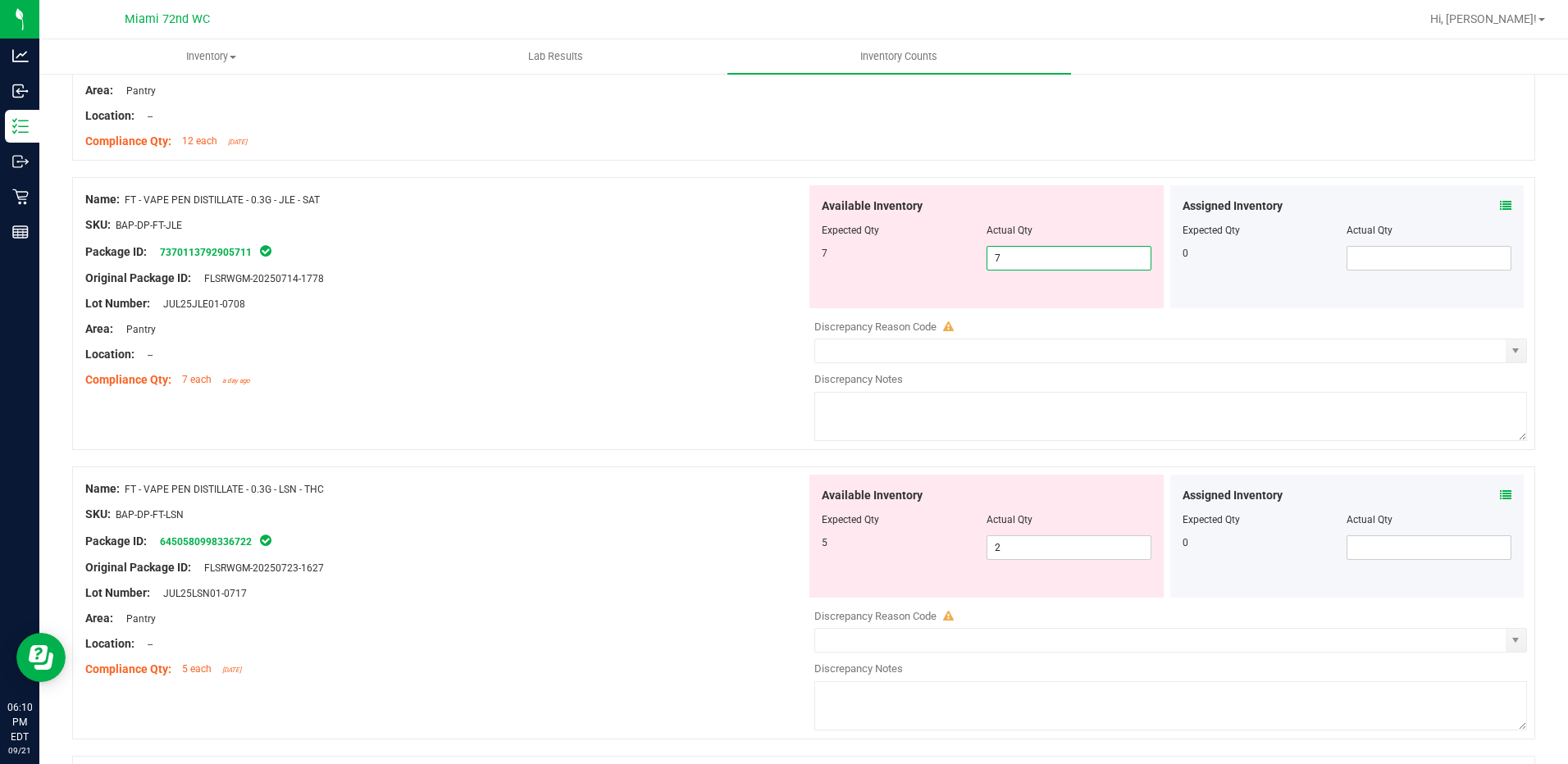
click at [812, 276] on div "Available Inventory Expected Qty Actual Qty 7 7 7" at bounding box center [986, 247] width 354 height 123
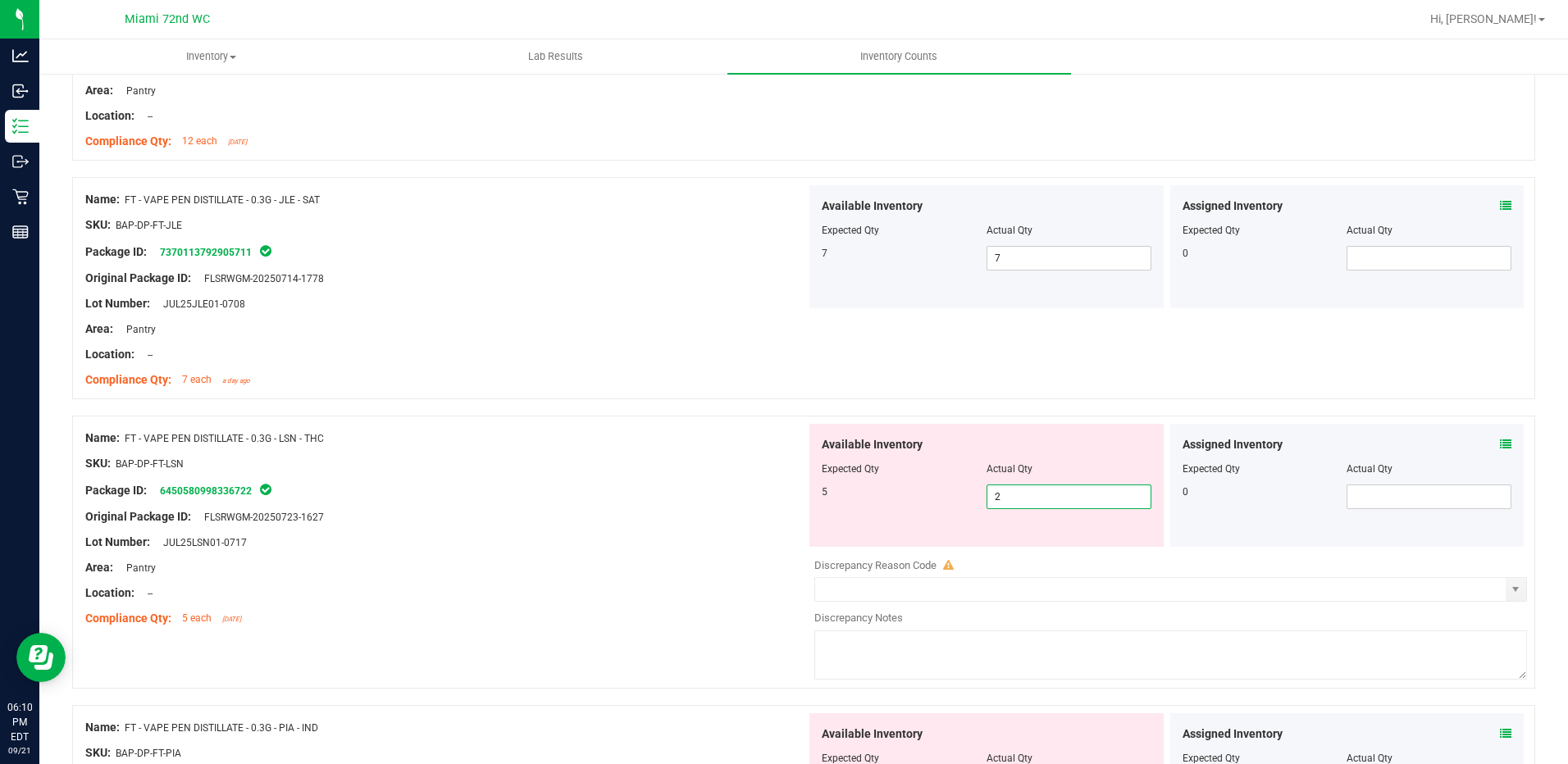
click at [999, 497] on span "2 2" at bounding box center [1069, 497] width 165 height 25
click at [999, 497] on input "2" at bounding box center [1069, 497] width 163 height 23
type input "5"
click at [848, 494] on div "5" at bounding box center [904, 492] width 165 height 15
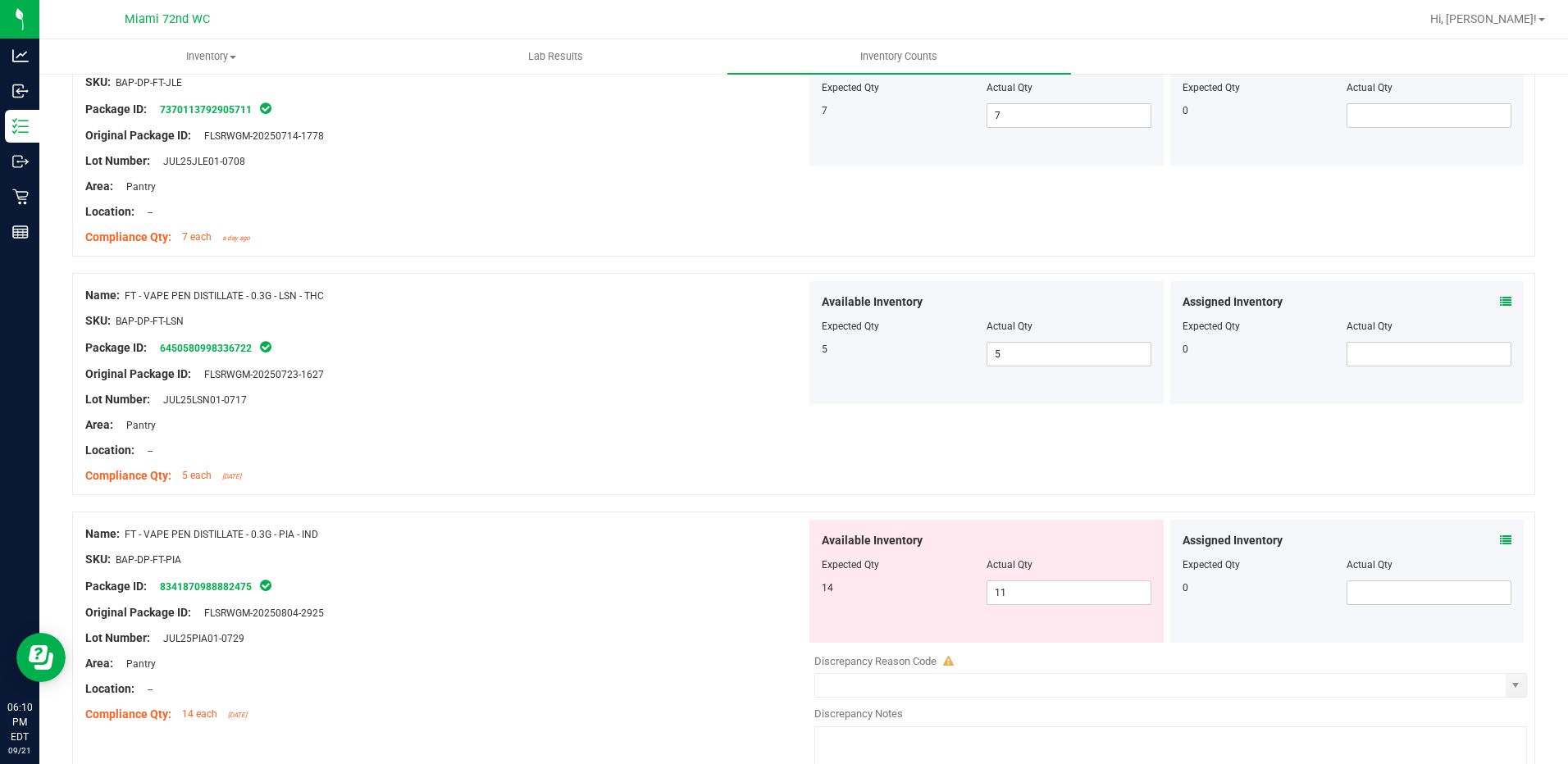
scroll to position [737, 0]
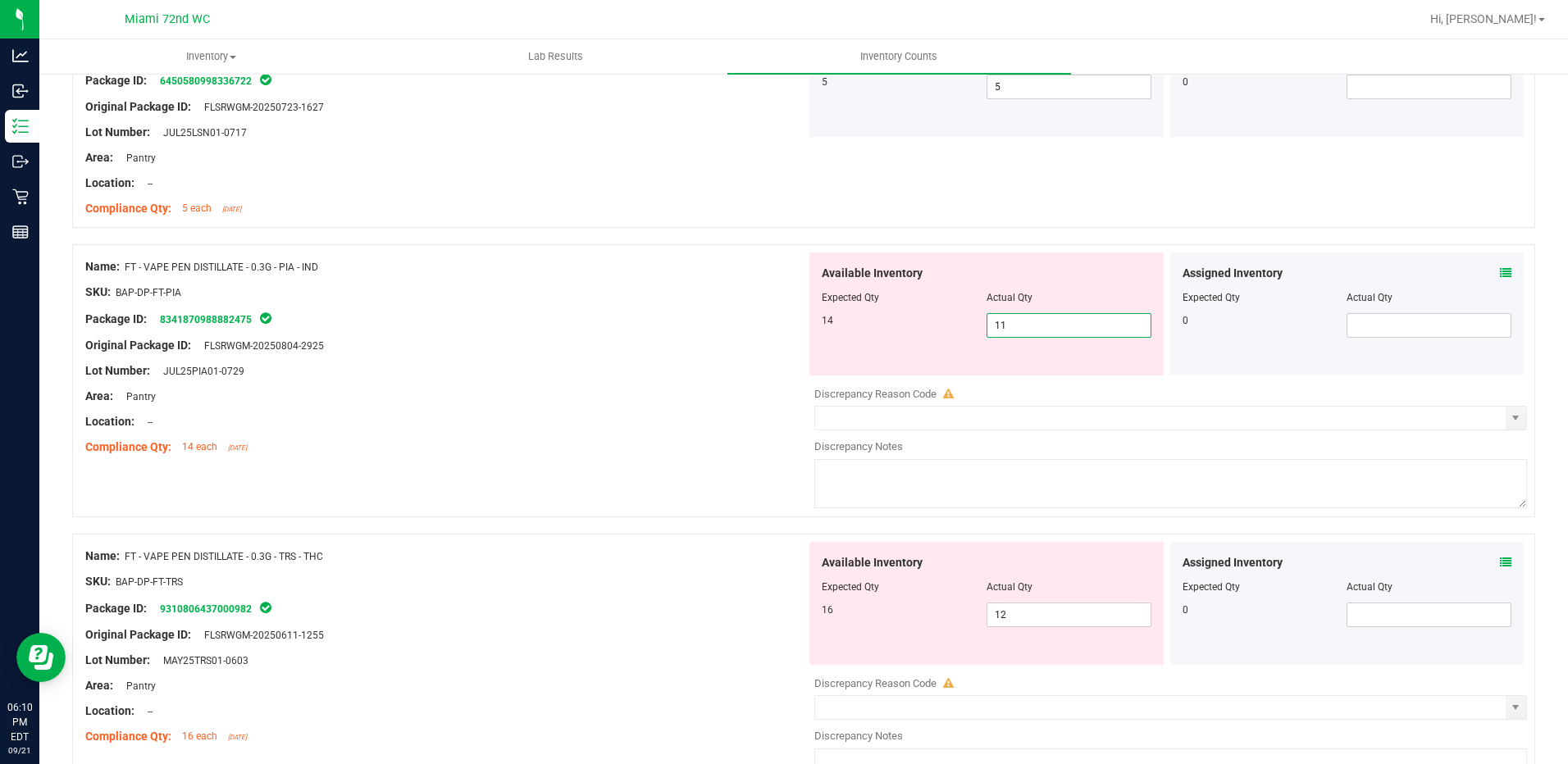
click at [1041, 330] on span "11 11" at bounding box center [1069, 325] width 165 height 25
type input "14"
drag, startPoint x: 769, startPoint y: 365, endPoint x: 767, endPoint y: 390, distance: 25.1
click at [768, 370] on div "Lot Number: JUL25PIA01-0729" at bounding box center [446, 370] width 721 height 17
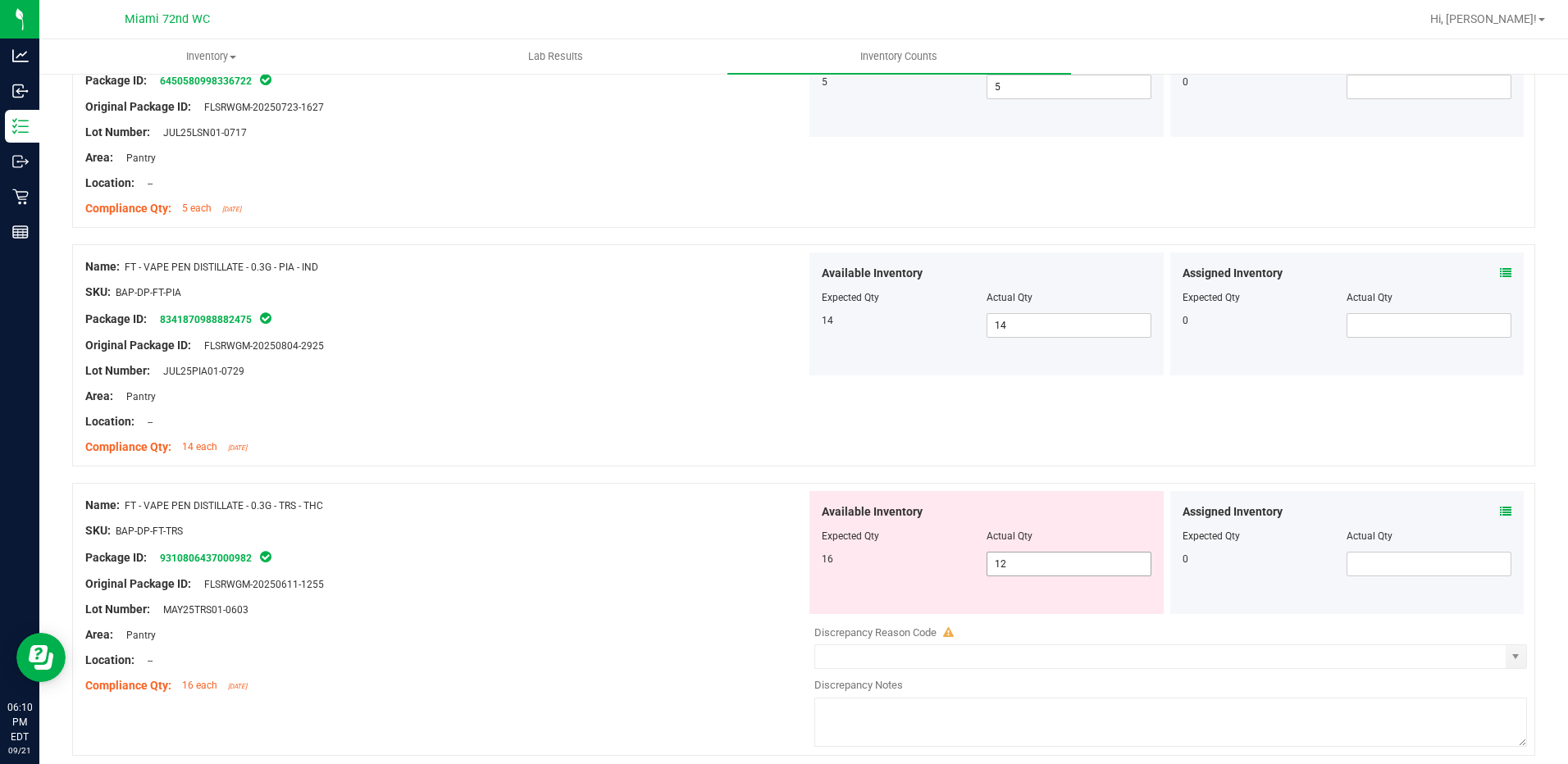
click at [1073, 562] on span "12 12" at bounding box center [1069, 564] width 165 height 25
click at [0, 0] on input "12" at bounding box center [0, 0] width 0 height 0
type input "1"
type input "16"
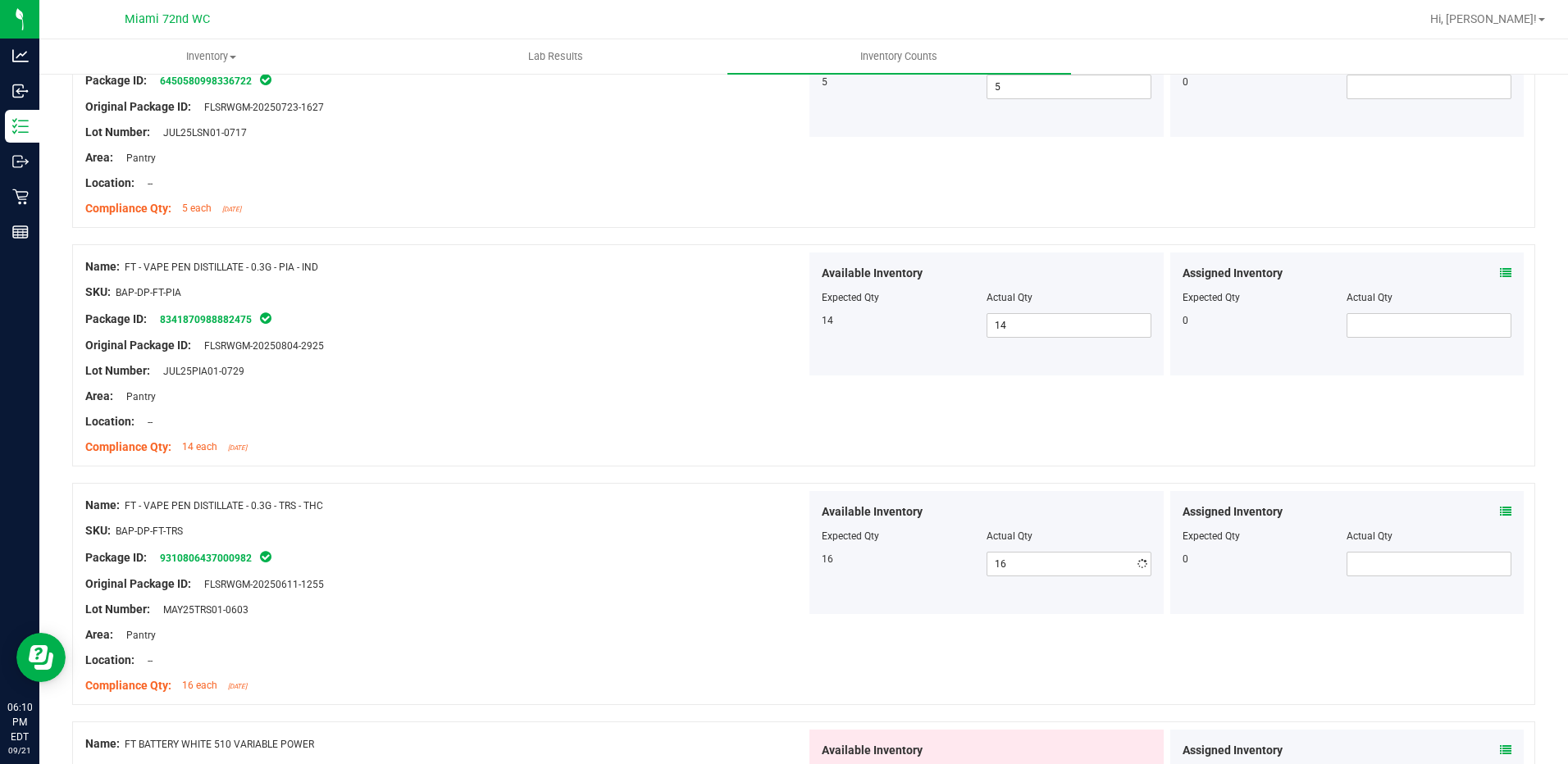
drag, startPoint x: 616, startPoint y: 511, endPoint x: 630, endPoint y: 541, distance: 33.1
click at [625, 529] on div "Name: FT - VAPE PEN DISTILLATE - 0.3G - TRS - THC SKU: BAP-DP-FT-TRS Package ID…" at bounding box center [446, 595] width 721 height 209
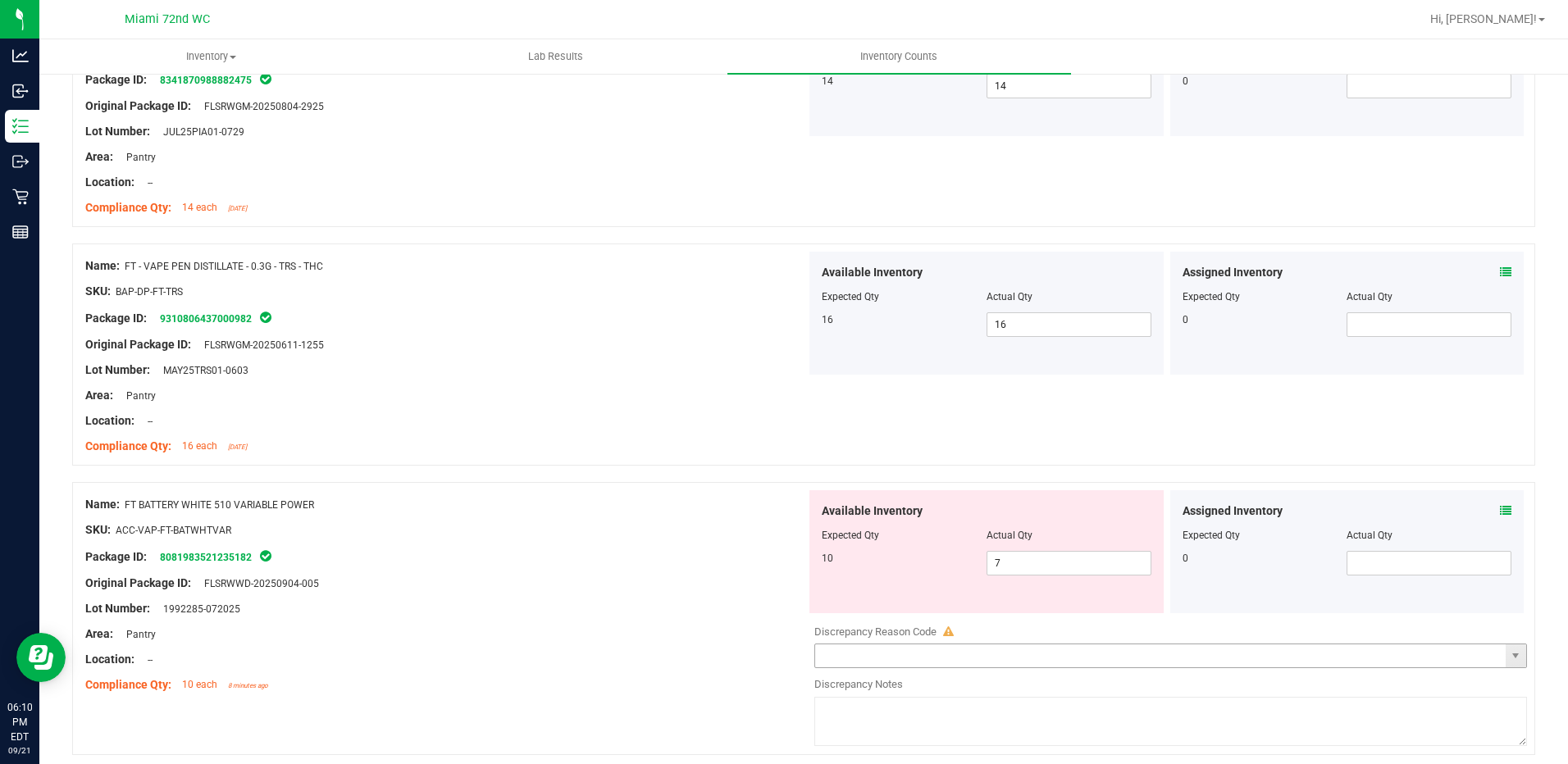
scroll to position [1148, 0]
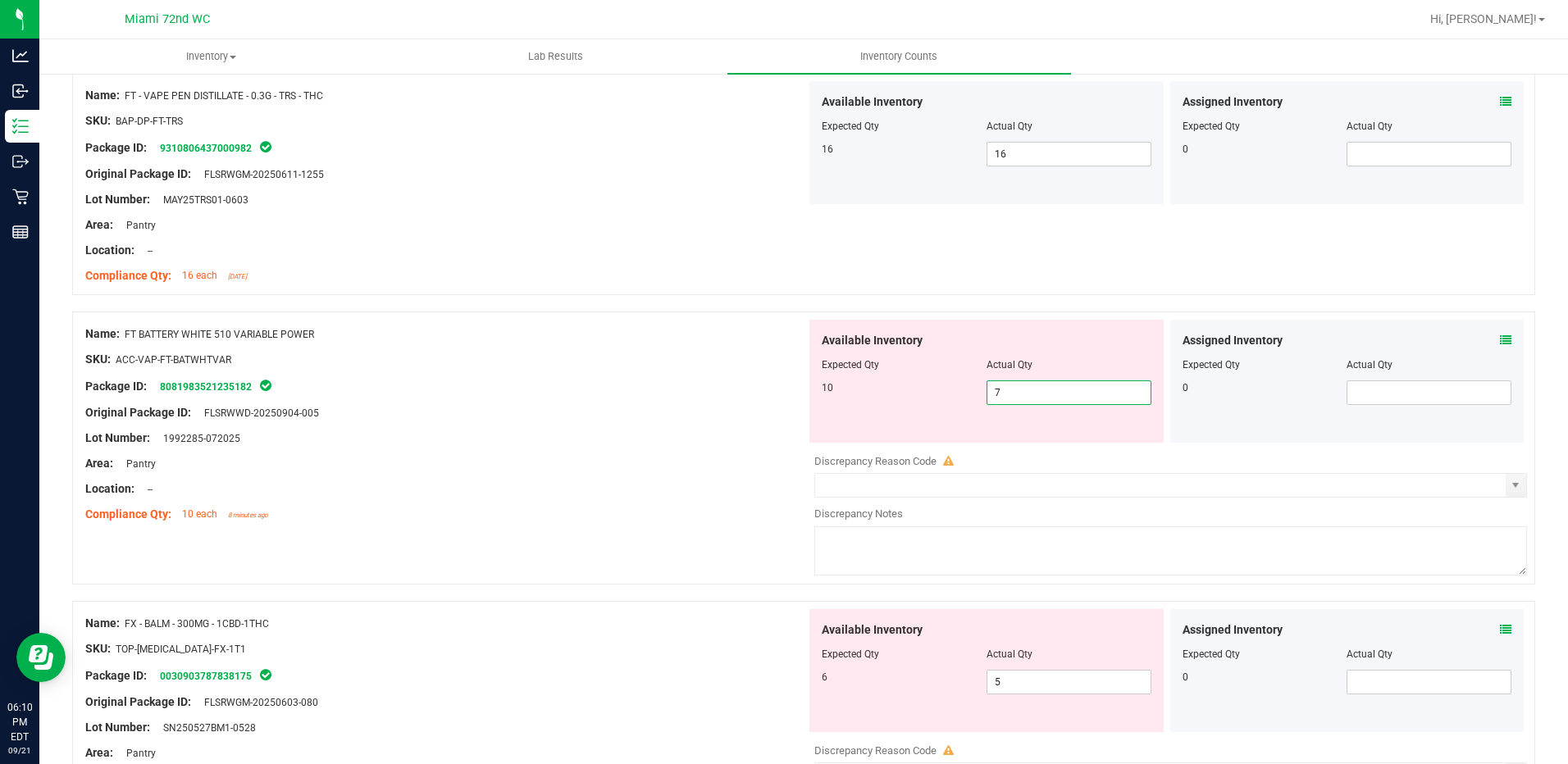
drag, startPoint x: 1068, startPoint y: 397, endPoint x: 966, endPoint y: 388, distance: 102.4
click at [966, 388] on div "10 7 7" at bounding box center [987, 393] width 330 height 25
type input "0"
type input "10"
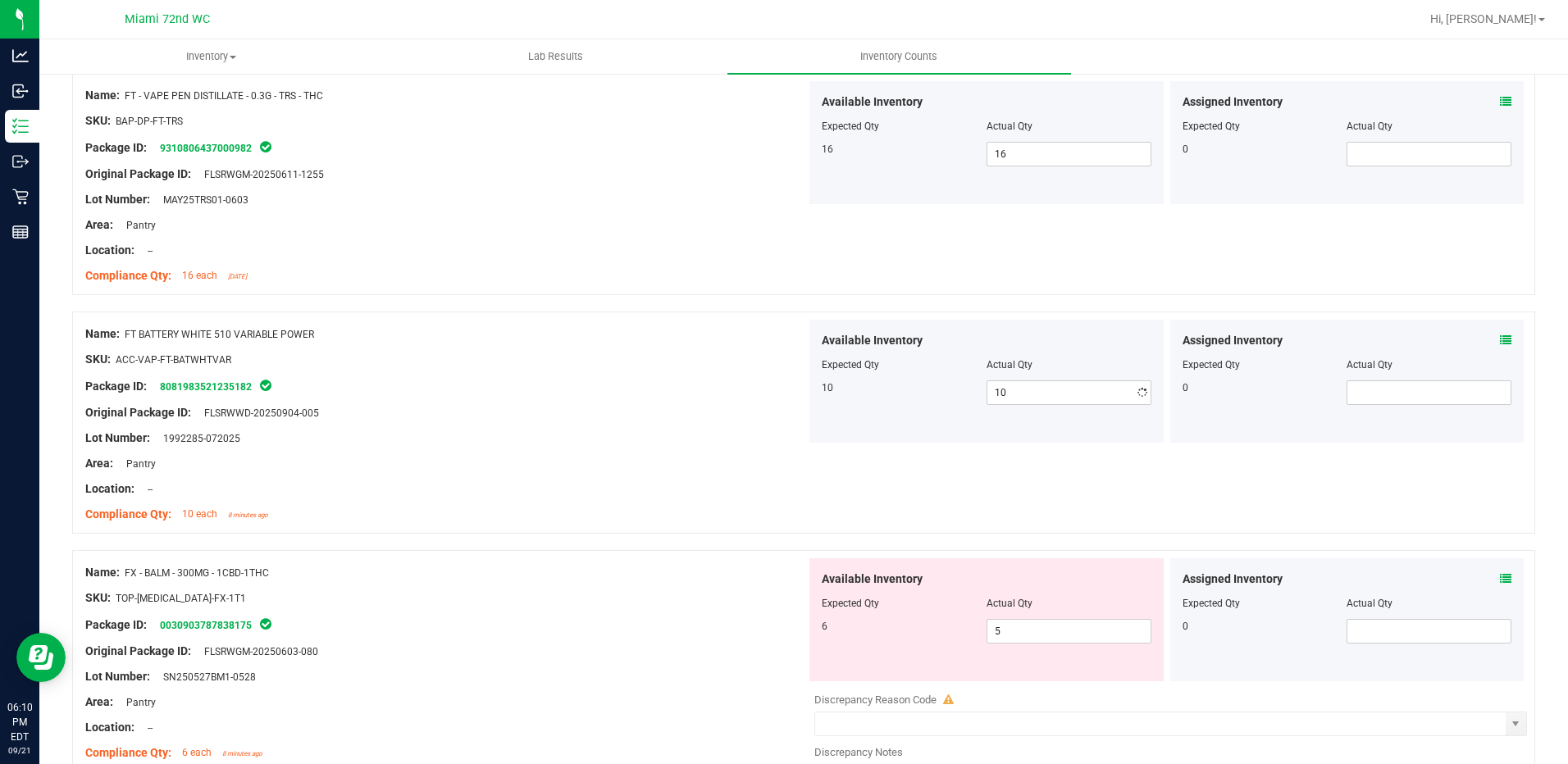
click at [792, 378] on div "Package ID: 8081983521235182" at bounding box center [446, 386] width 721 height 20
click at [1043, 633] on span "5 5" at bounding box center [1069, 631] width 165 height 25
click at [1043, 633] on input "5" at bounding box center [1069, 631] width 163 height 23
type input "6"
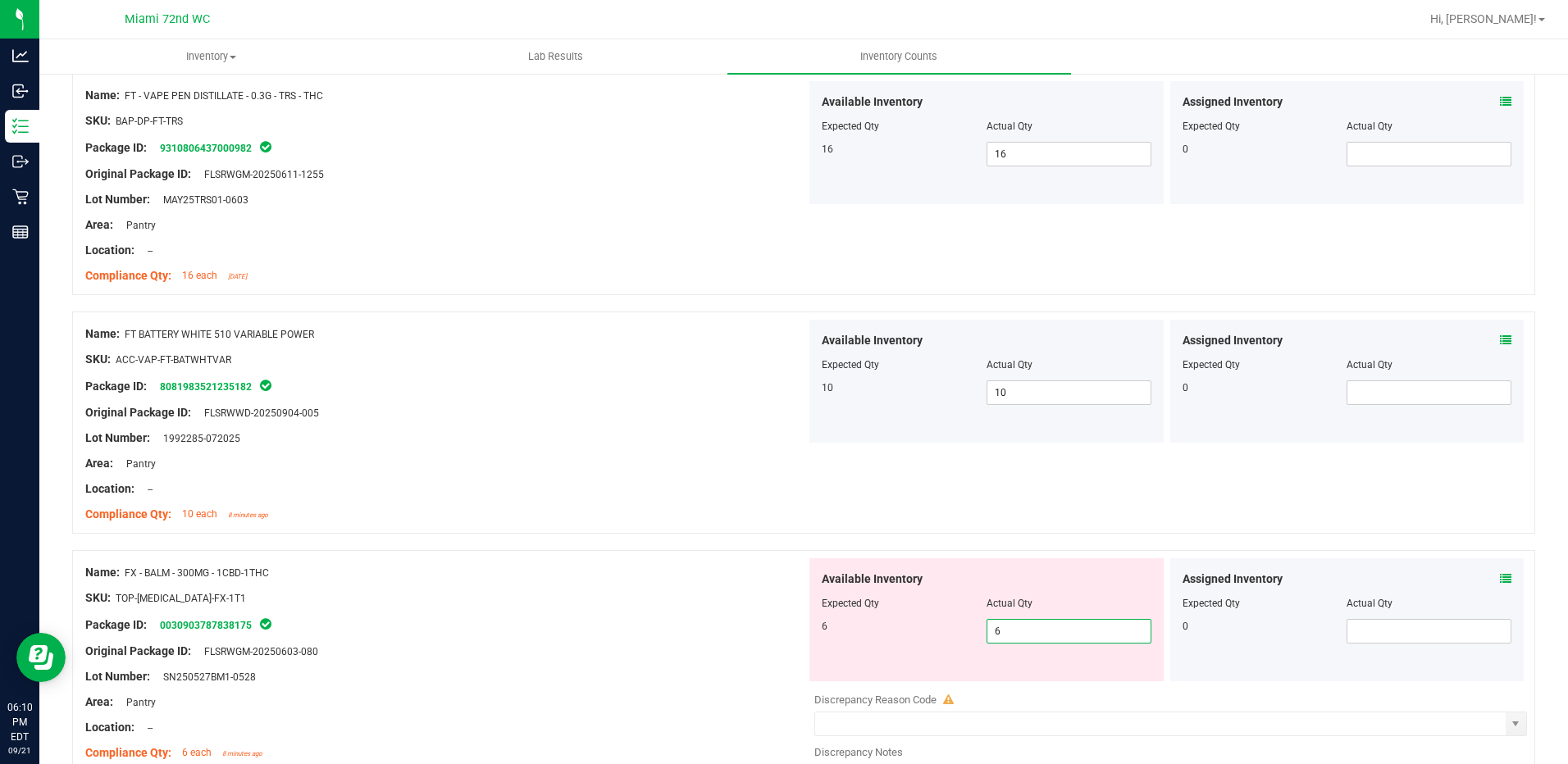
click at [909, 607] on div "Expected Qty" at bounding box center [904, 603] width 165 height 15
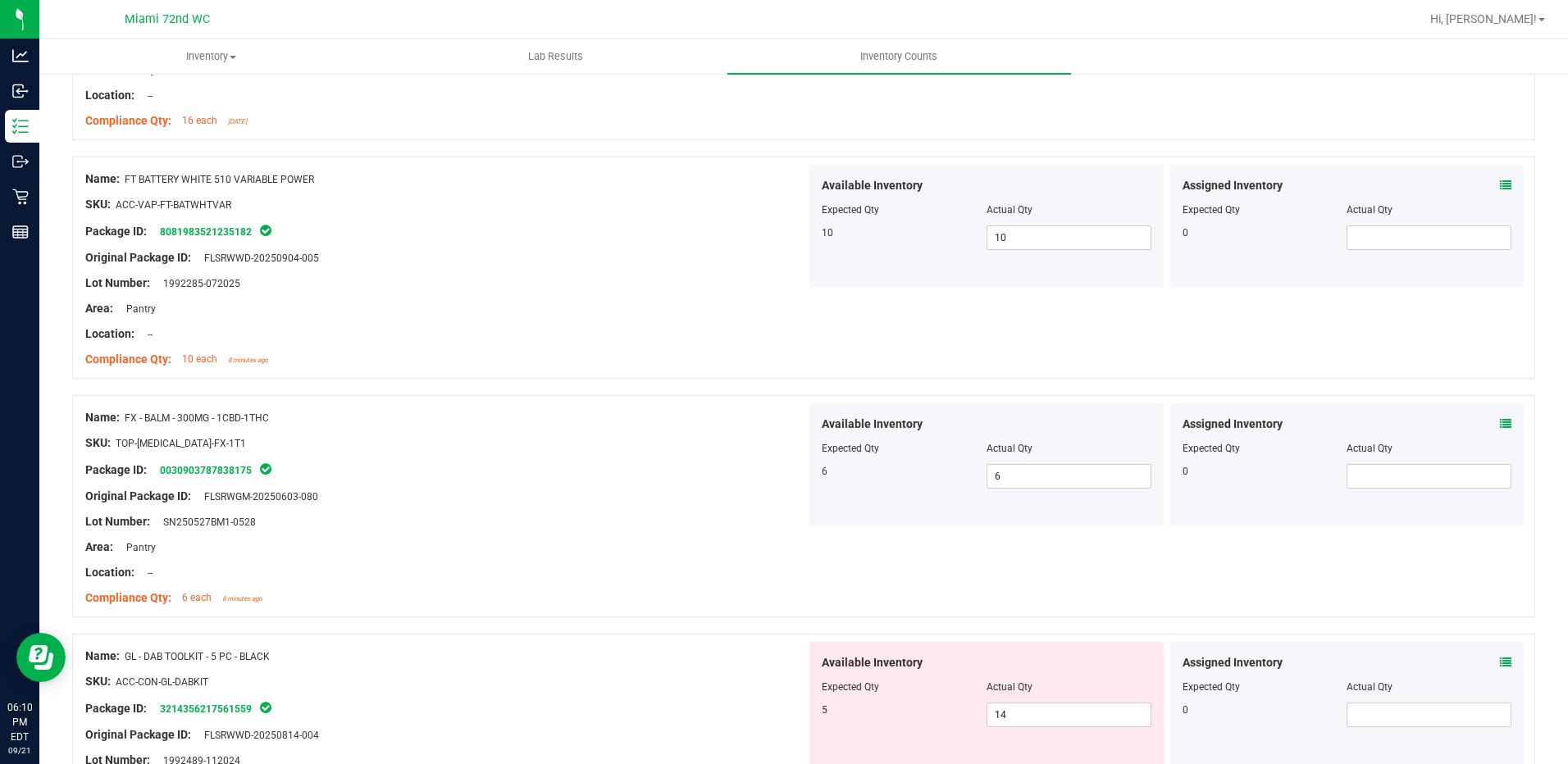
scroll to position [1557, 0]
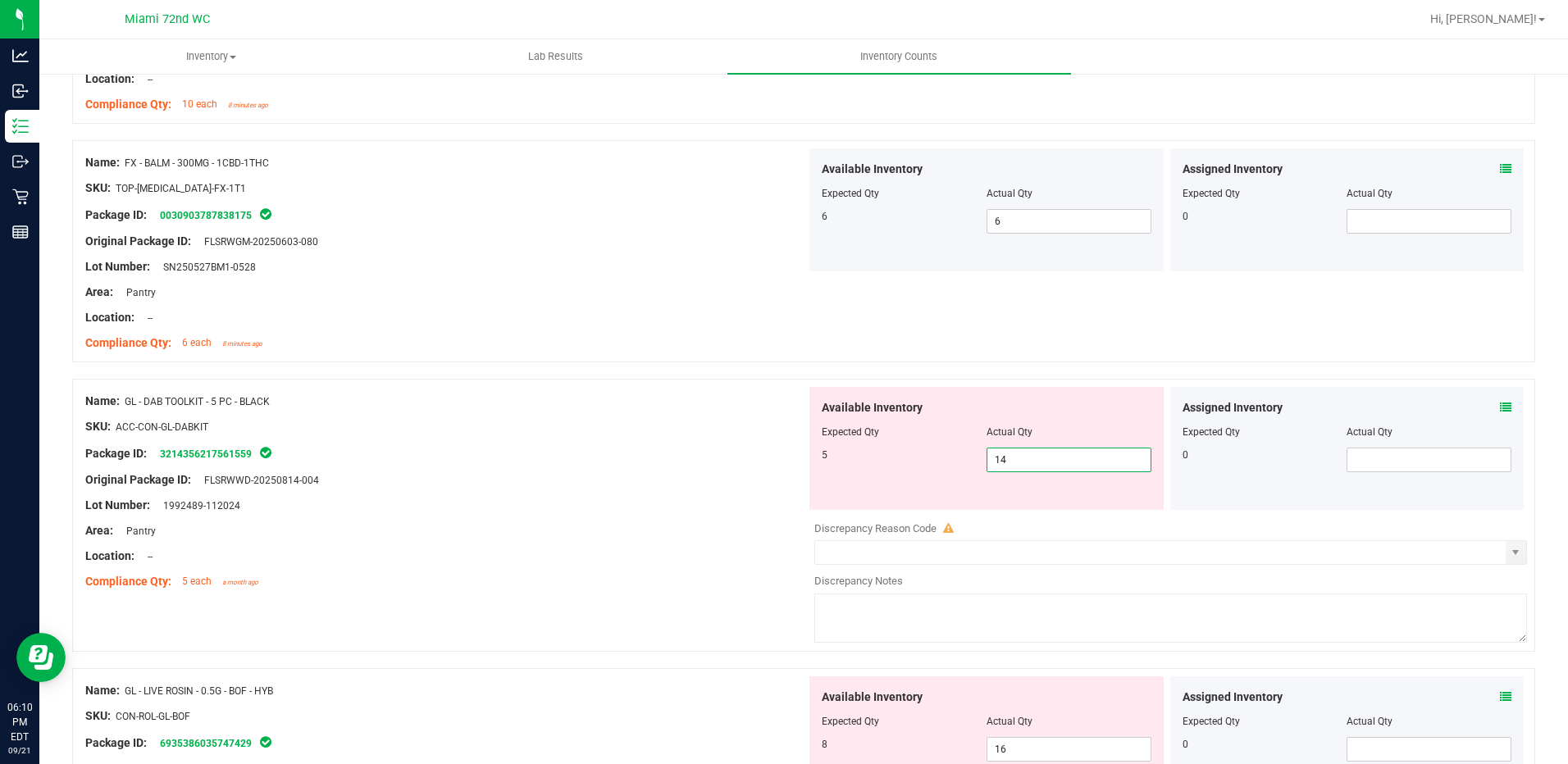
drag, startPoint x: 1014, startPoint y: 452, endPoint x: 933, endPoint y: 451, distance: 81.0
click at [933, 451] on div "5 14 14" at bounding box center [987, 460] width 330 height 25
type input "5"
drag, startPoint x: 849, startPoint y: 447, endPoint x: 968, endPoint y: 635, distance: 222.5
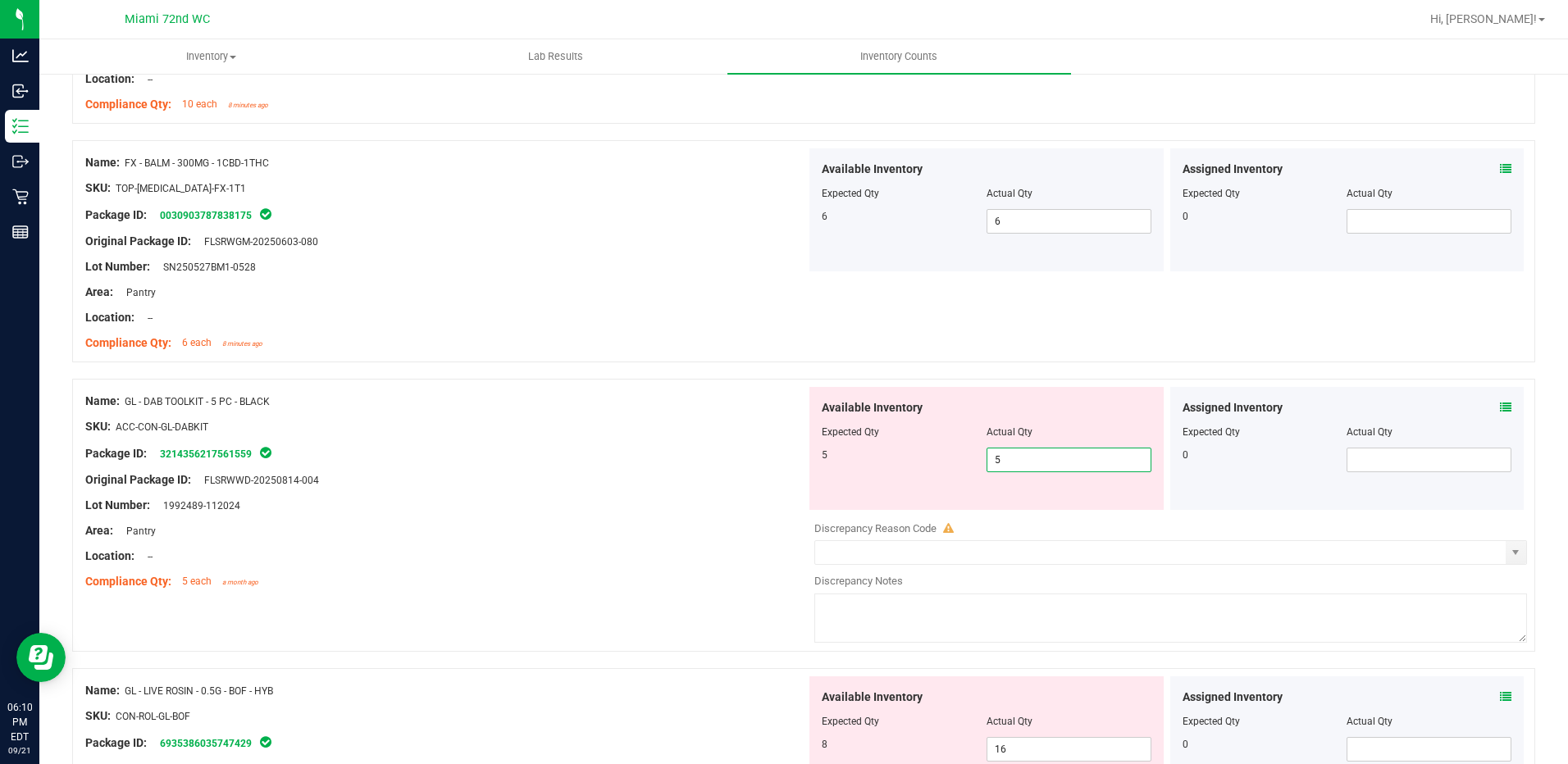
click at [854, 469] on div "5 5 5" at bounding box center [987, 460] width 330 height 25
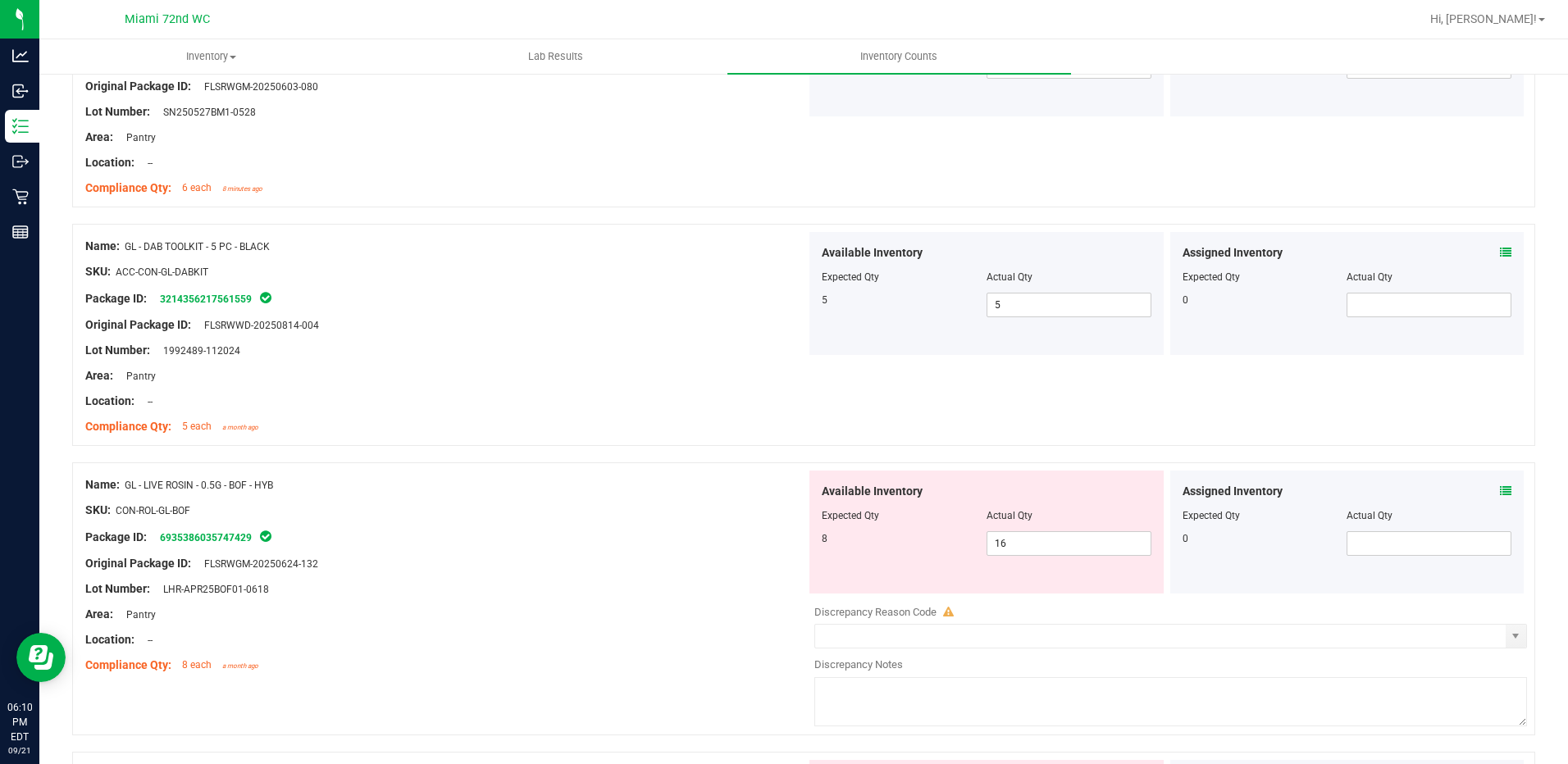
scroll to position [1803, 0]
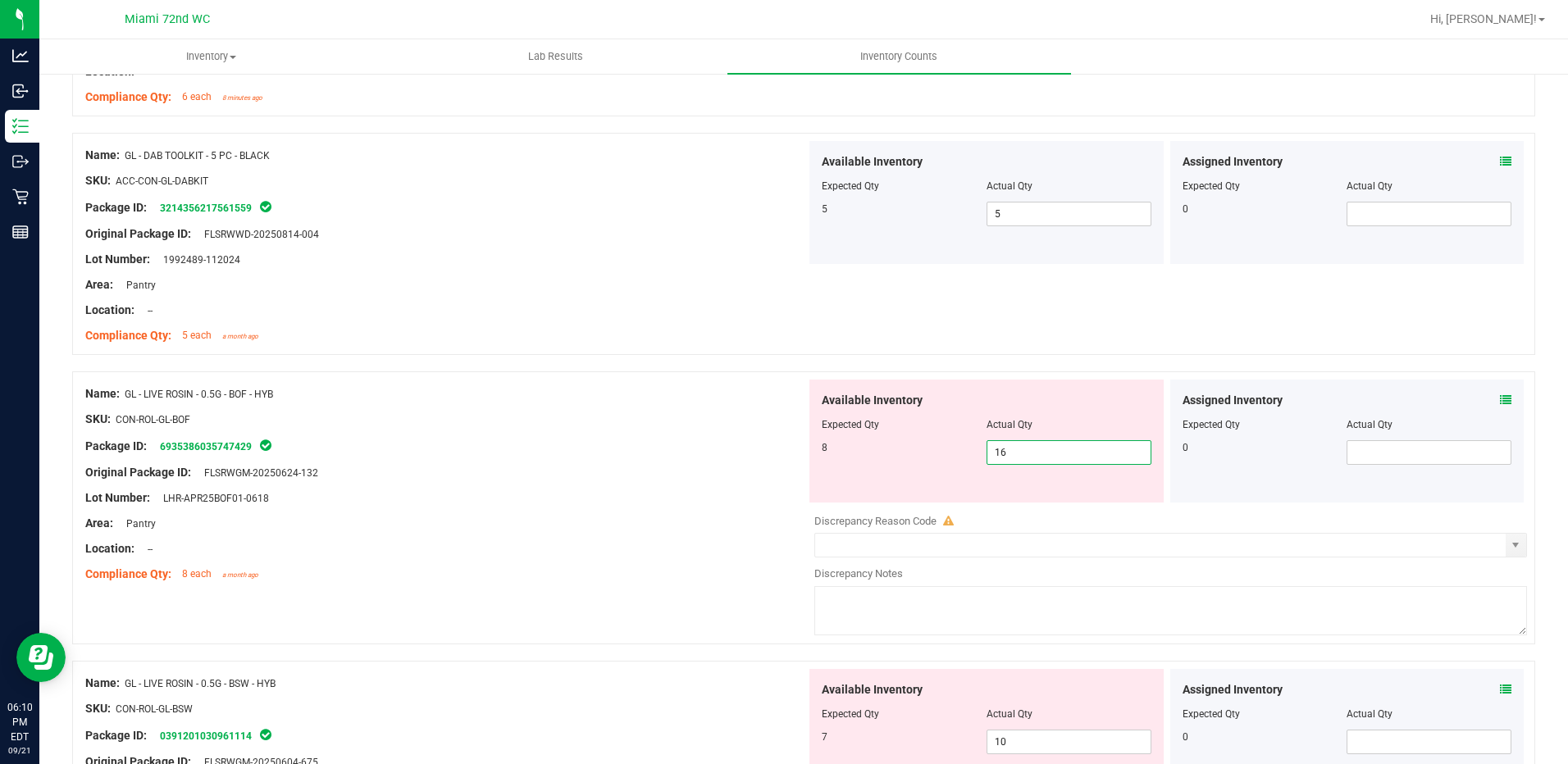
drag, startPoint x: 1042, startPoint y: 453, endPoint x: 963, endPoint y: 451, distance: 79.0
click at [963, 451] on div "8 16 16" at bounding box center [987, 453] width 330 height 25
type input "8"
click at [944, 452] on div "8" at bounding box center [904, 448] width 165 height 15
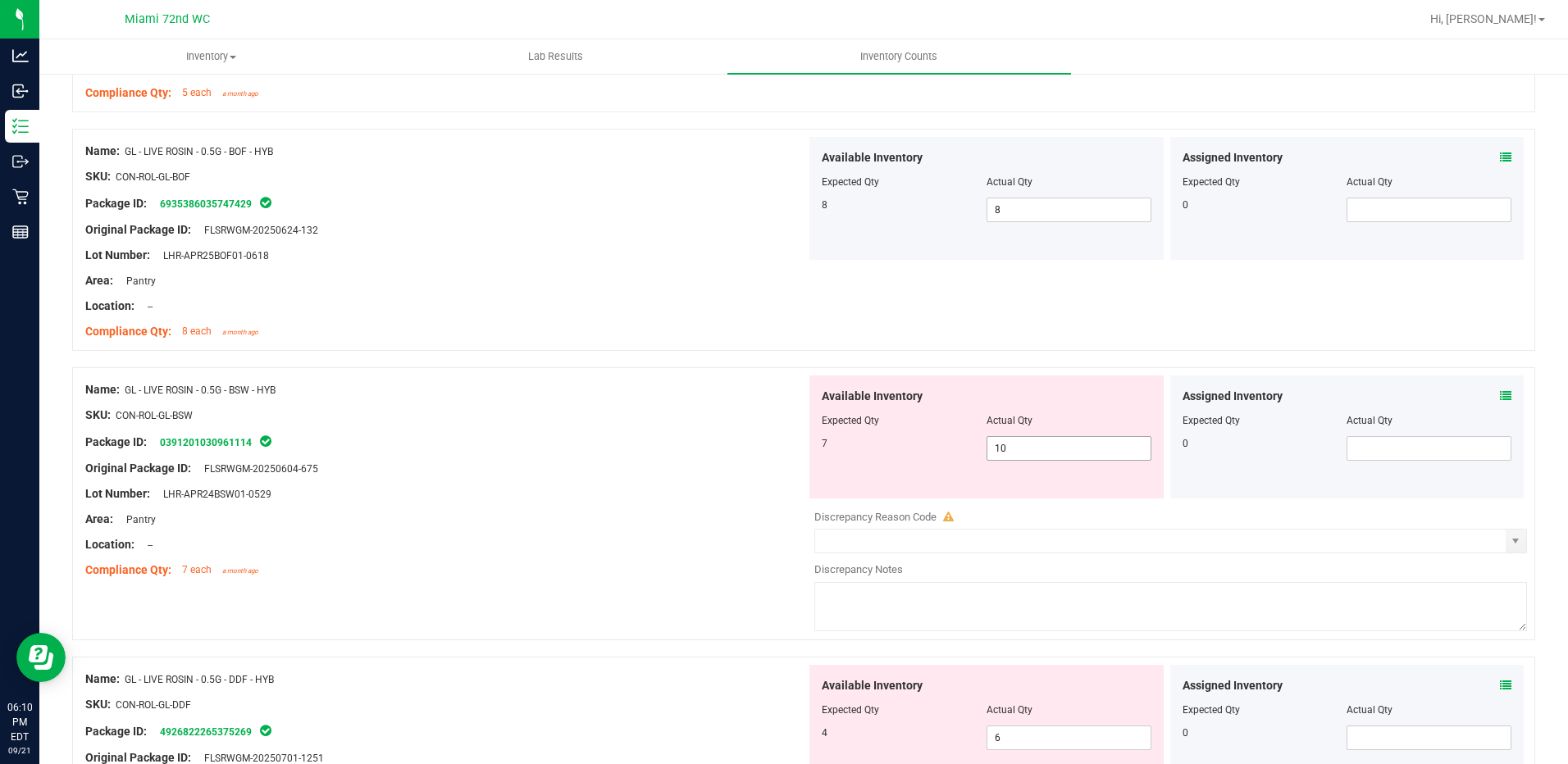
scroll to position [2049, 0]
drag, startPoint x: 964, startPoint y: 444, endPoint x: 955, endPoint y: 442, distance: 9.2
click at [955, 442] on div "7 10 10" at bounding box center [987, 445] width 330 height 25
type input "7"
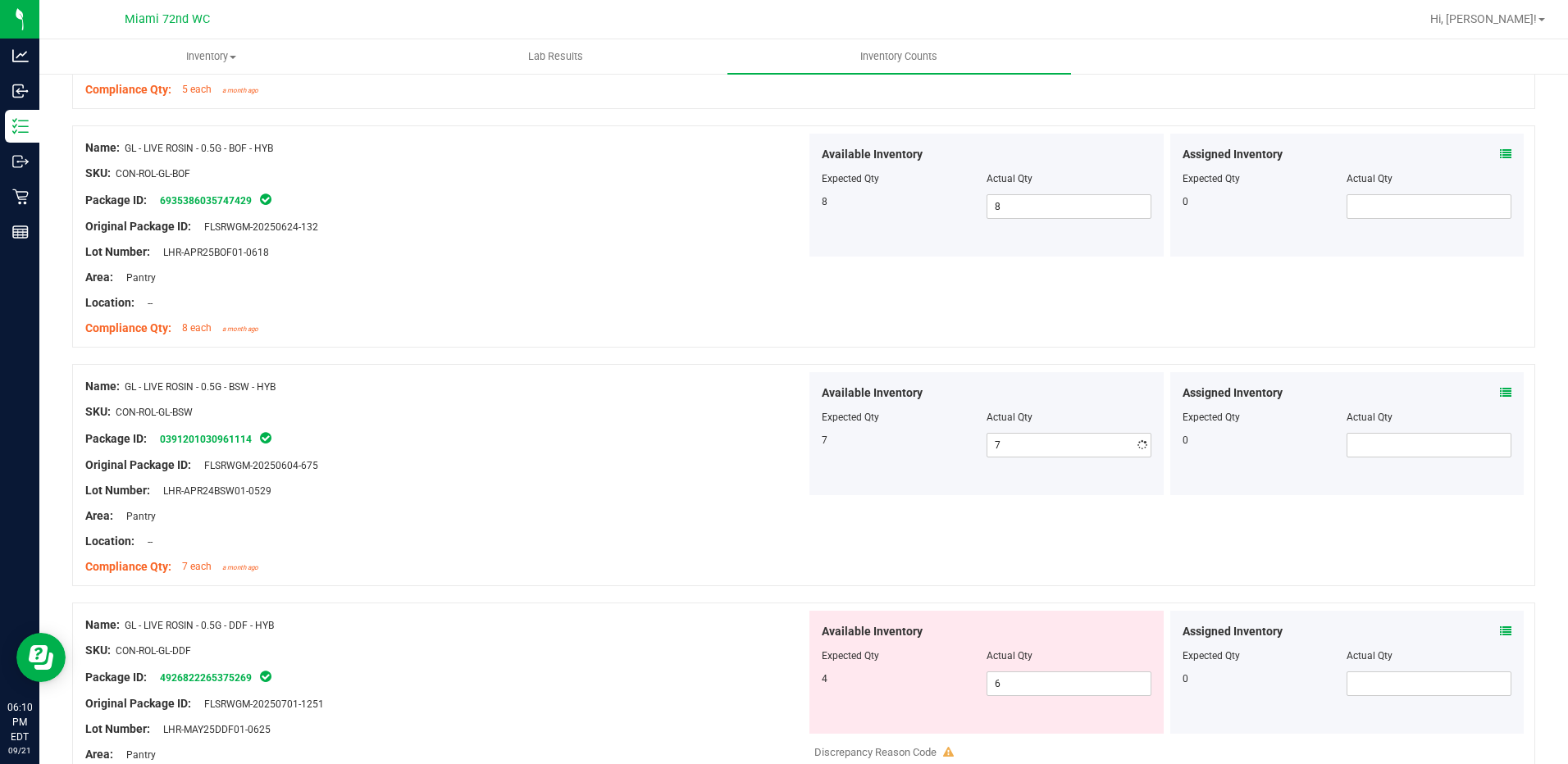
click at [854, 441] on div "7" at bounding box center [904, 440] width 165 height 15
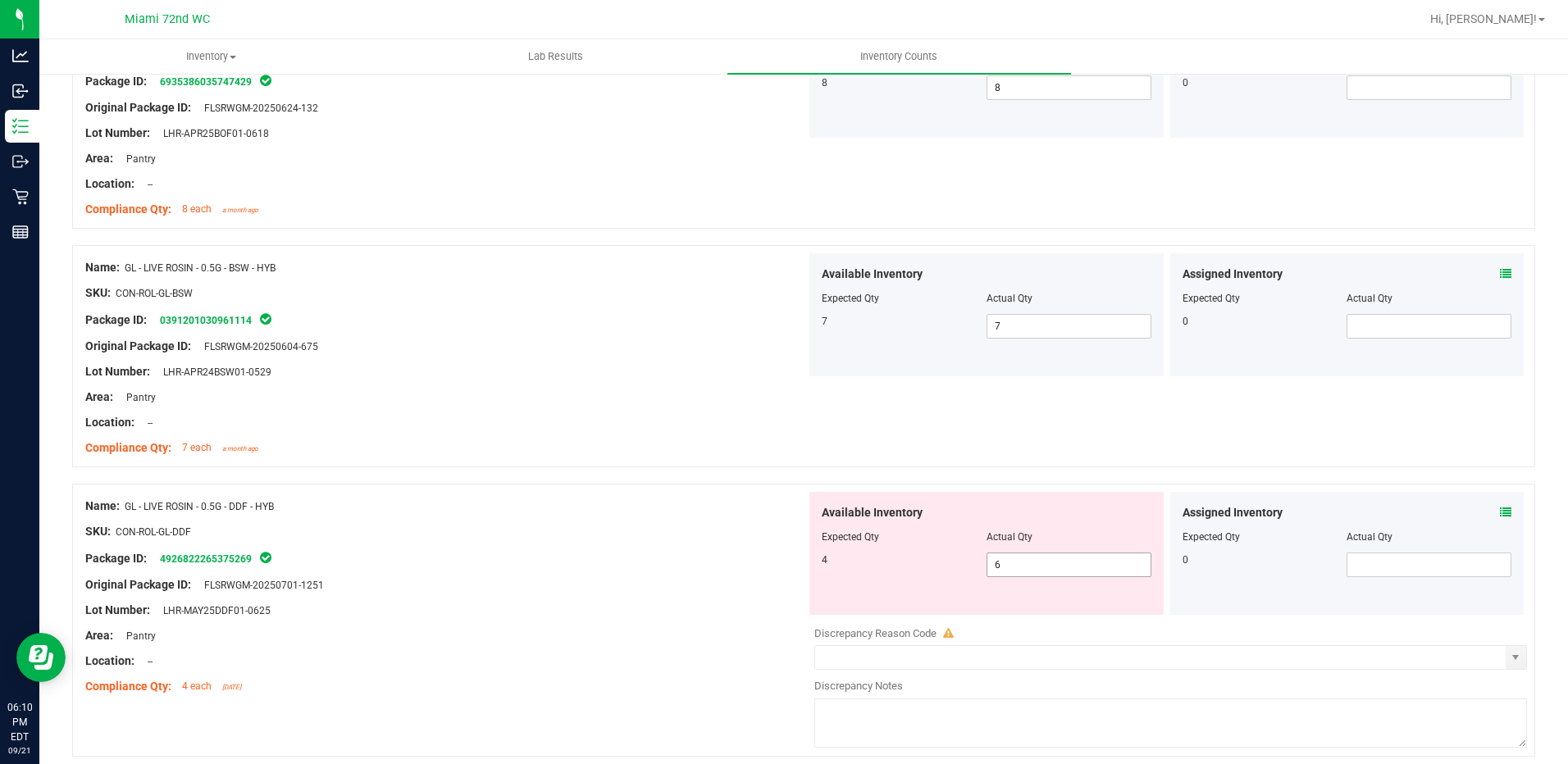
scroll to position [2294, 0]
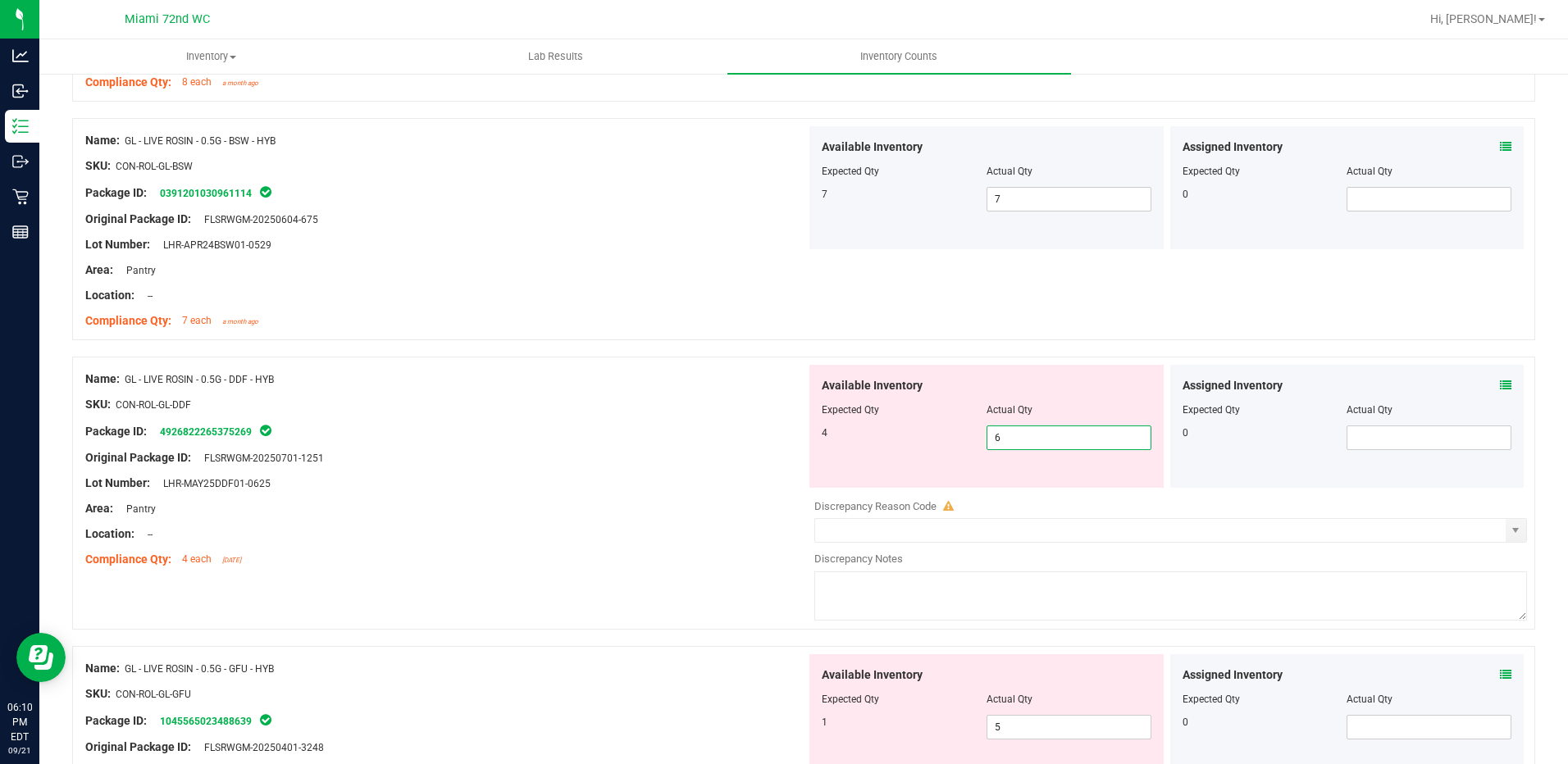
click at [1010, 434] on span "6 6" at bounding box center [1069, 438] width 165 height 25
click at [1010, 434] on input "6" at bounding box center [1069, 438] width 163 height 23
type input "4"
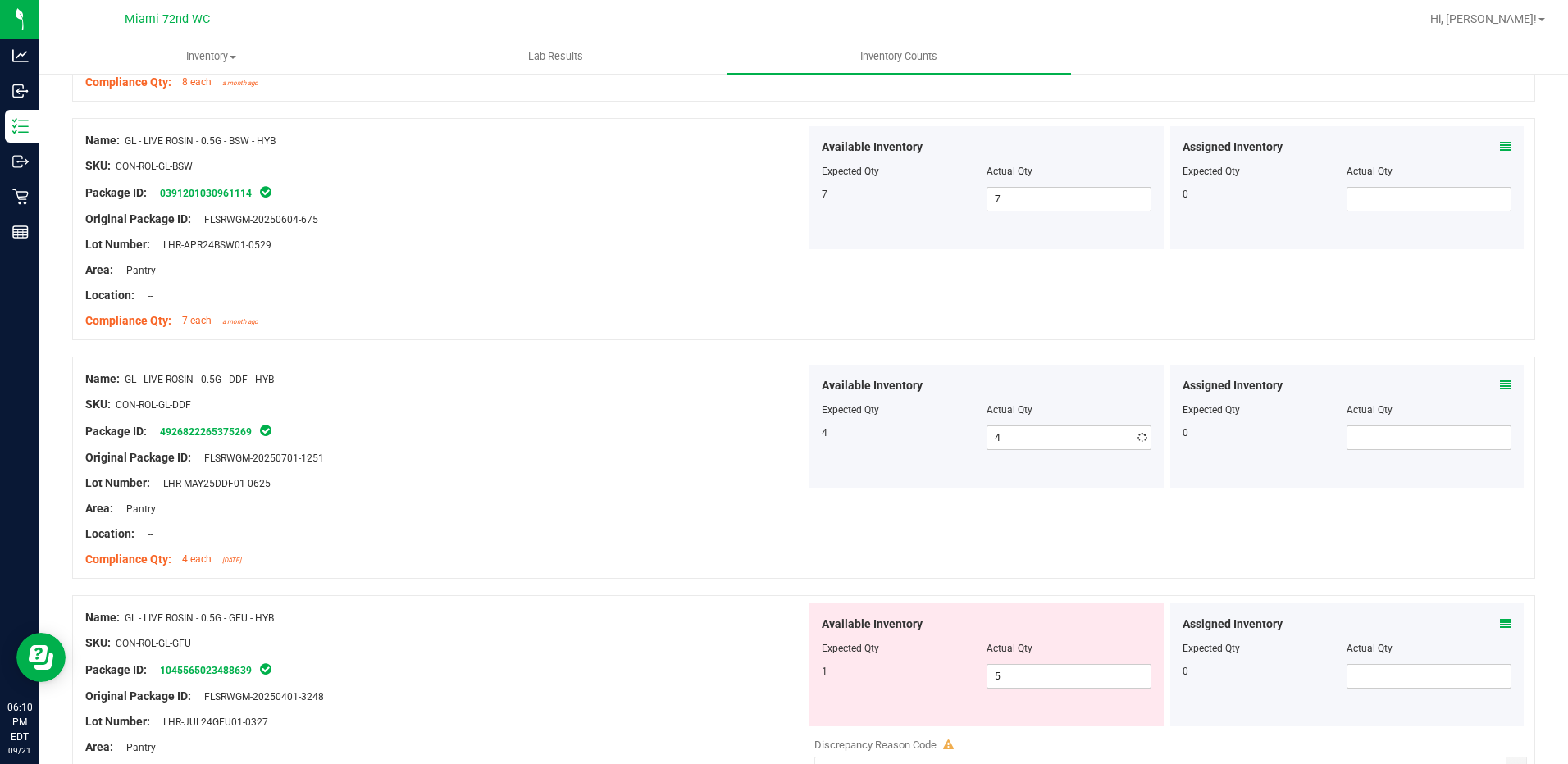
drag, startPoint x: 840, startPoint y: 459, endPoint x: 889, endPoint y: 536, distance: 91.3
click at [842, 475] on div "Available Inventory Expected Qty Actual Qty 4 4 4" at bounding box center [986, 426] width 354 height 123
click at [1010, 681] on span "5 5" at bounding box center [1069, 677] width 165 height 25
click at [0, 0] on input "5" at bounding box center [0, 0] width 0 height 0
type input "1"
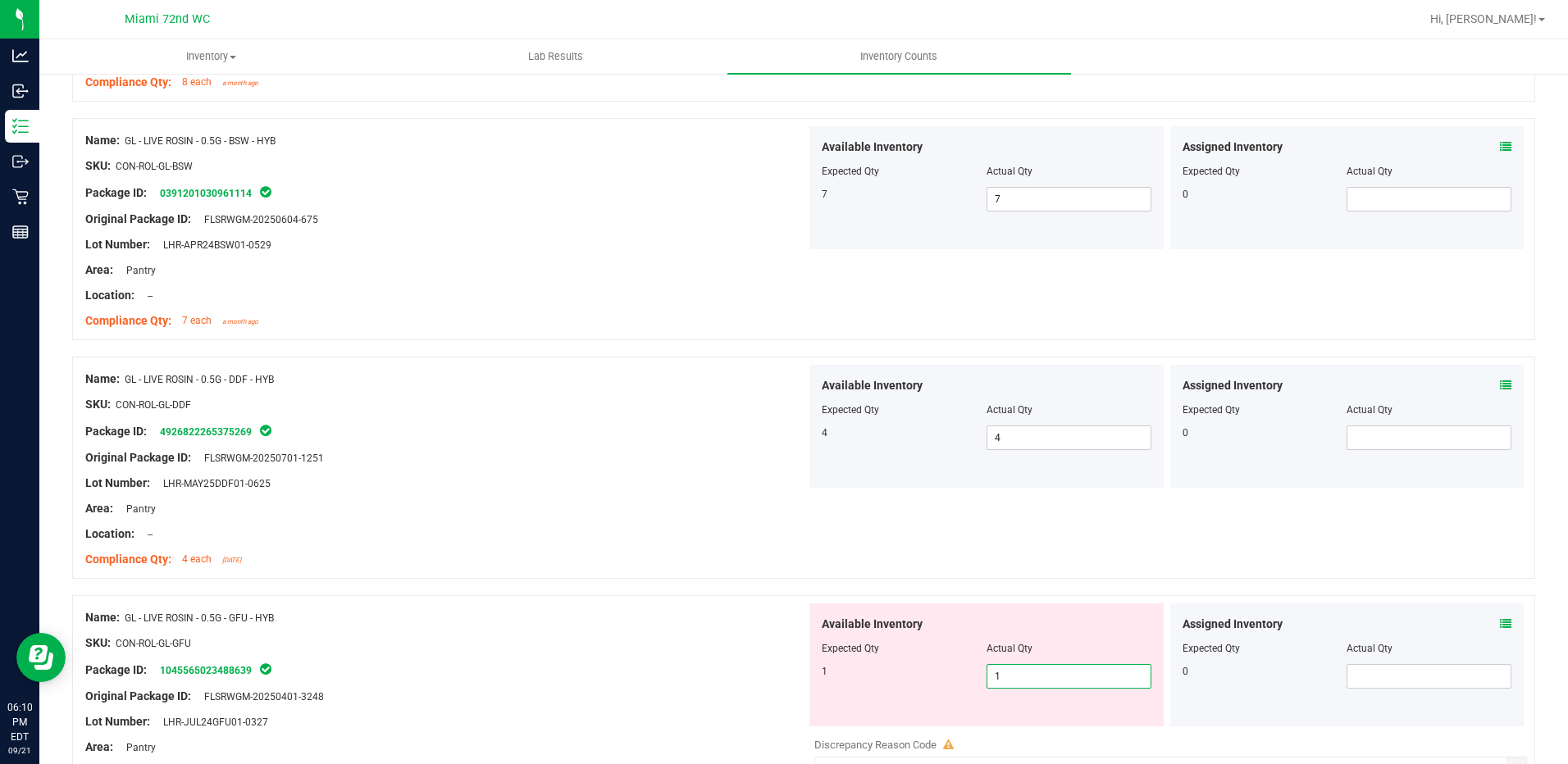
type input "1"
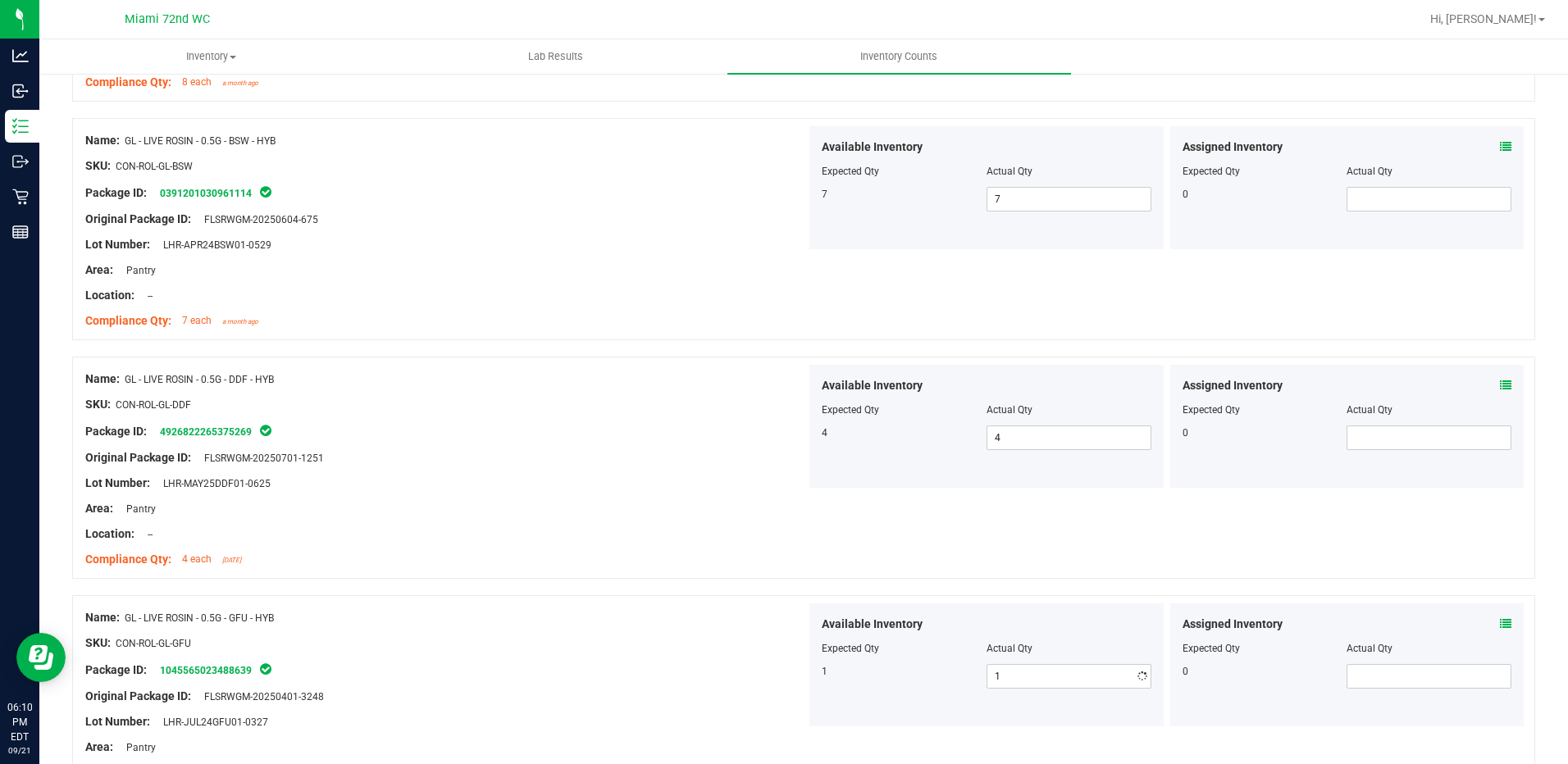
click at [873, 656] on div at bounding box center [987, 660] width 330 height 8
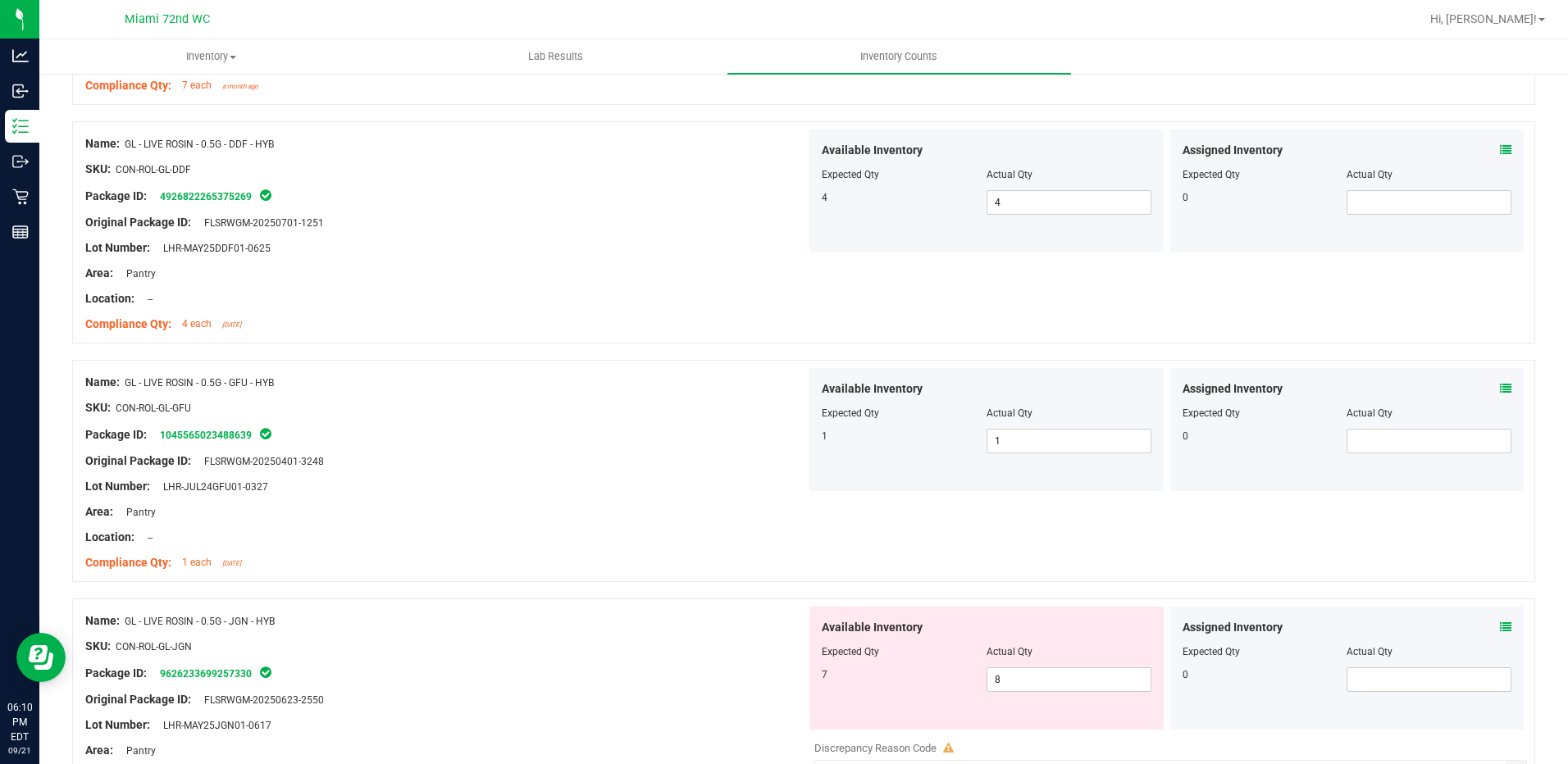
scroll to position [2704, 0]
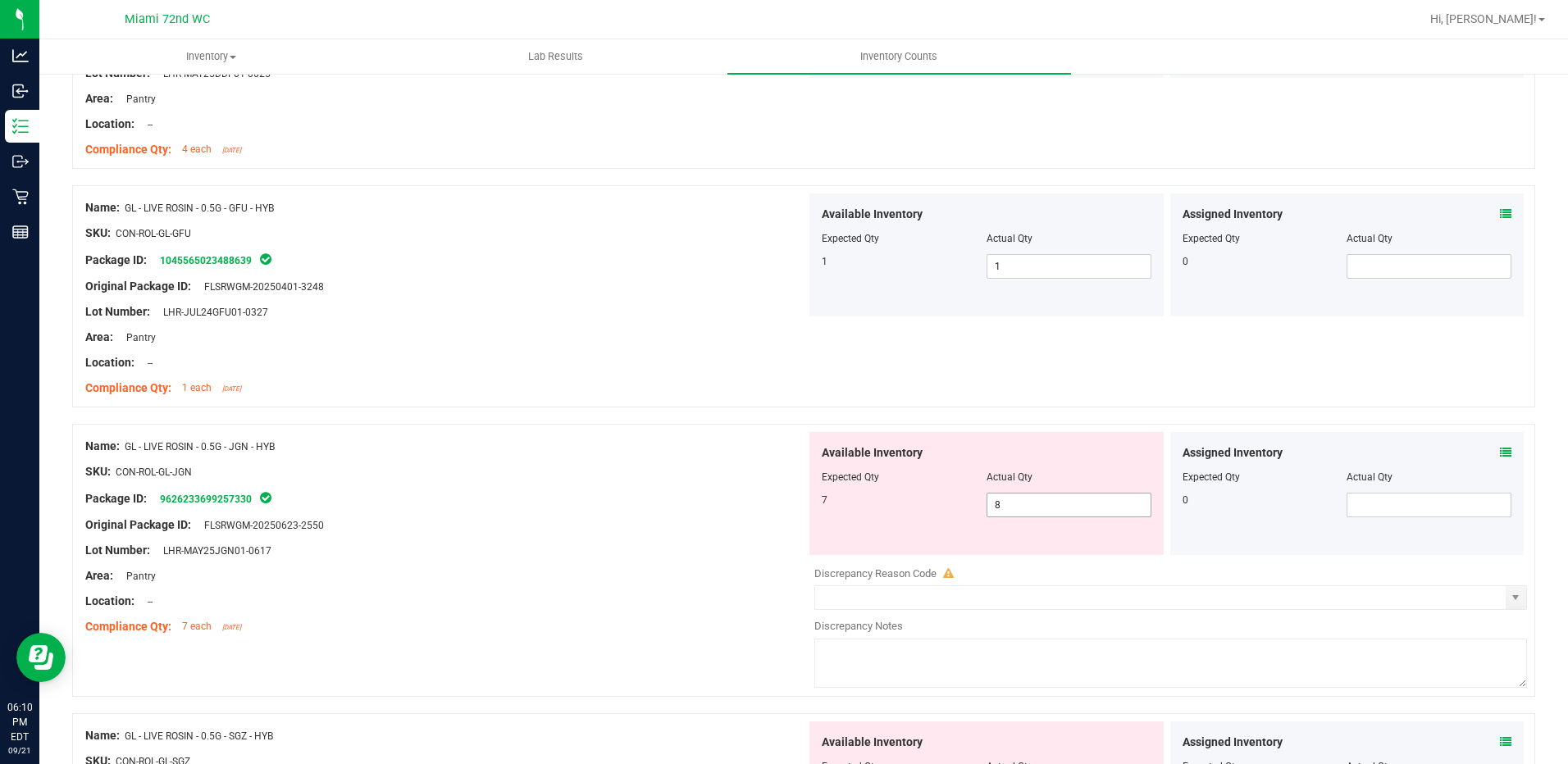
click at [1026, 517] on div "Available Inventory Expected Qty Actual Qty 7 8 8" at bounding box center [986, 494] width 354 height 123
click at [1024, 510] on span "8 8" at bounding box center [1069, 505] width 165 height 25
click at [1024, 510] on input "8" at bounding box center [1069, 505] width 163 height 23
type input "7"
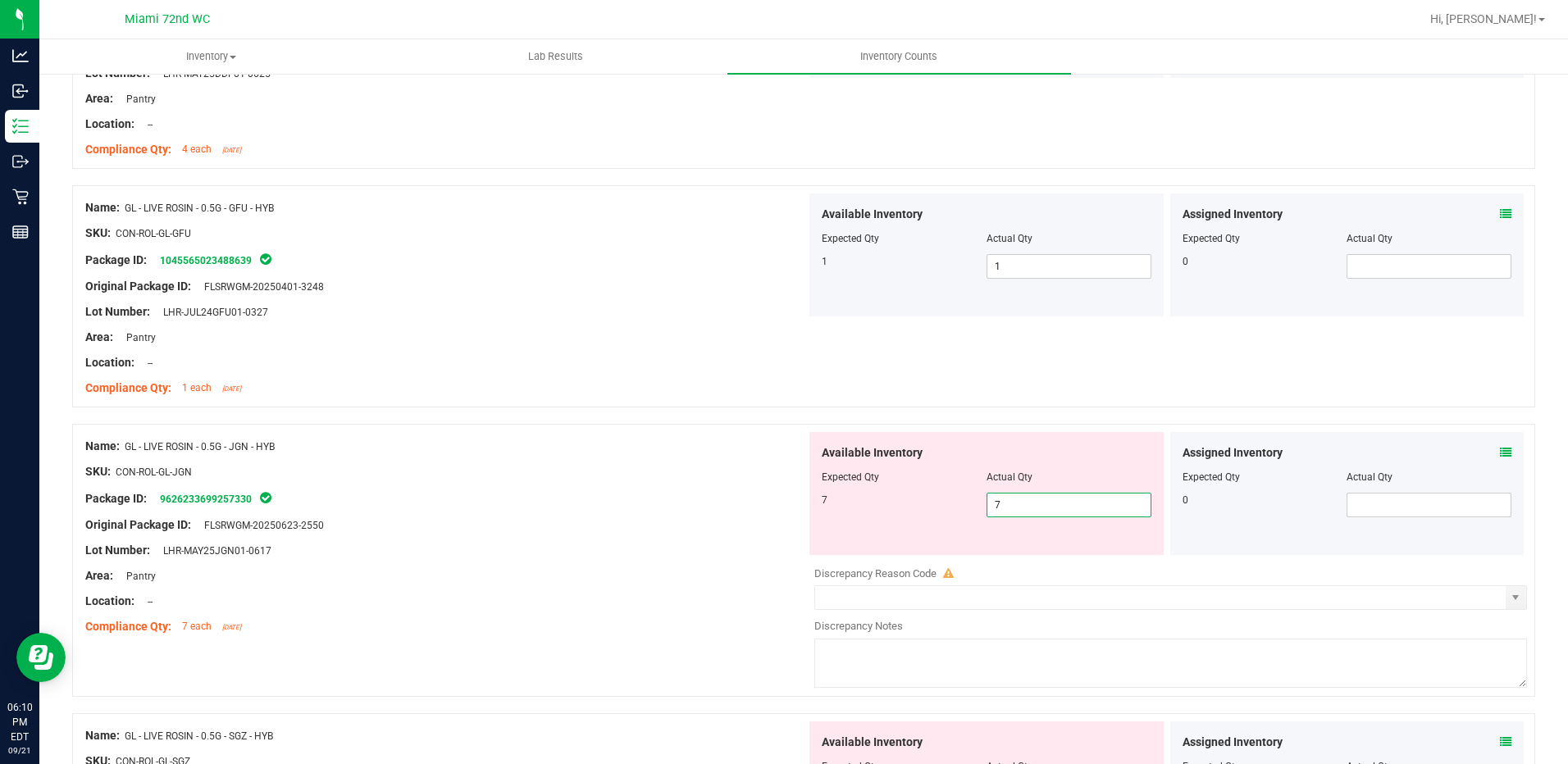
type input "7"
drag, startPoint x: 914, startPoint y: 510, endPoint x: 938, endPoint y: 550, distance: 46.6
click at [914, 513] on div "7 7 7" at bounding box center [987, 505] width 330 height 25
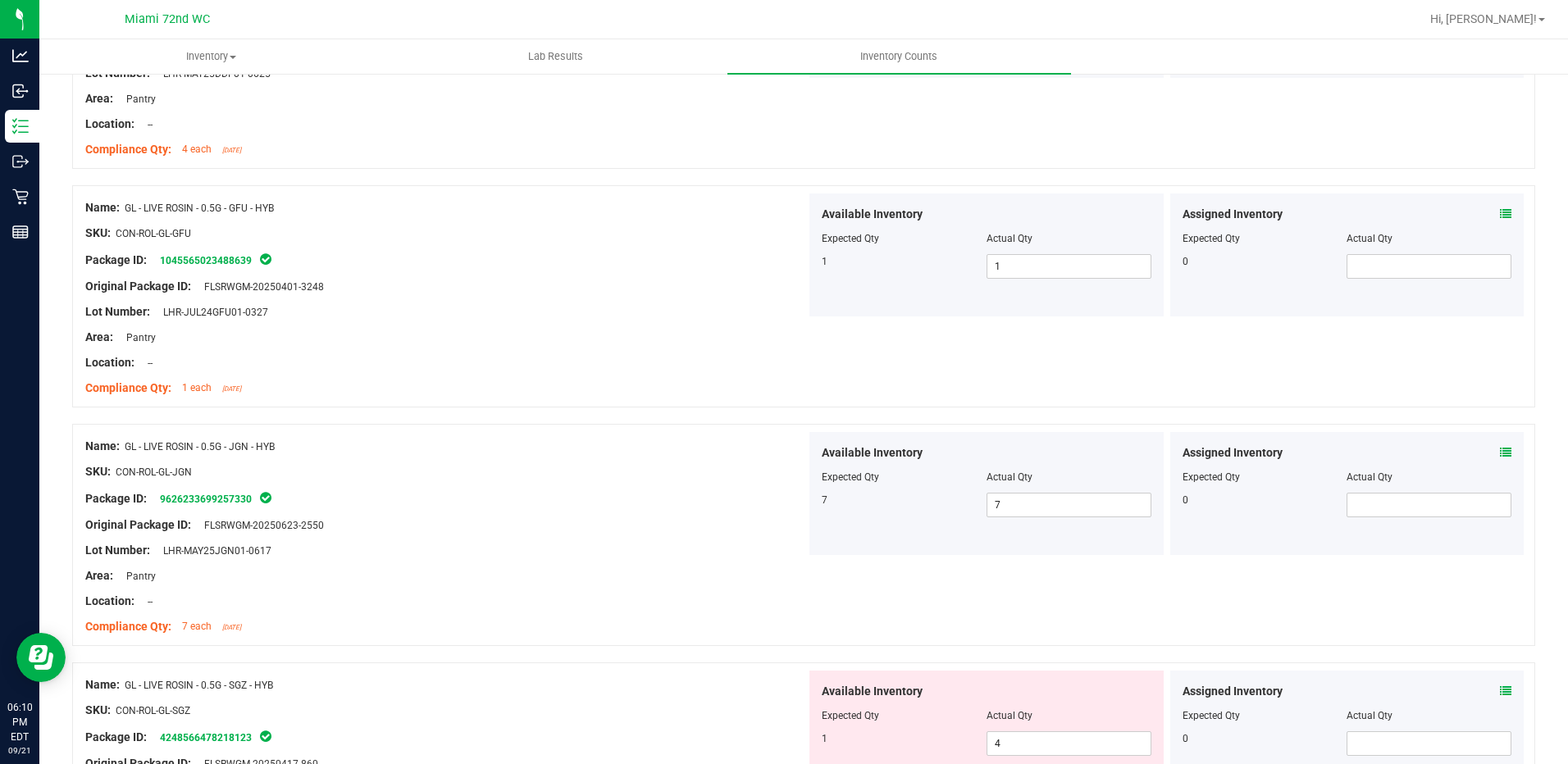
scroll to position [2950, 0]
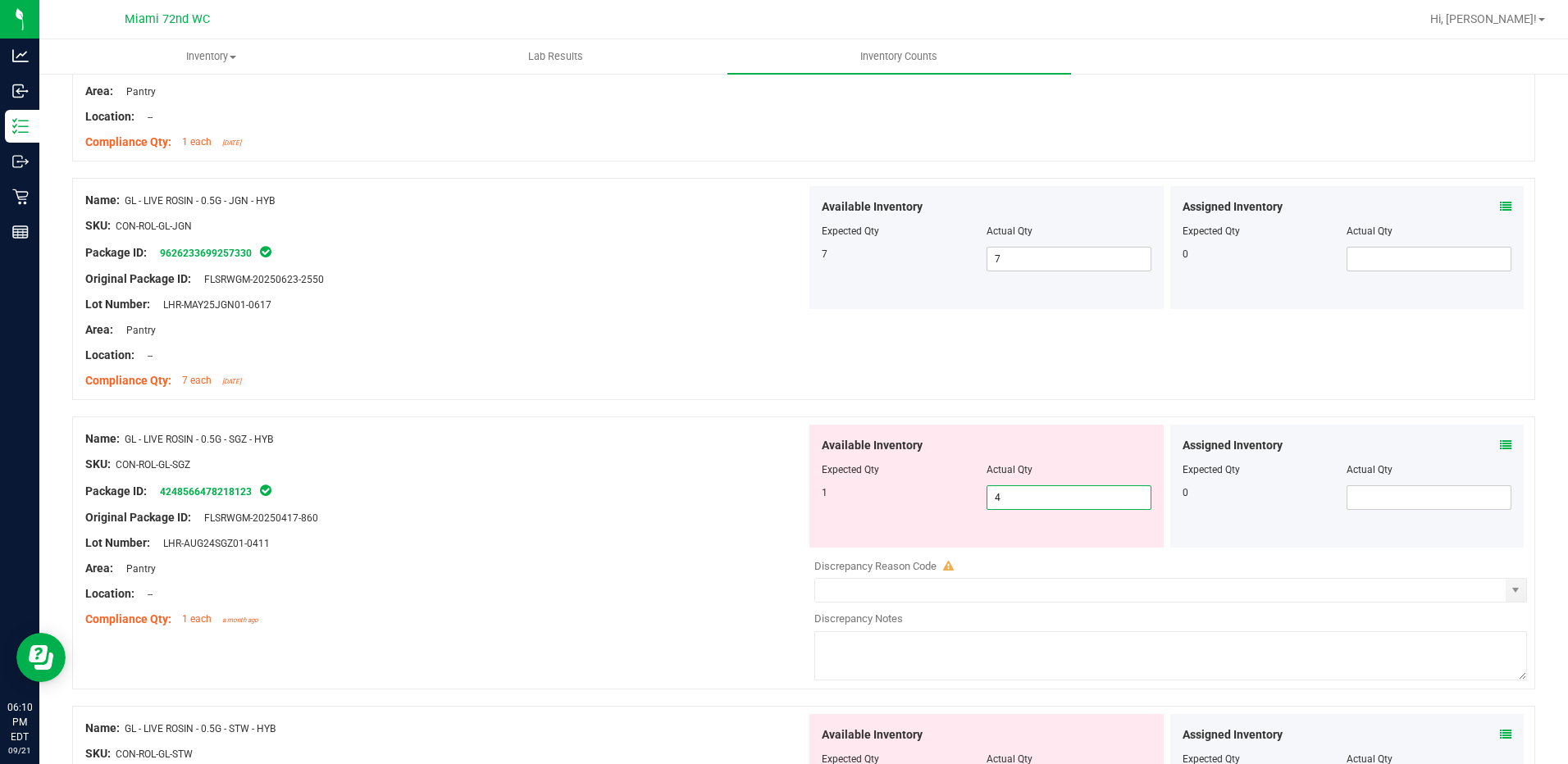
drag, startPoint x: 1021, startPoint y: 494, endPoint x: 970, endPoint y: 492, distance: 51.0
click at [970, 492] on div "1 4 4" at bounding box center [987, 498] width 330 height 25
type input "1"
drag, startPoint x: 900, startPoint y: 500, endPoint x: 983, endPoint y: 642, distance: 164.5
click at [898, 509] on div "1 1 1" at bounding box center [987, 498] width 330 height 25
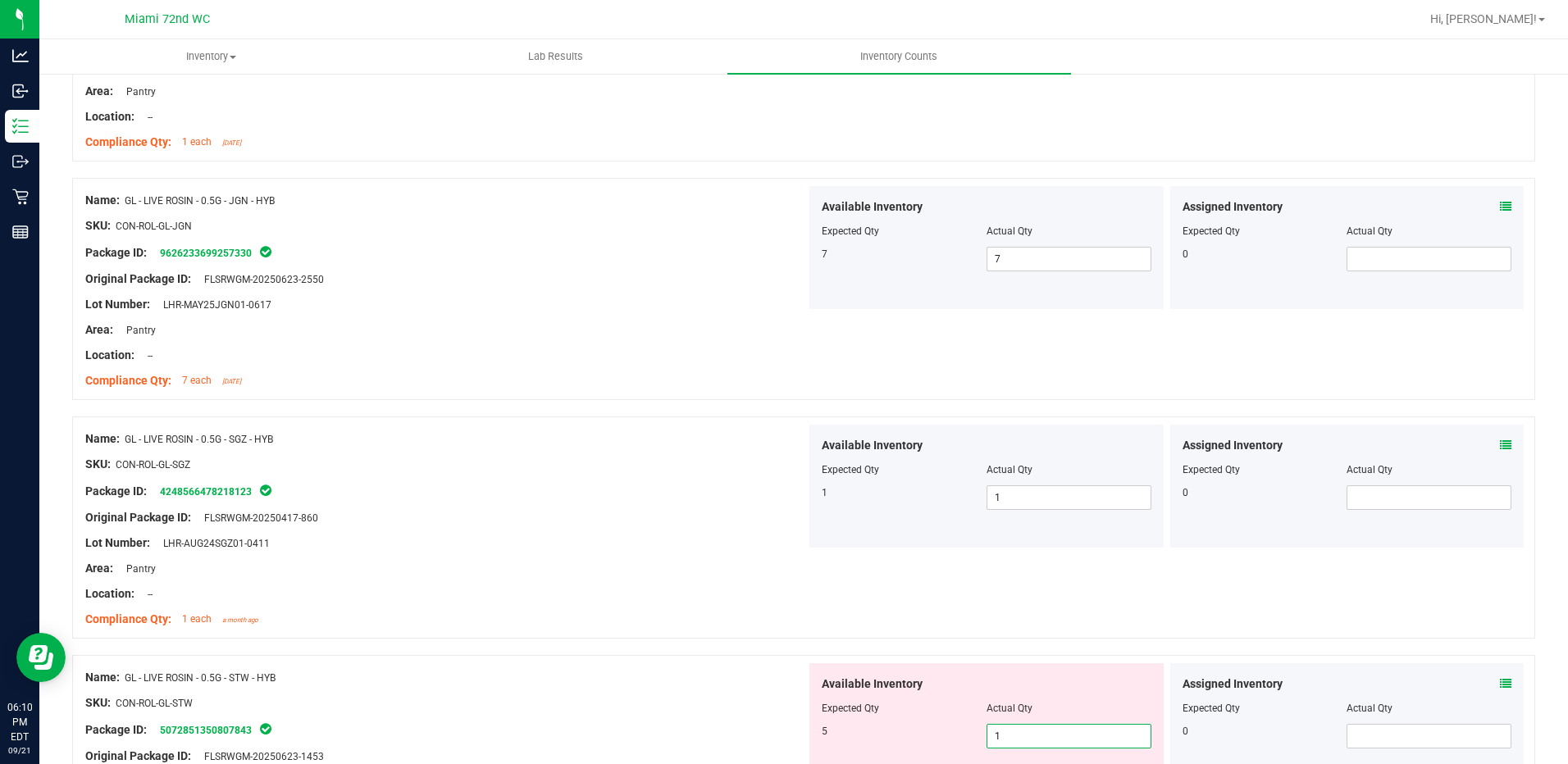
drag, startPoint x: 1028, startPoint y: 732, endPoint x: 968, endPoint y: 722, distance: 60.8
click at [968, 723] on div "5 1 1" at bounding box center [987, 736] width 330 height 25
type input "5"
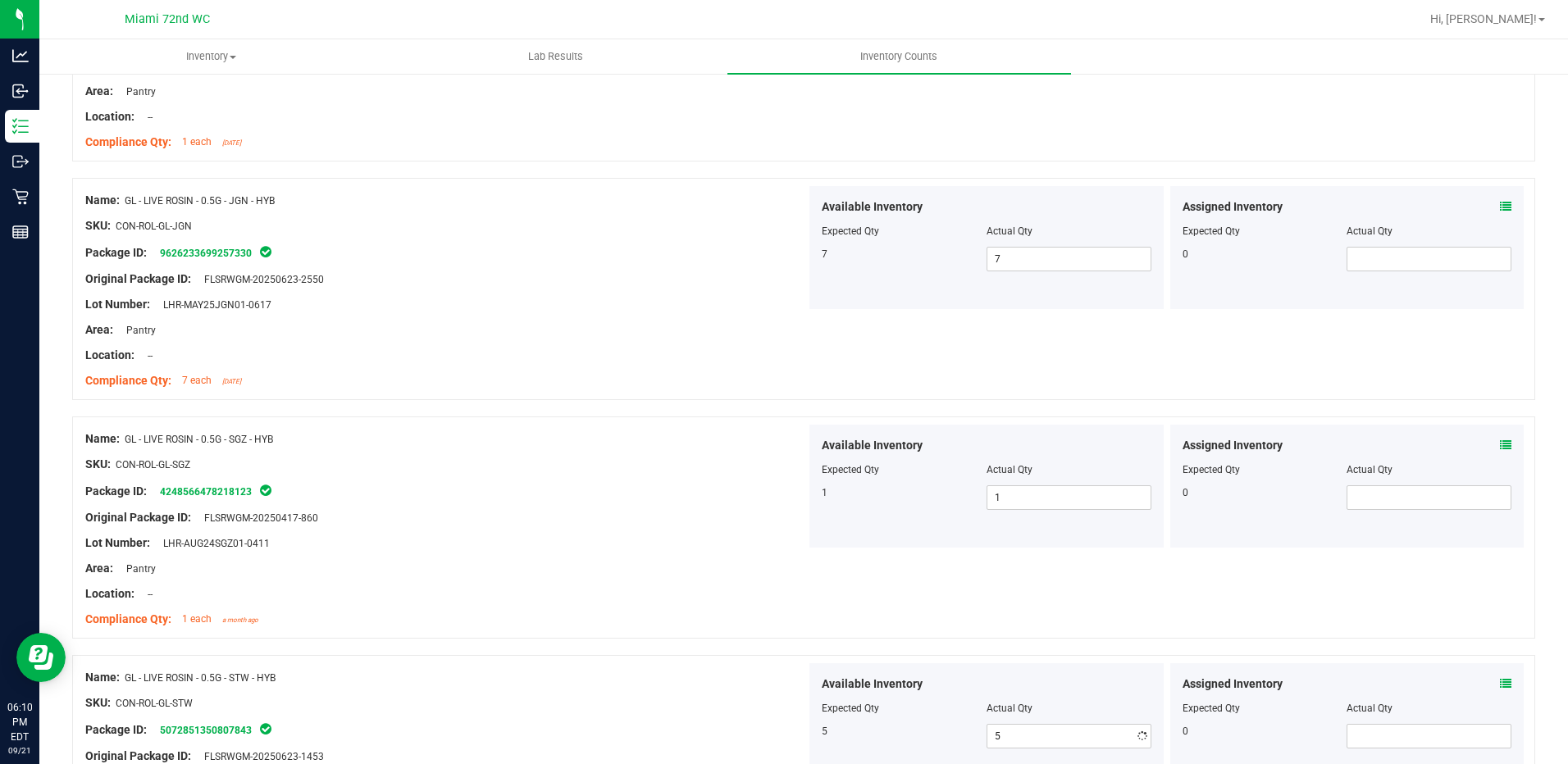
click at [767, 687] on div at bounding box center [446, 690] width 721 height 8
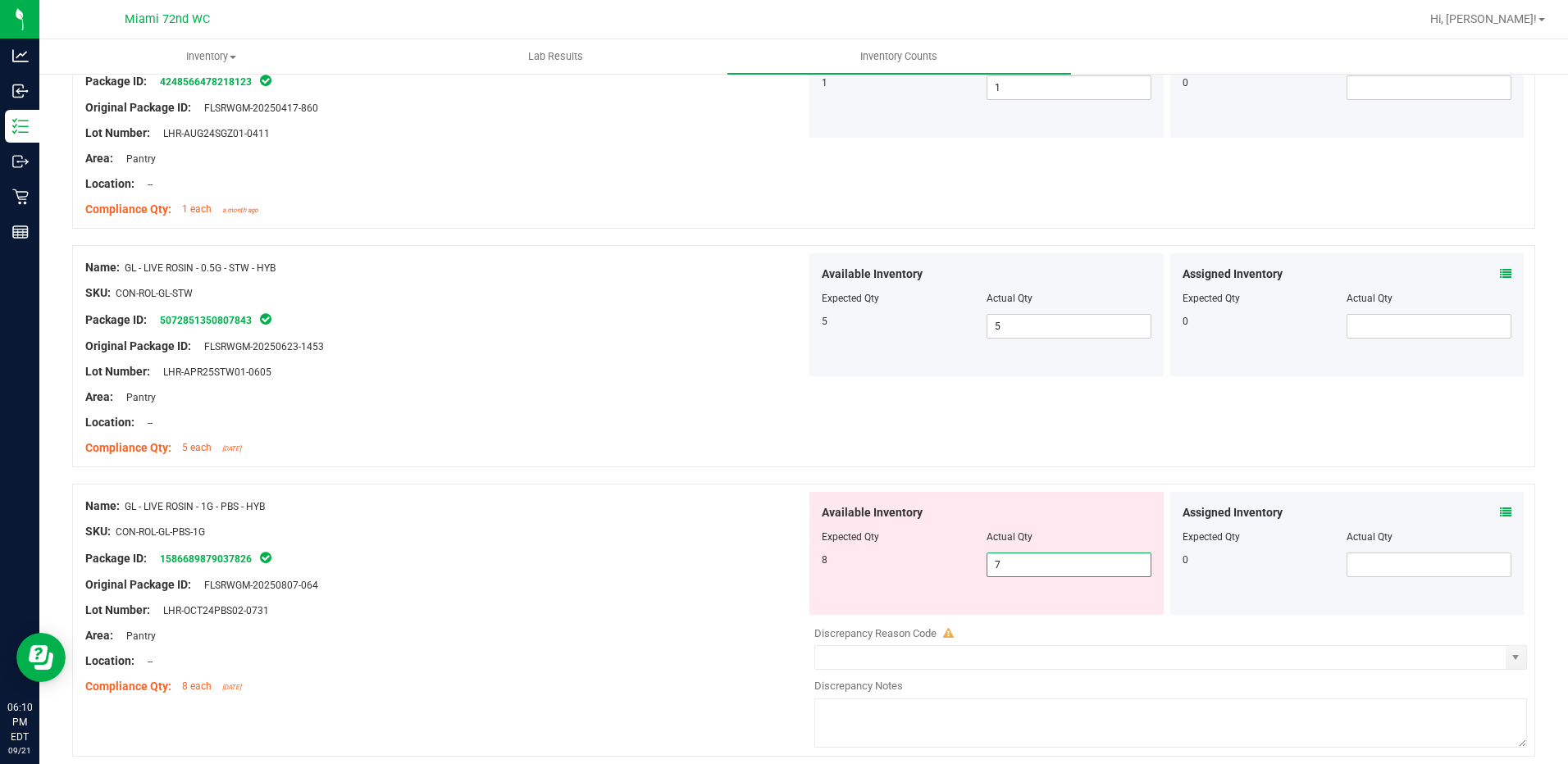
drag, startPoint x: 1013, startPoint y: 561, endPoint x: 948, endPoint y: 562, distance: 65.0
click at [948, 562] on div "8 7 7" at bounding box center [987, 565] width 330 height 25
type input "5"
click at [809, 562] on div "Available Inventory Expected Qty Actual Qty 8 5 5" at bounding box center [986, 553] width 354 height 123
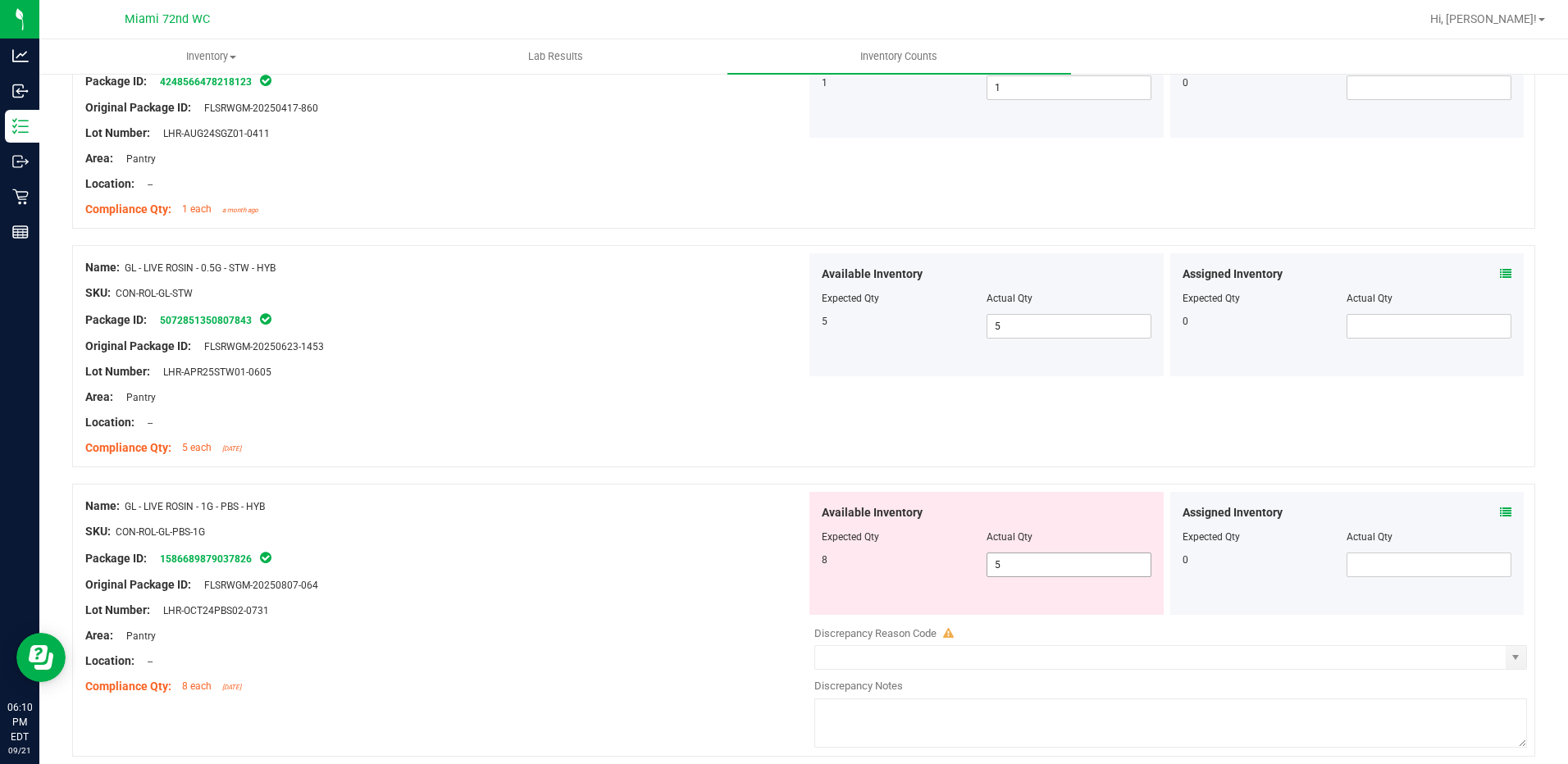
click at [992, 569] on span "5 5" at bounding box center [1069, 565] width 165 height 25
click at [992, 569] on input "5" at bounding box center [1069, 565] width 163 height 23
type input "8"
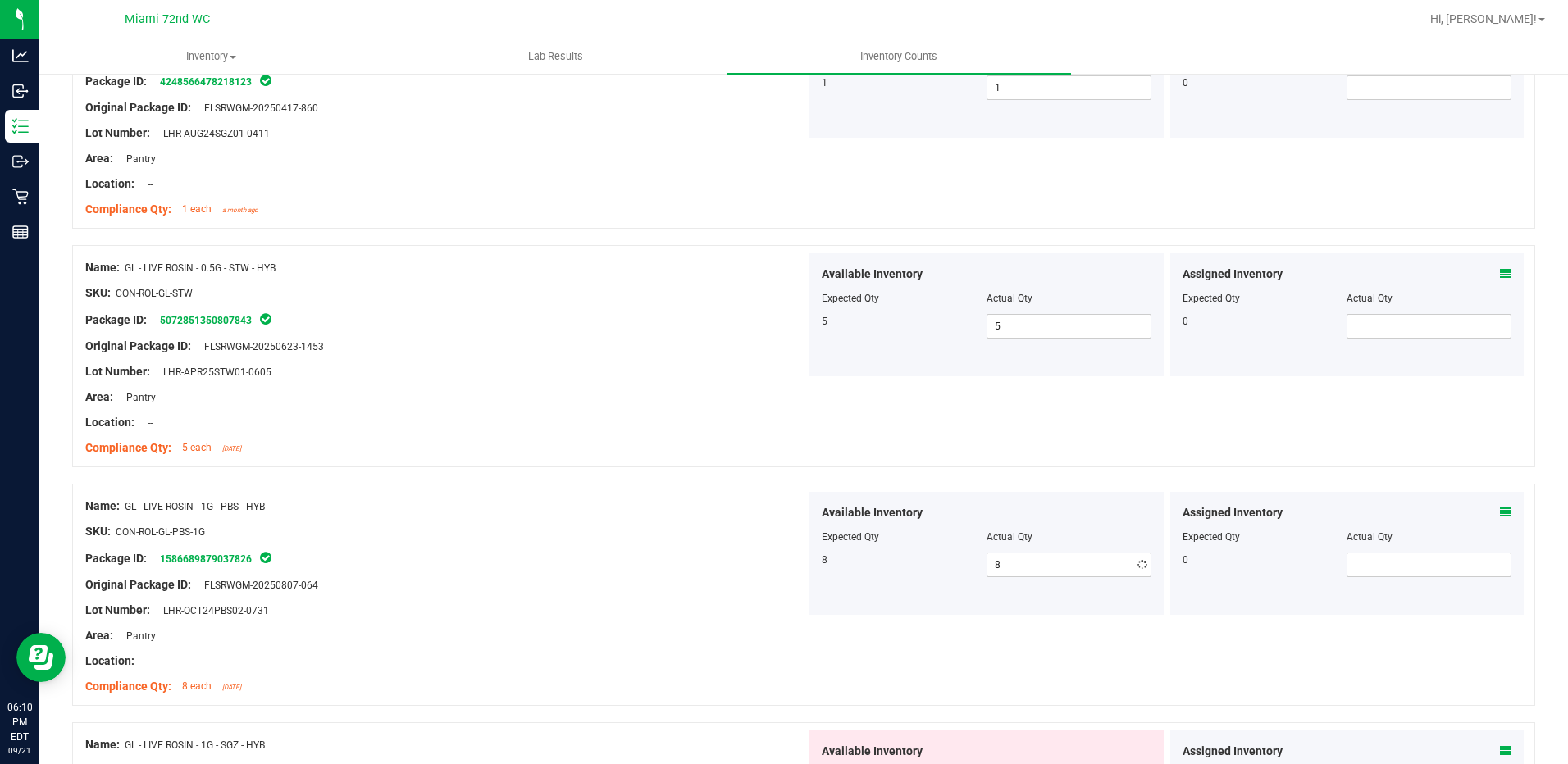
drag, startPoint x: 938, startPoint y: 570, endPoint x: 923, endPoint y: 612, distance: 44.6
click at [935, 578] on div "Available Inventory Expected Qty Actual Qty 8 8 8" at bounding box center [986, 553] width 354 height 123
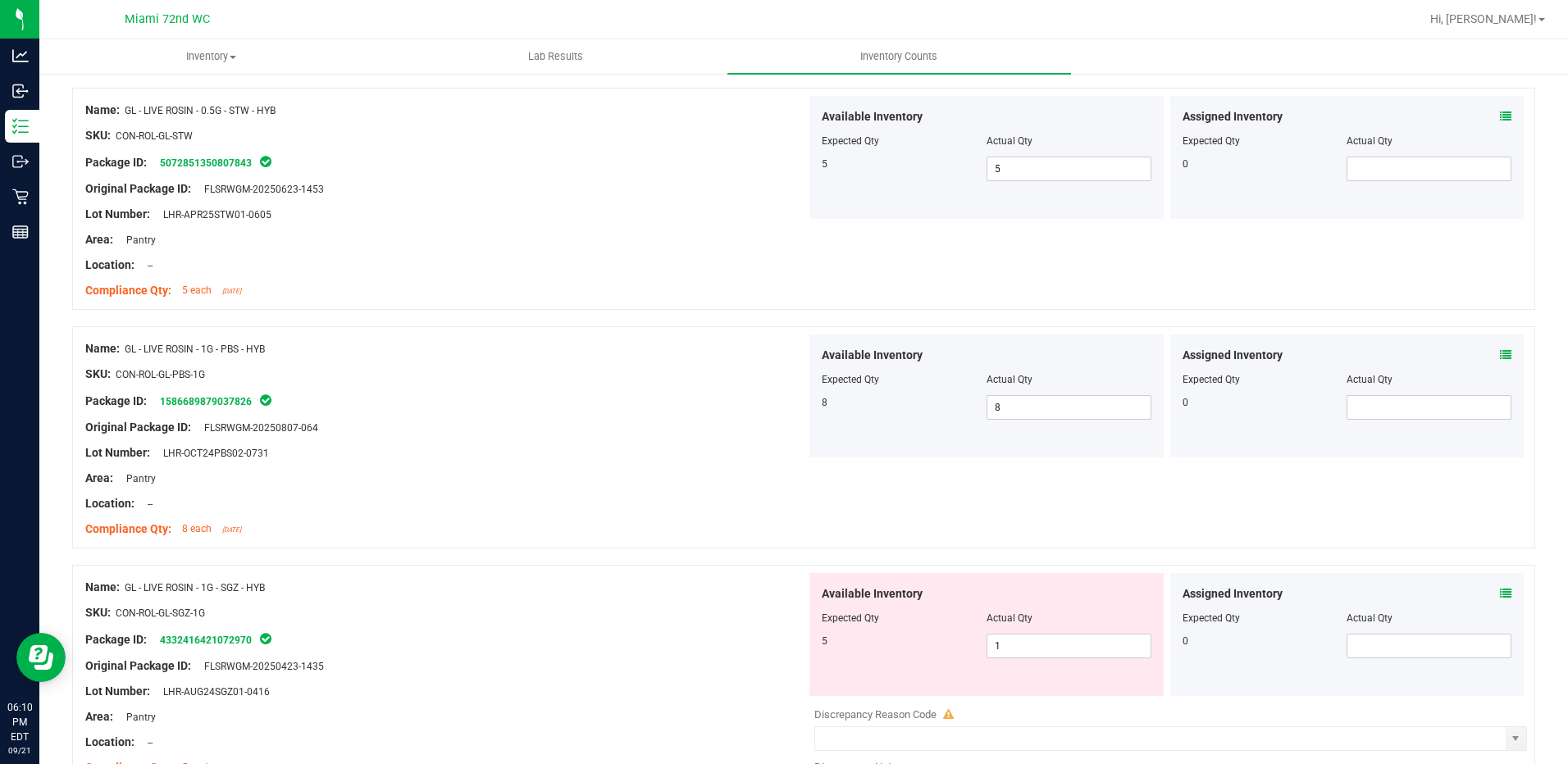
scroll to position [3688, 0]
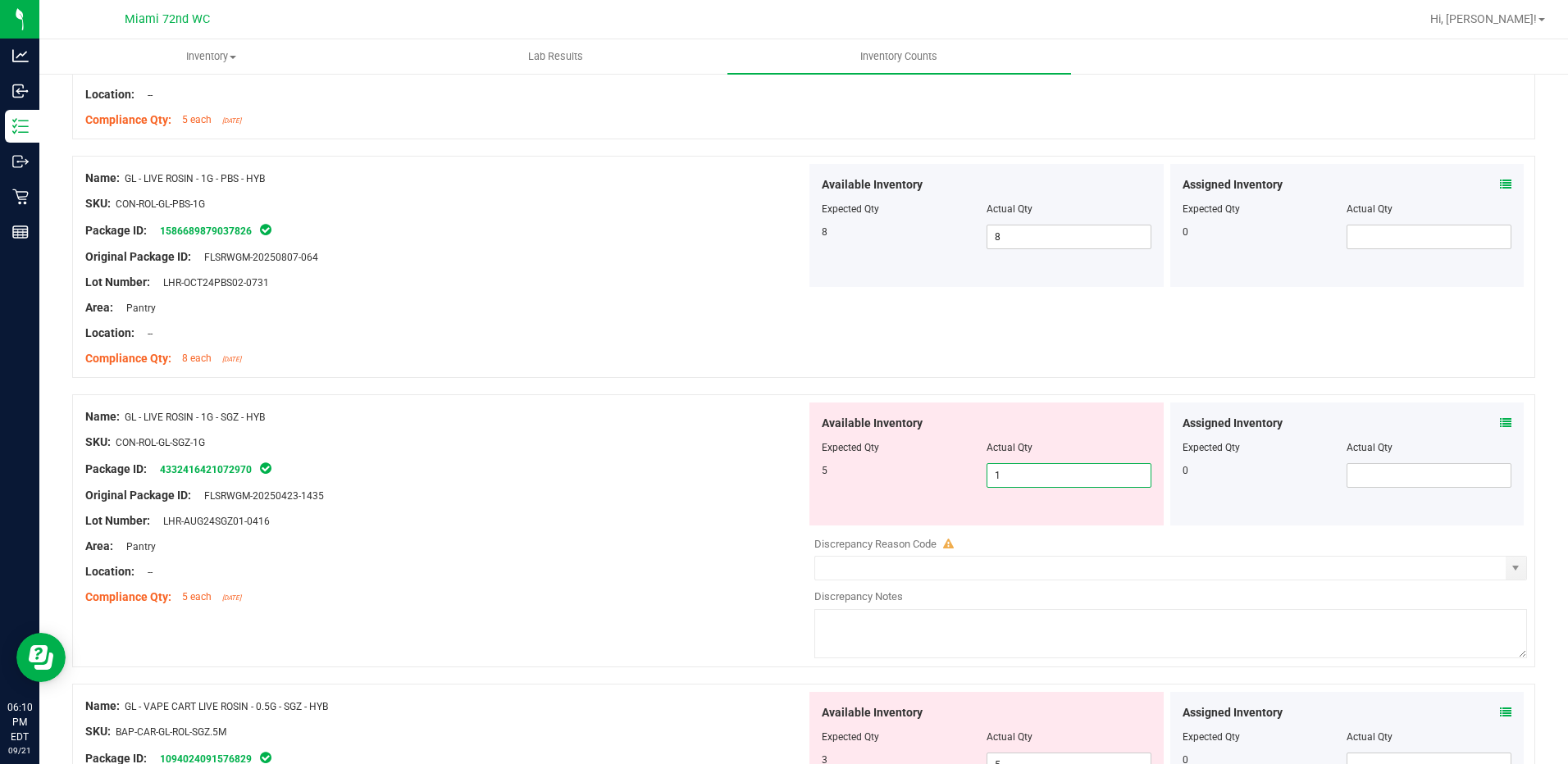
drag, startPoint x: 1013, startPoint y: 481, endPoint x: 963, endPoint y: 481, distance: 50.0
click at [963, 481] on div "5 1 1" at bounding box center [987, 475] width 330 height 25
type input "5"
drag, startPoint x: 823, startPoint y: 493, endPoint x: 874, endPoint y: 552, distance: 78.0
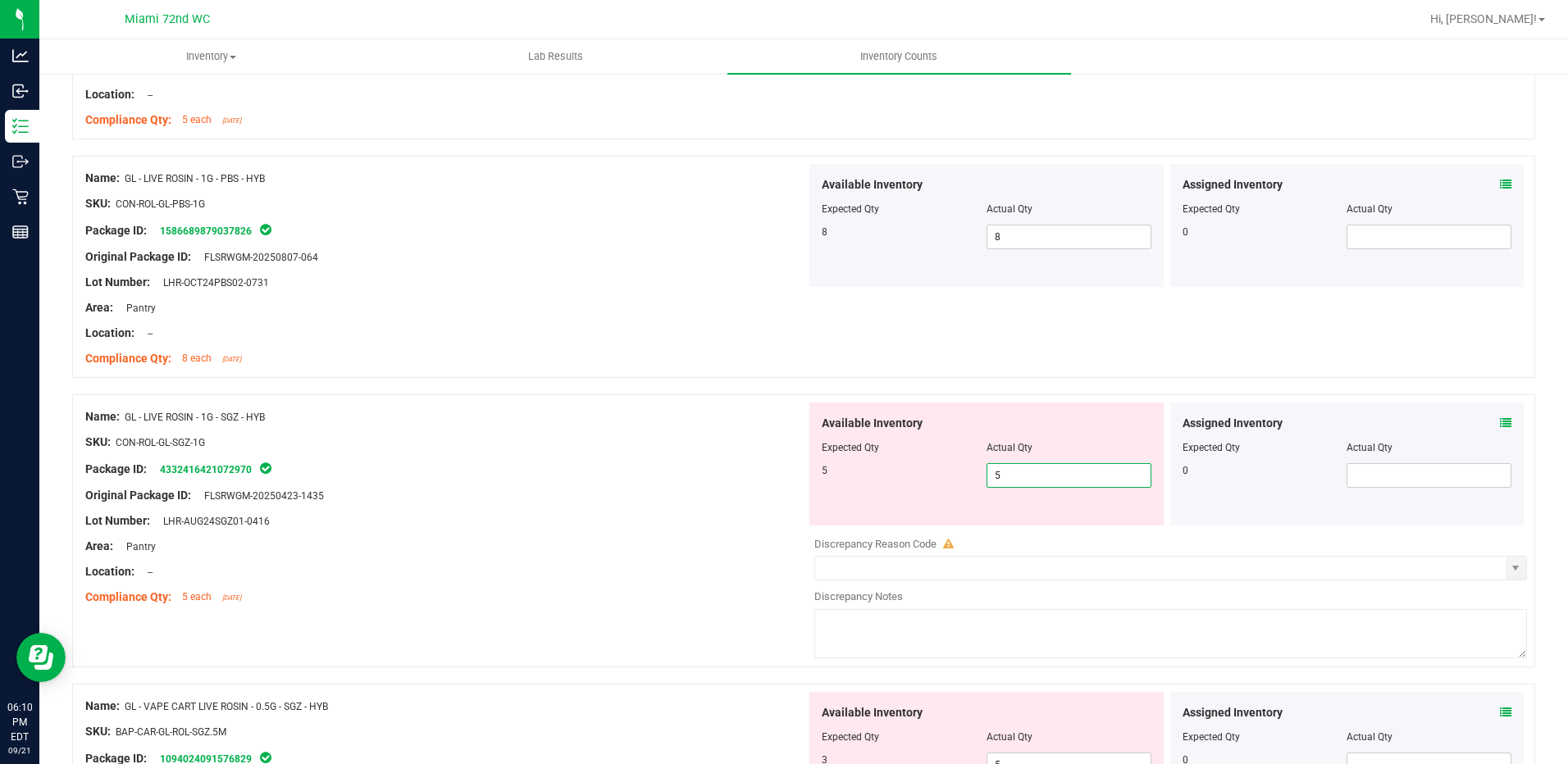
click at [829, 511] on div "Available Inventory Expected Qty Actual Qty 5 5 5" at bounding box center [986, 464] width 354 height 123
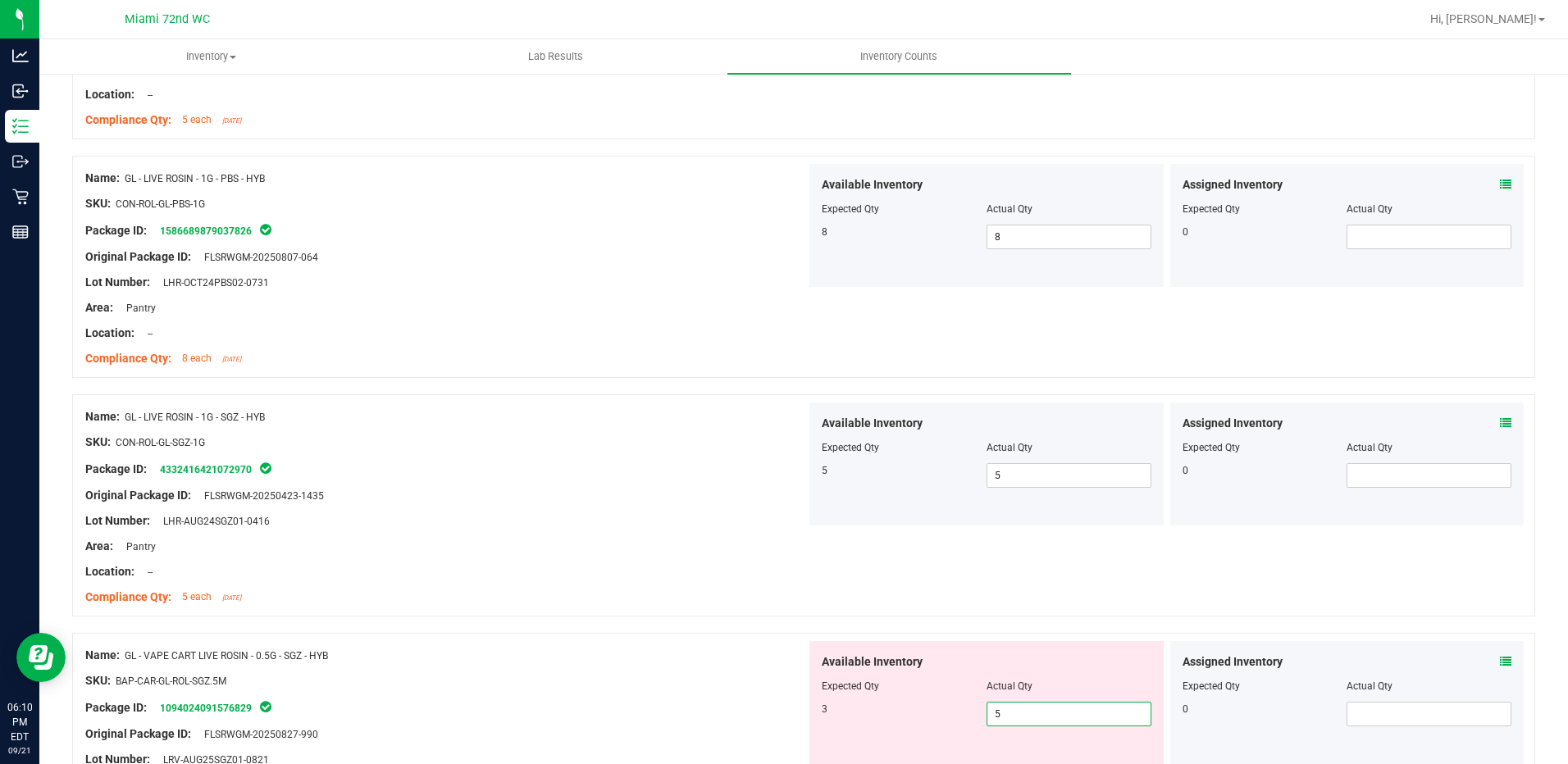
click at [1042, 706] on span "5 5" at bounding box center [1069, 714] width 165 height 25
click at [1042, 706] on input "5" at bounding box center [1069, 714] width 163 height 23
type input "3"
click at [863, 667] on span "Available Inventory" at bounding box center [872, 662] width 101 height 17
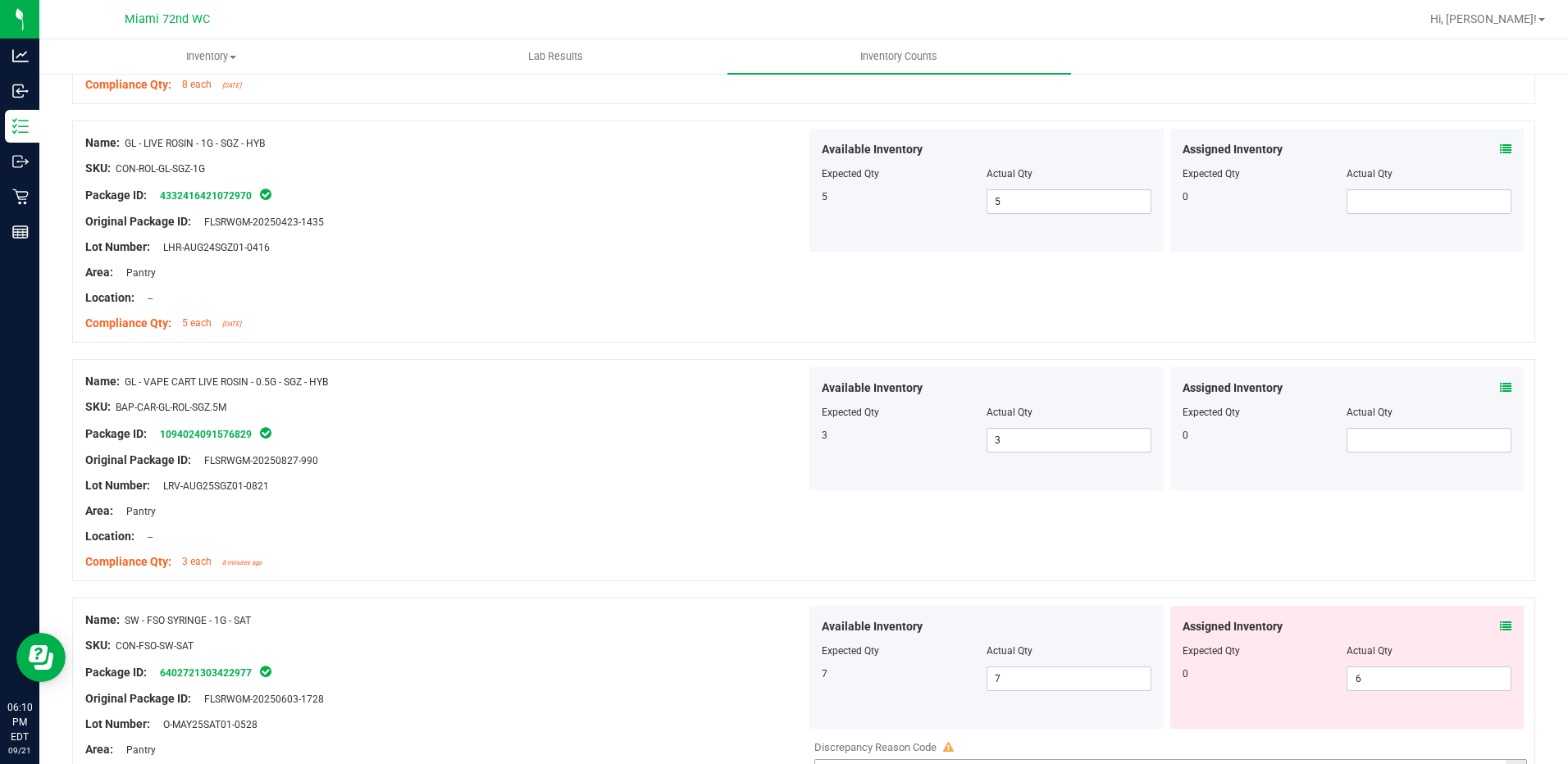
scroll to position [4097, 0]
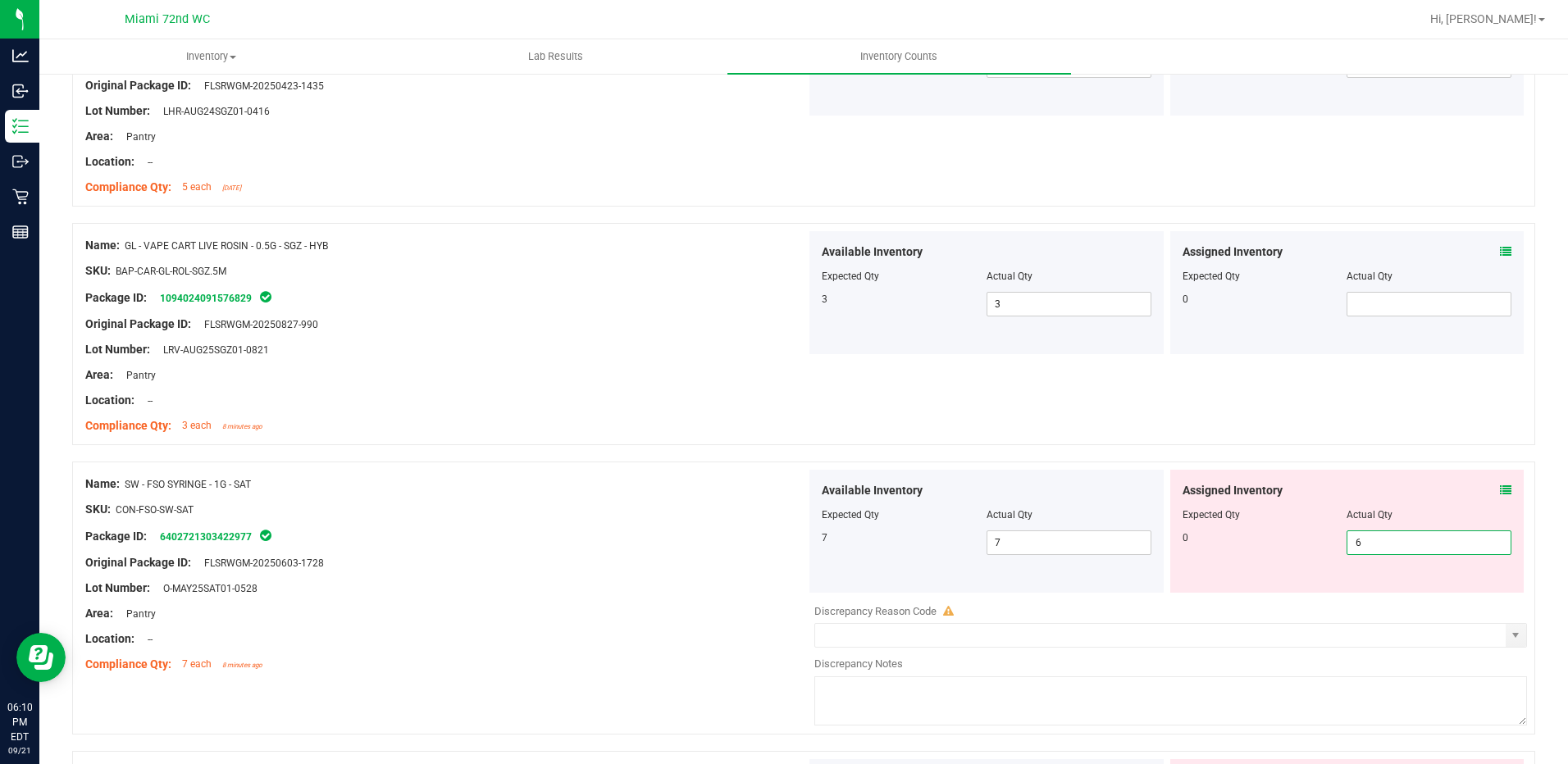
click at [1360, 550] on span "6 6" at bounding box center [1429, 543] width 165 height 25
click at [1360, 550] on input "6" at bounding box center [1429, 543] width 163 height 23
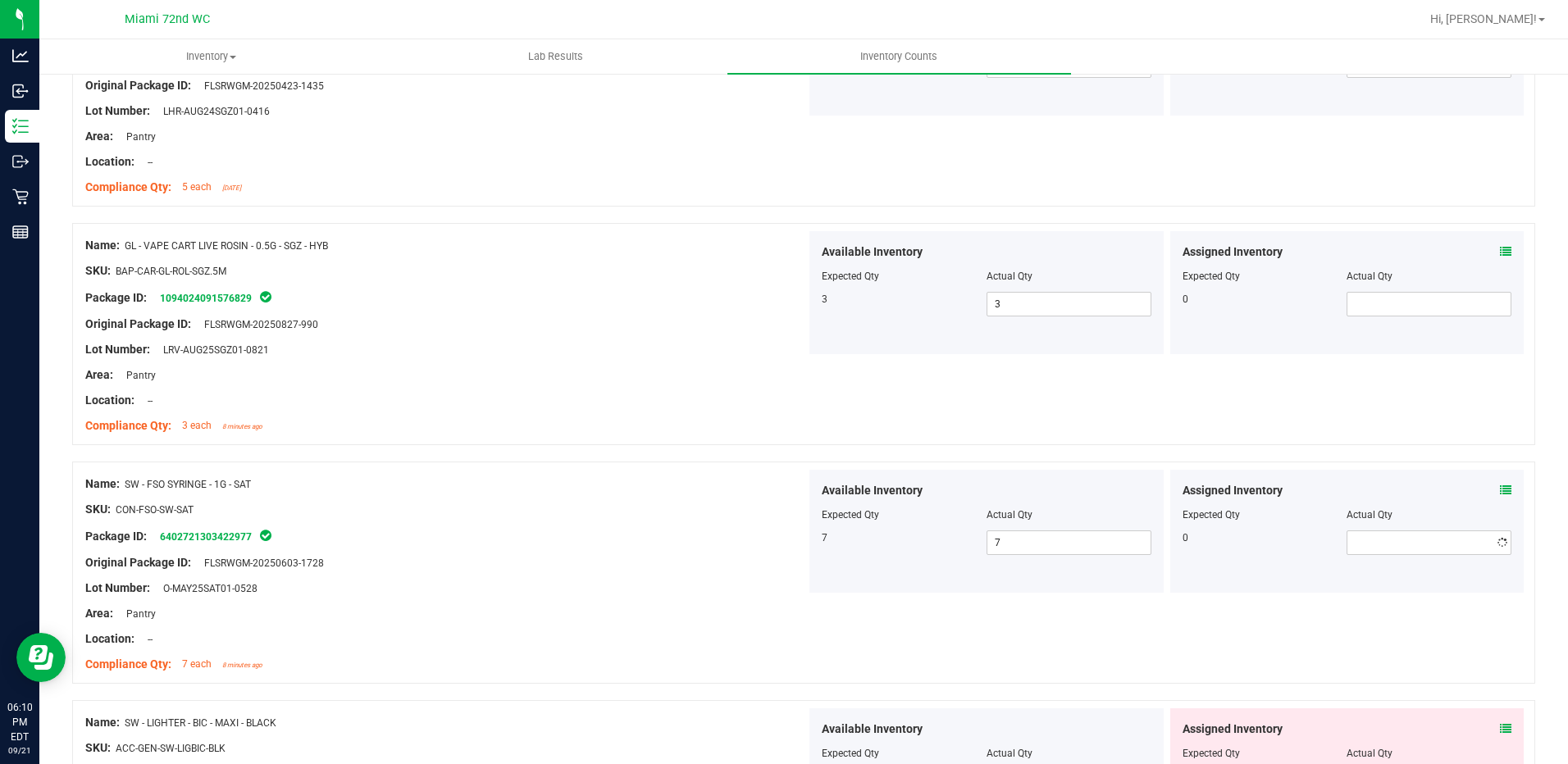
click at [874, 494] on span "Available Inventory" at bounding box center [872, 490] width 101 height 17
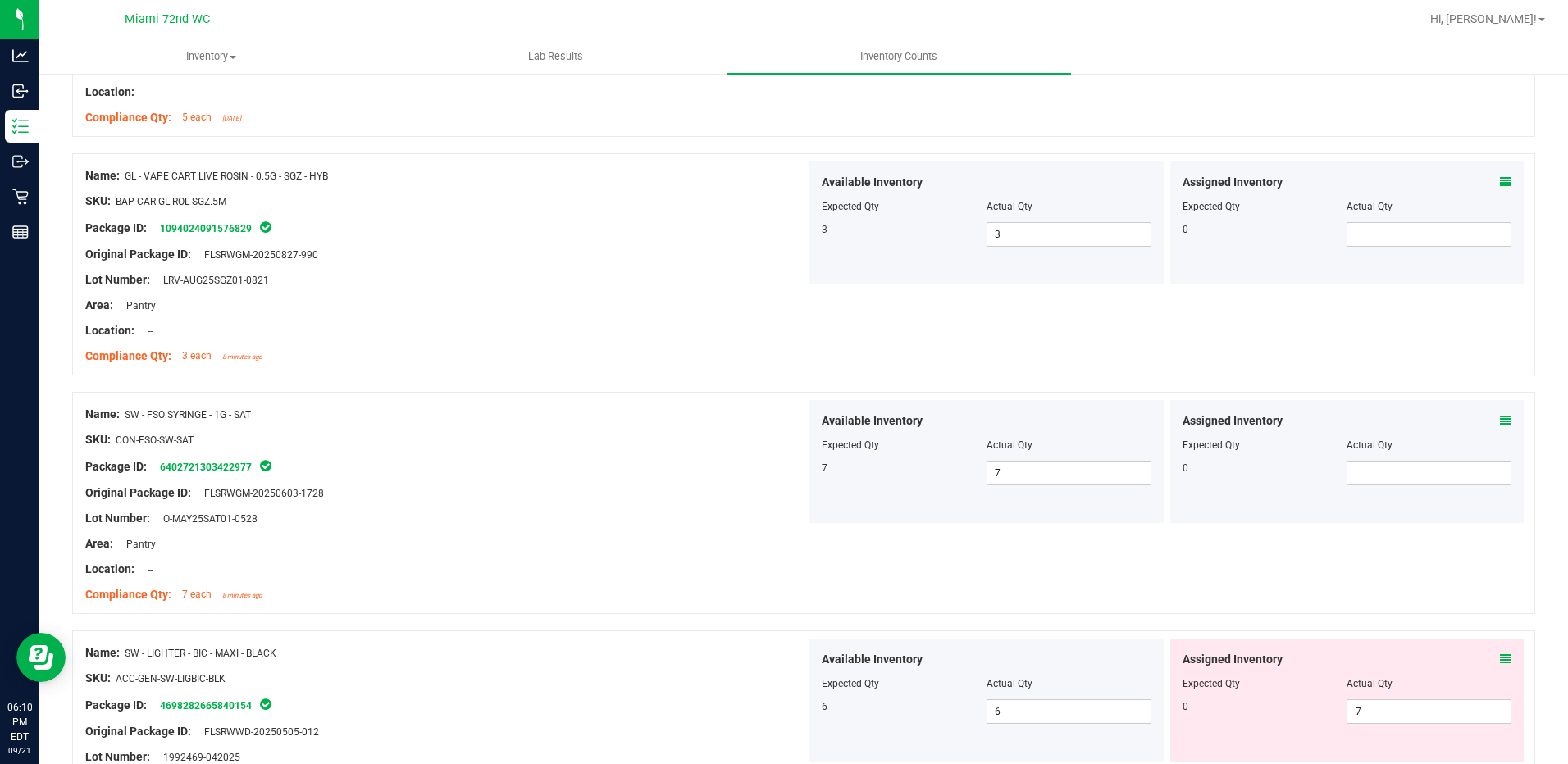
scroll to position [4378, 0]
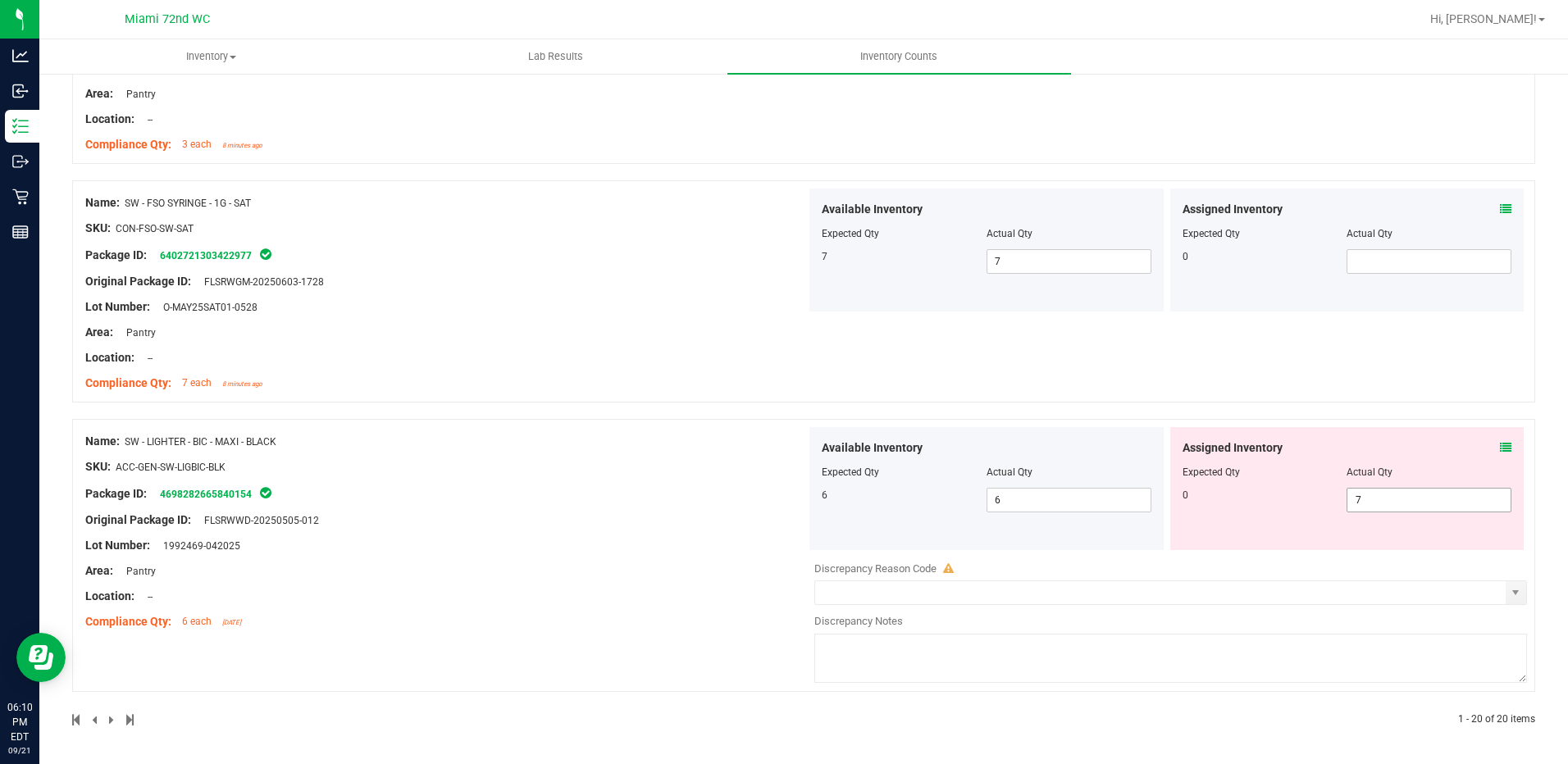
drag, startPoint x: 1377, startPoint y: 472, endPoint x: 1372, endPoint y: 487, distance: 15.8
click at [1377, 473] on div "Actual Qty" at bounding box center [1429, 472] width 165 height 15
click at [1371, 489] on span "7 7" at bounding box center [1429, 500] width 165 height 25
click at [1371, 489] on input "7" at bounding box center [1429, 500] width 163 height 23
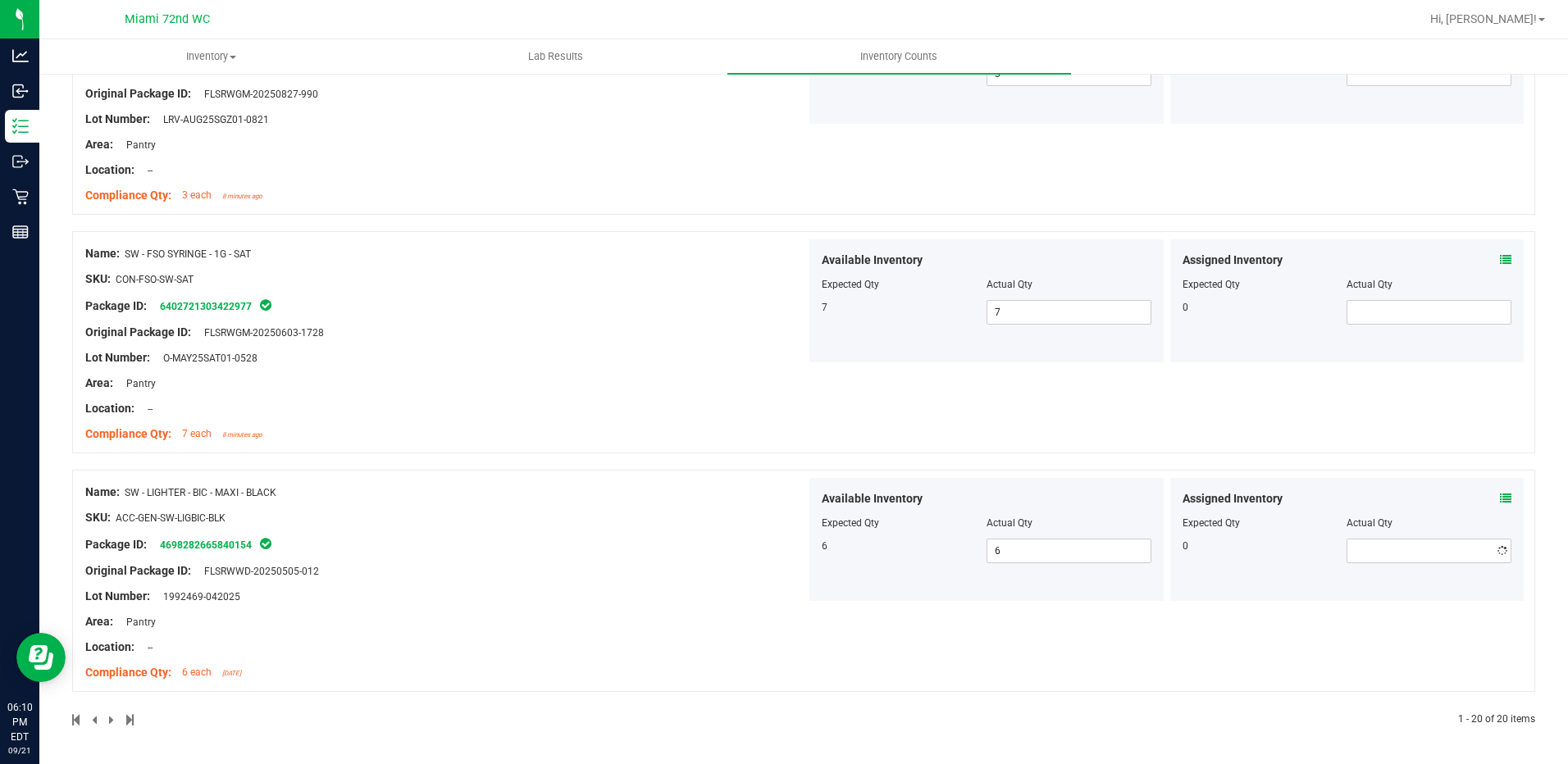
scroll to position [4328, 0]
drag, startPoint x: 1206, startPoint y: 476, endPoint x: 1192, endPoint y: 496, distance: 24.4
click at [1197, 489] on div "Assigned Inventory Expected Qty Actual Qty 0" at bounding box center [1346, 539] width 354 height 123
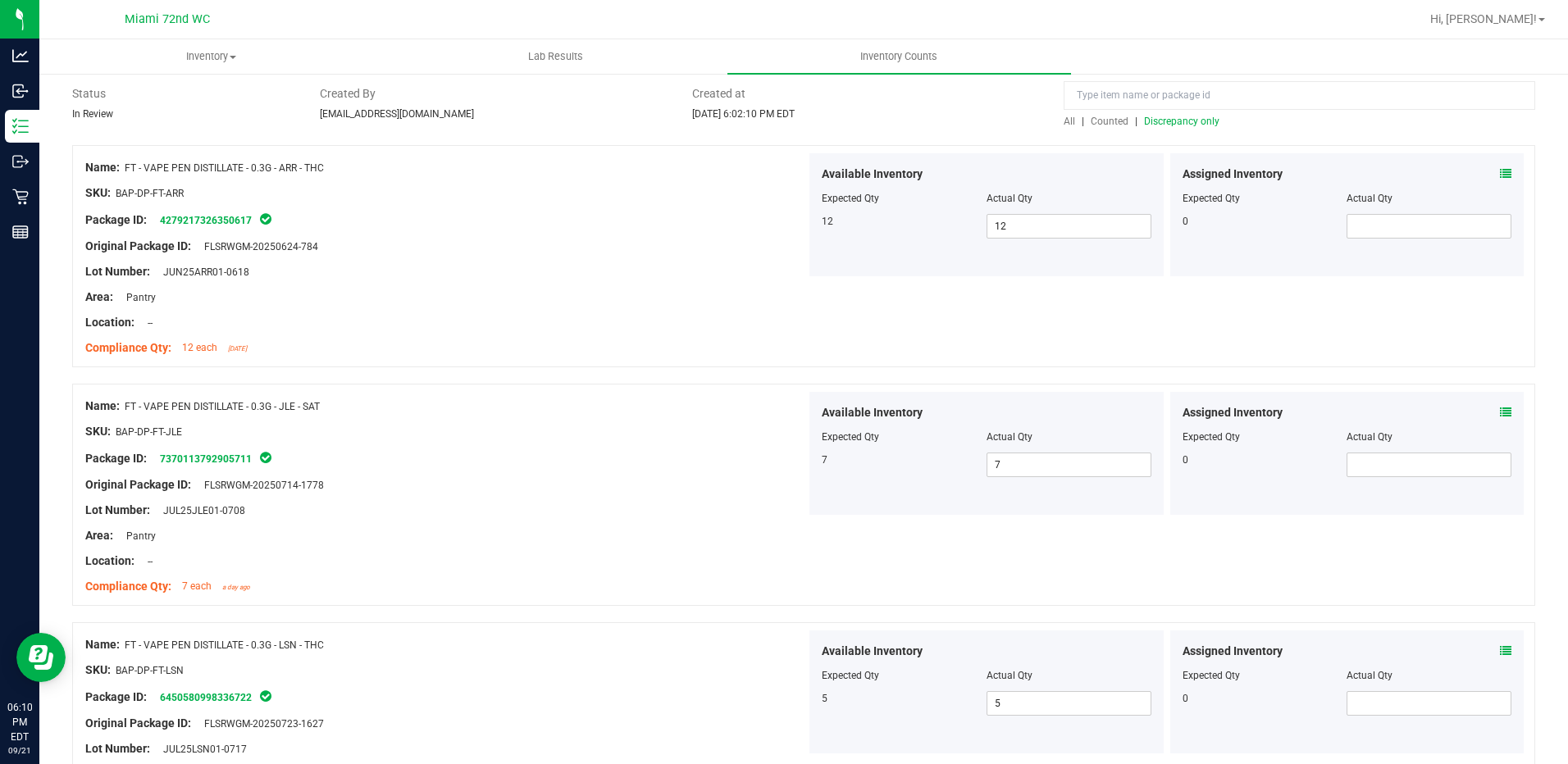
scroll to position [0, 0]
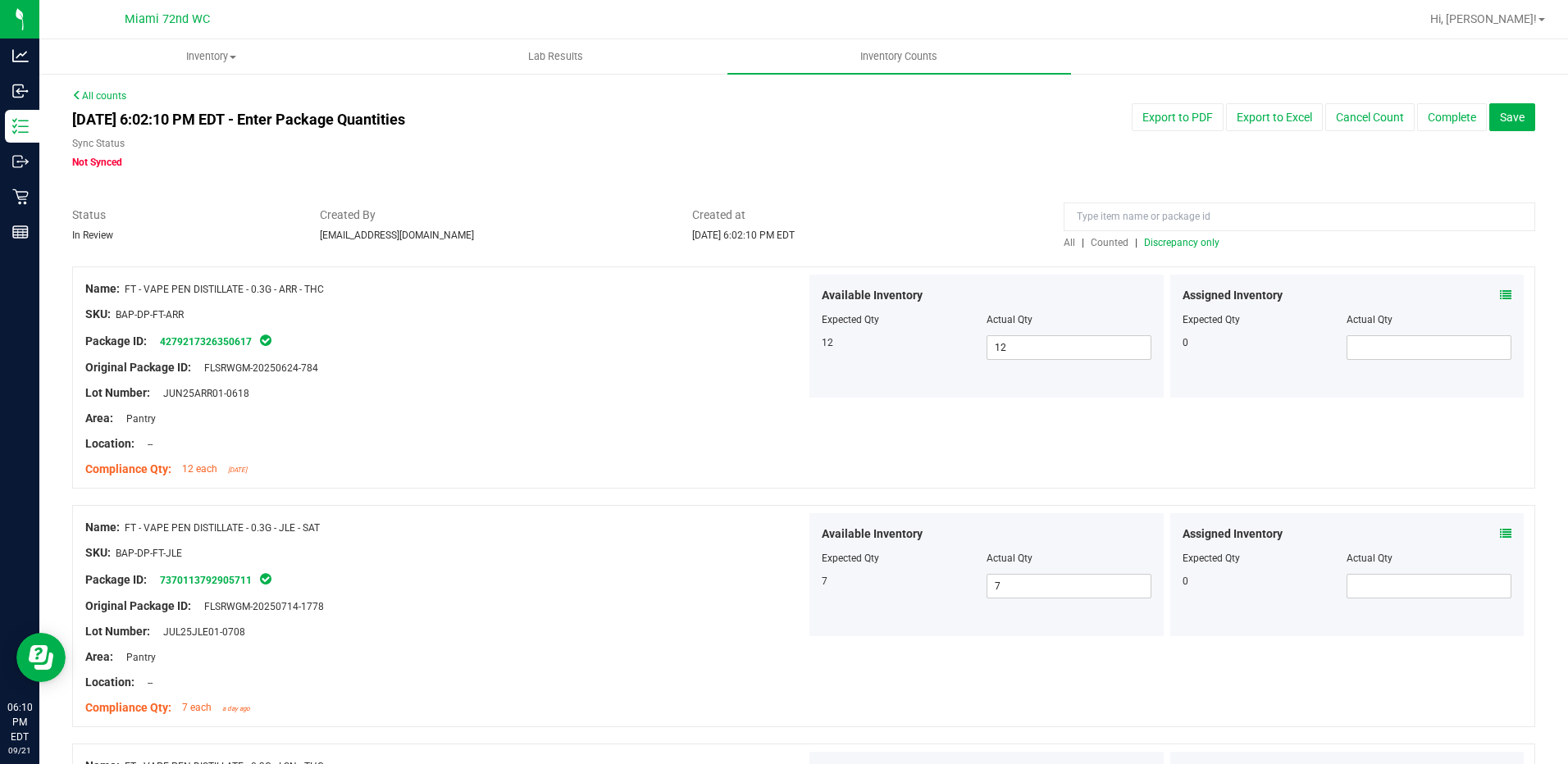
click at [1193, 241] on span "Discrepancy only" at bounding box center [1182, 243] width 76 height 12
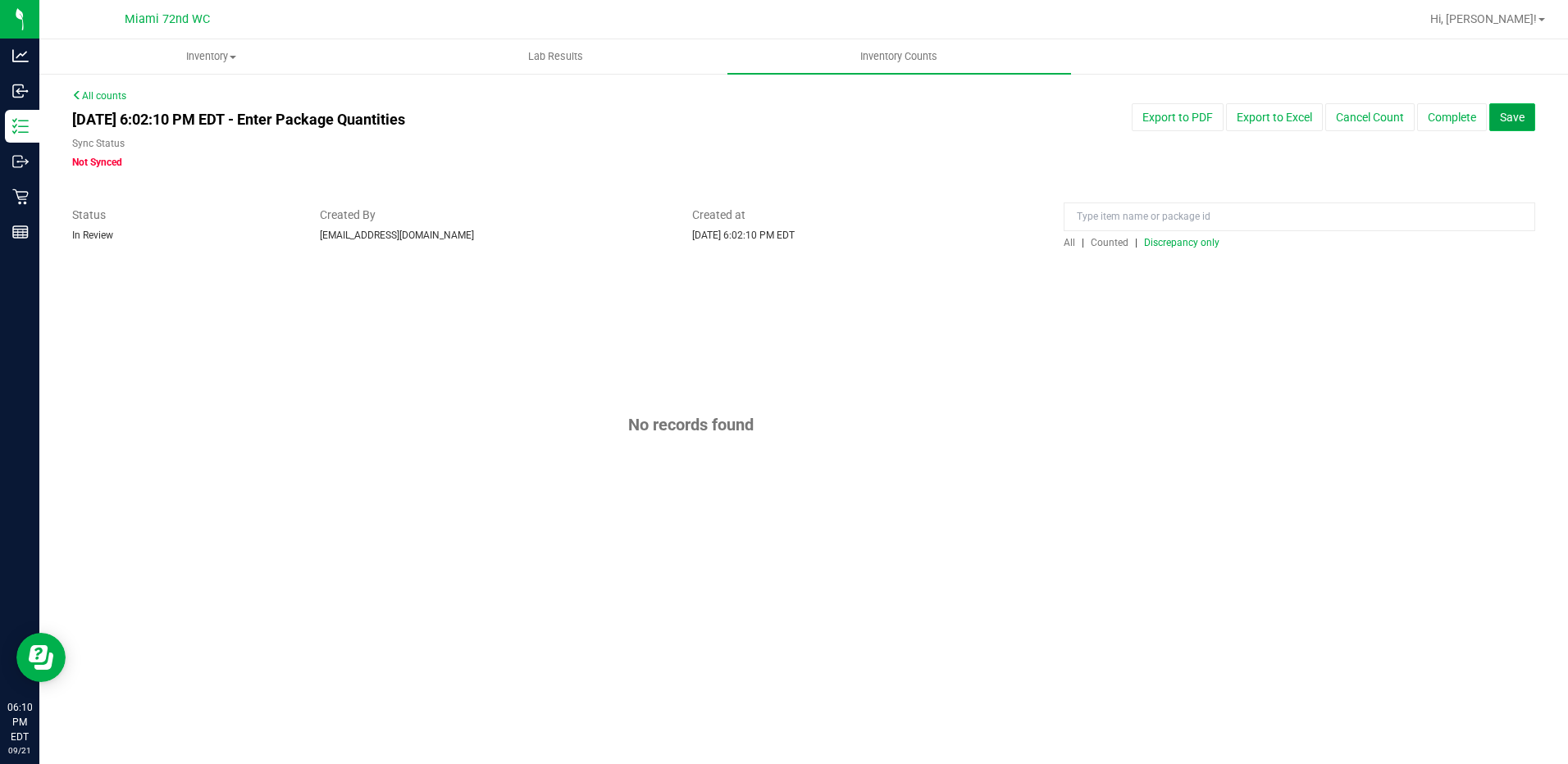
click at [1523, 127] on button "Save" at bounding box center [1511, 117] width 46 height 27
